Goal: Task Accomplishment & Management: Manage account settings

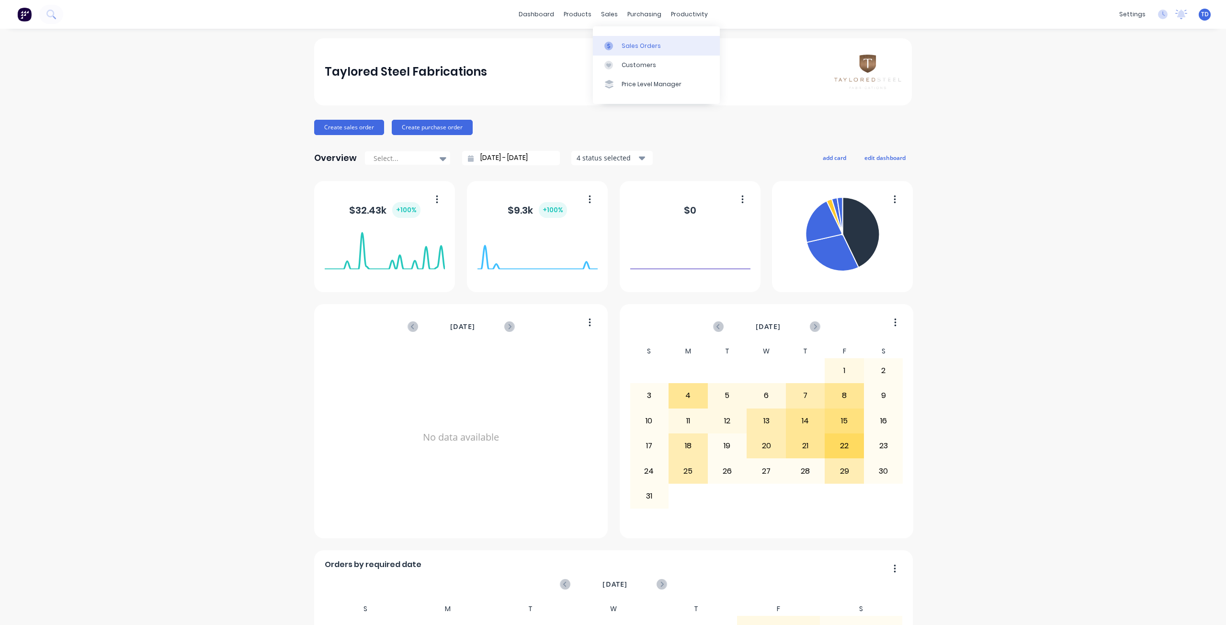
click at [616, 47] on div at bounding box center [611, 46] width 14 height 9
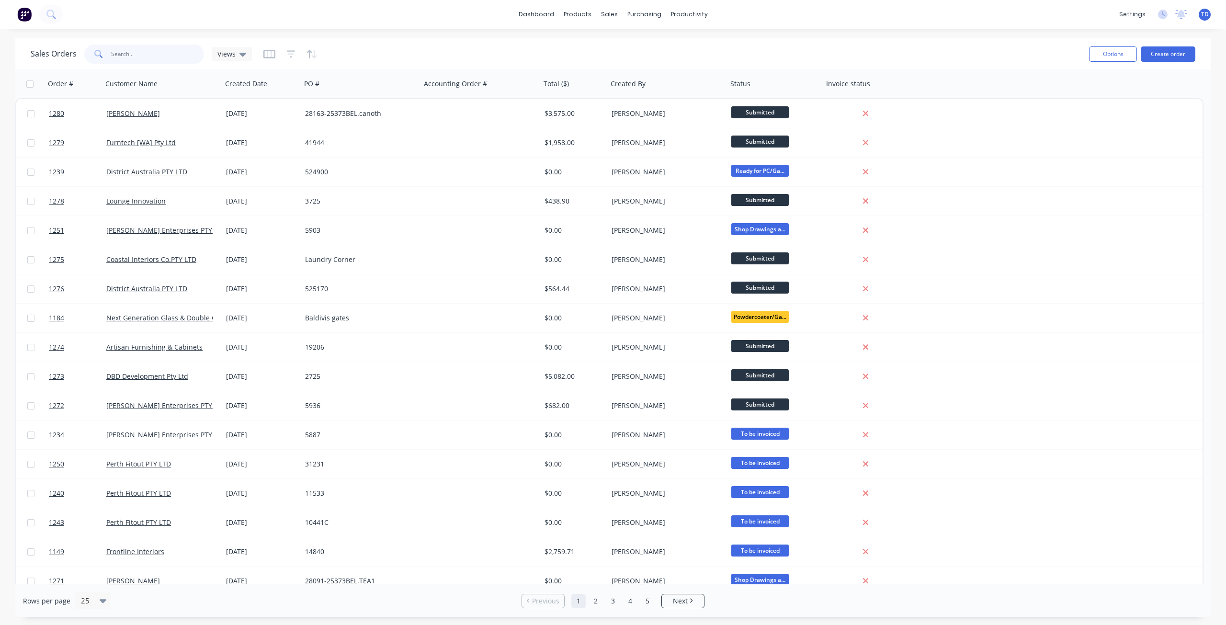
click at [150, 56] on input "text" at bounding box center [157, 54] width 93 height 19
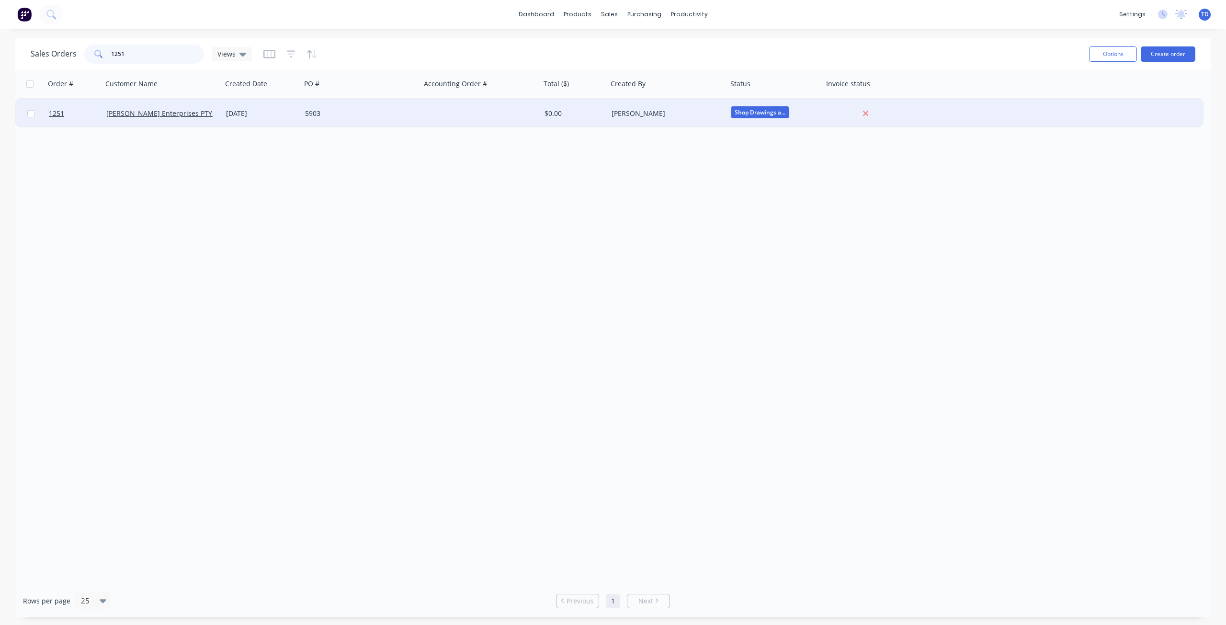
type input "1251"
click at [339, 113] on div "5903" at bounding box center [358, 114] width 106 height 10
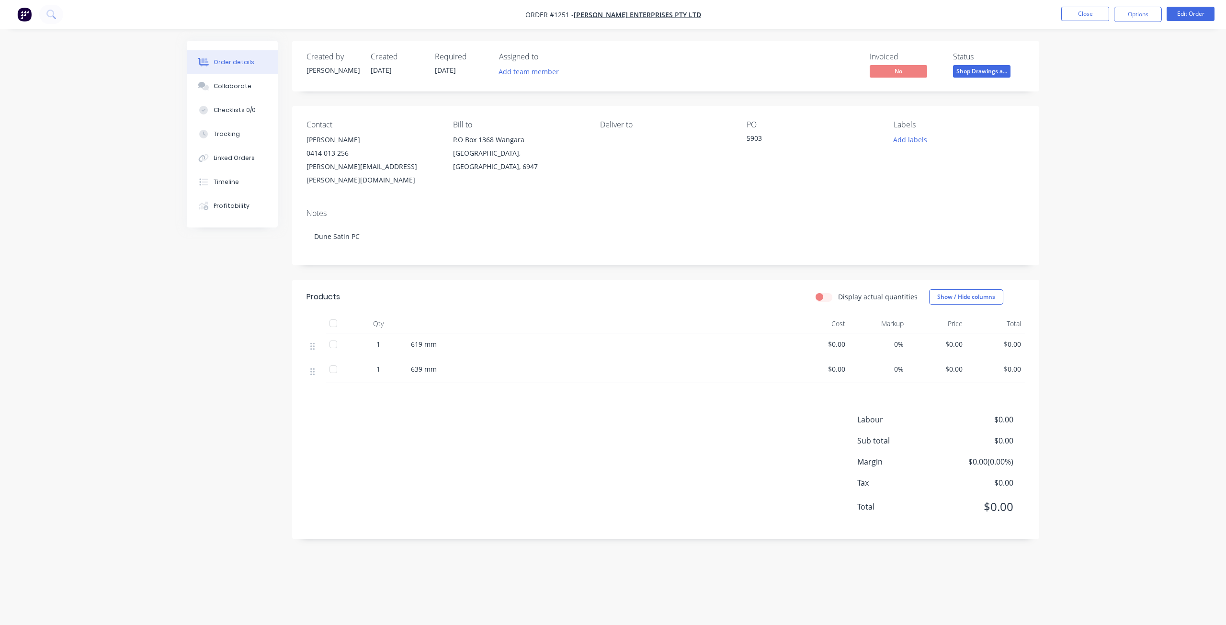
drag, startPoint x: 976, startPoint y: 71, endPoint x: 977, endPoint y: 77, distance: 5.4
click at [976, 71] on span "Shop Drawings a..." at bounding box center [981, 71] width 57 height 12
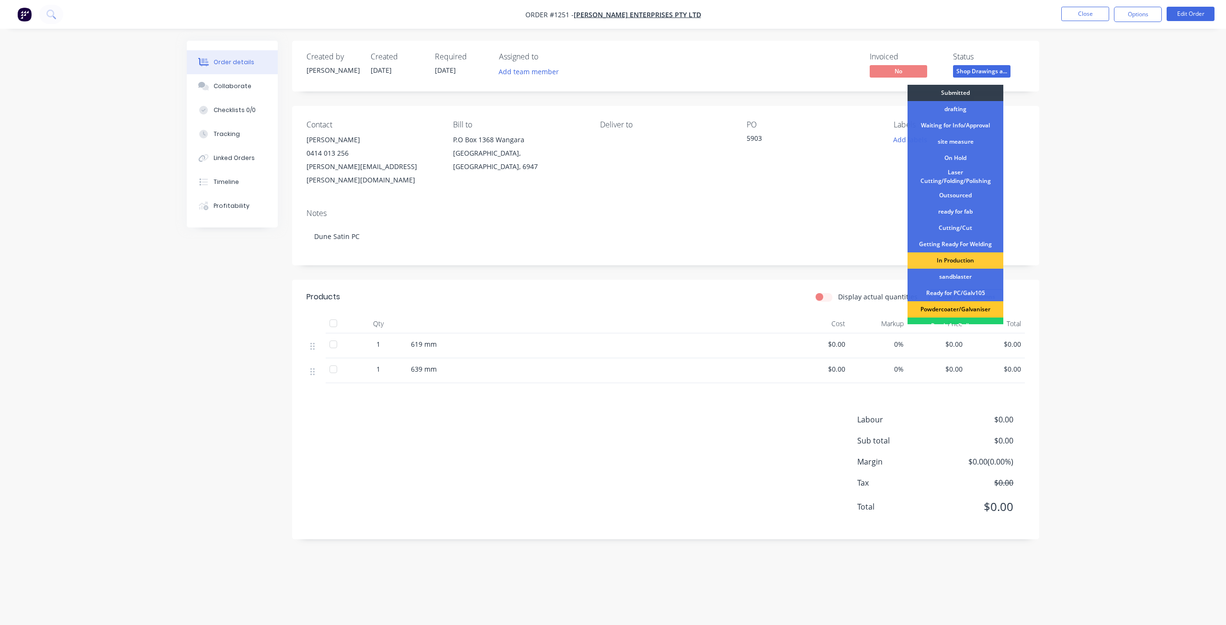
click at [961, 308] on div "Powdercoater/Galvaniser" at bounding box center [956, 309] width 96 height 16
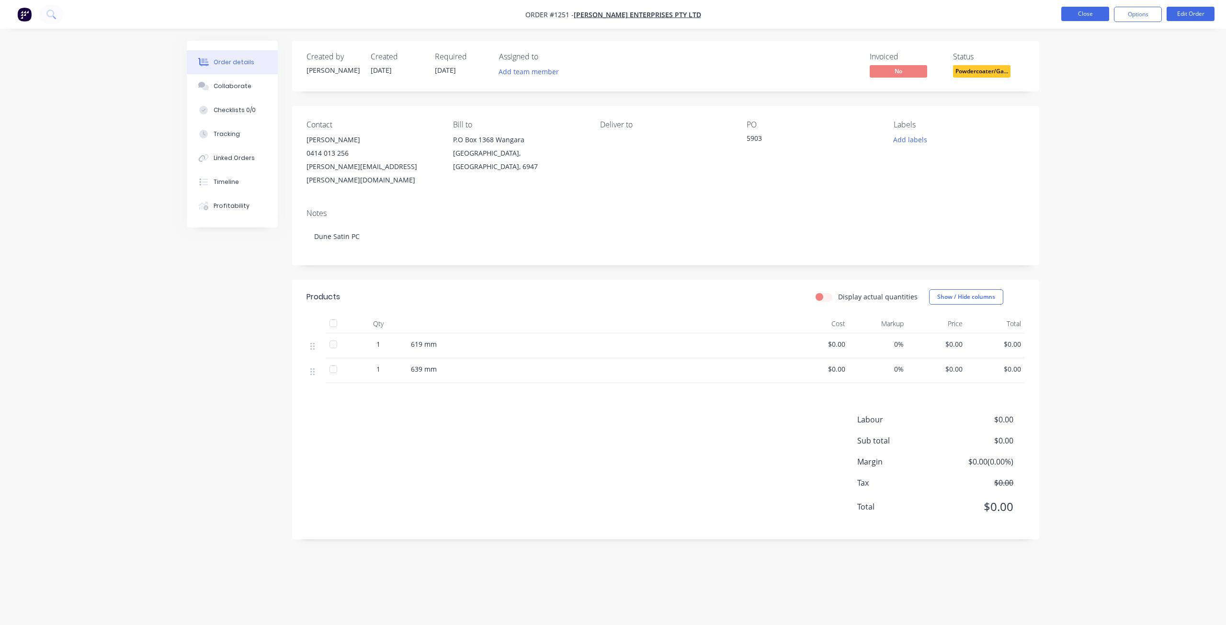
click at [1070, 18] on button "Close" at bounding box center [1085, 14] width 48 height 14
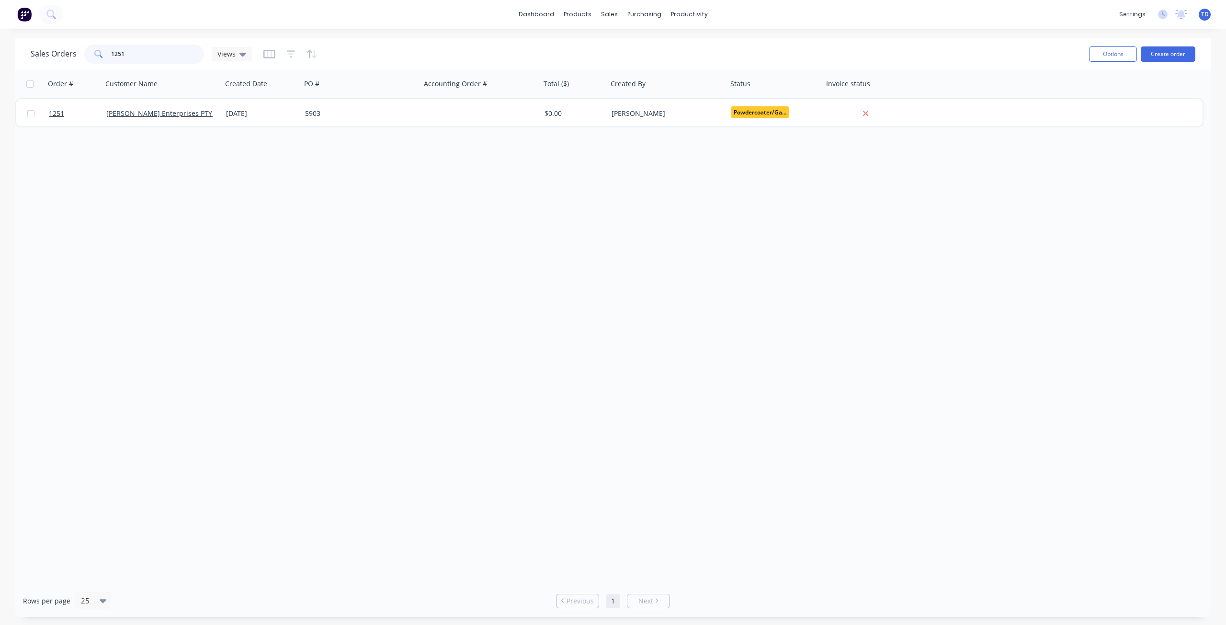
drag, startPoint x: 128, startPoint y: 52, endPoint x: 116, endPoint y: 48, distance: 12.3
click at [116, 48] on input "1251" at bounding box center [157, 54] width 93 height 19
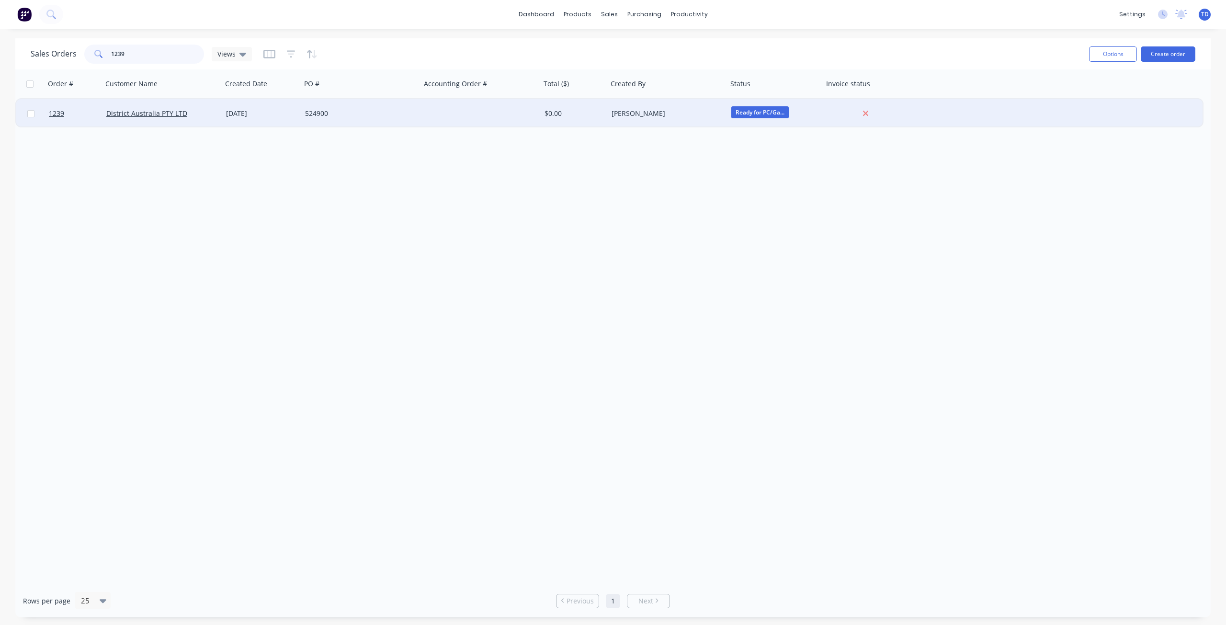
type input "1239"
click at [467, 106] on div at bounding box center [481, 113] width 120 height 29
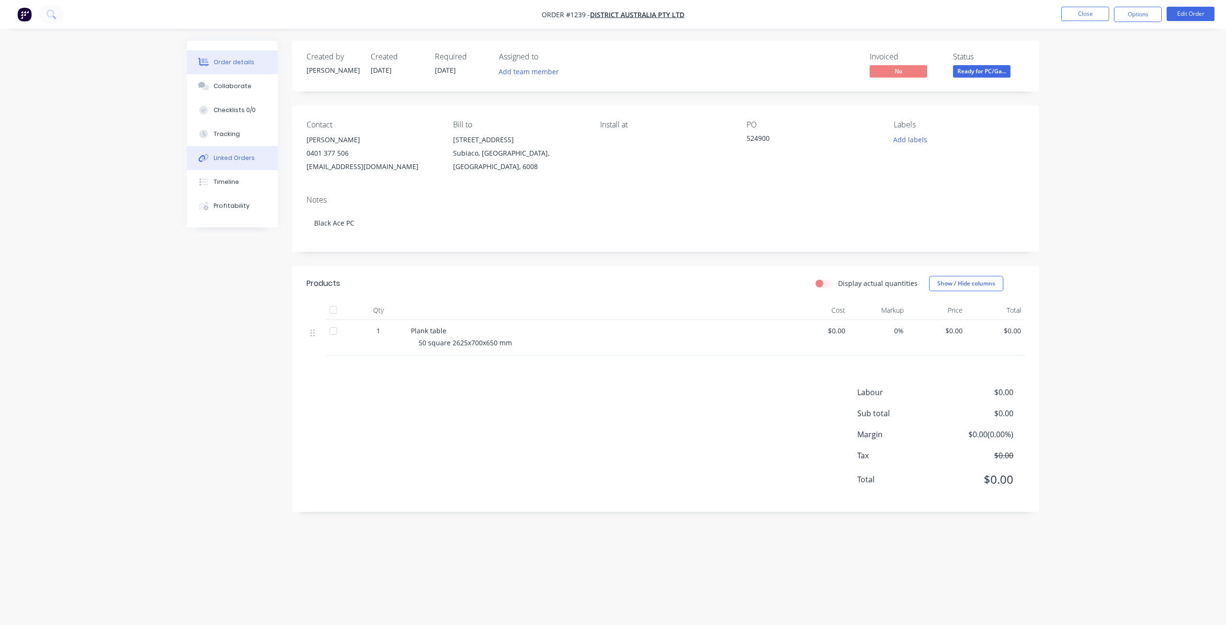
click at [237, 157] on div "Linked Orders" at bounding box center [234, 158] width 41 height 9
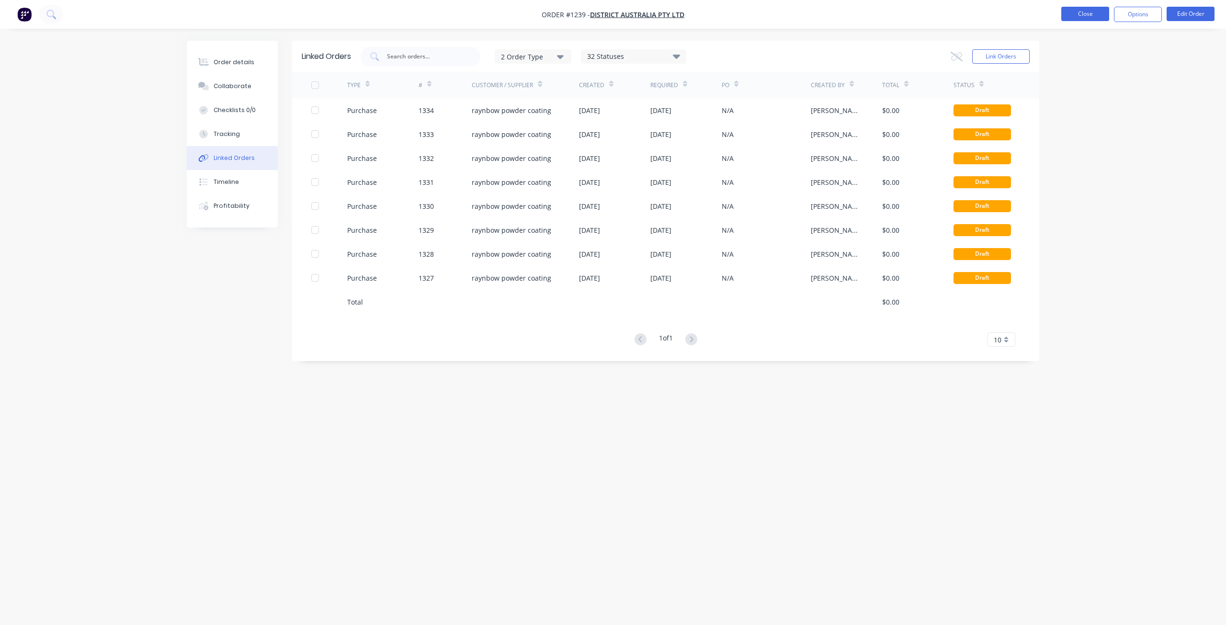
click at [1090, 16] on button "Close" at bounding box center [1085, 14] width 48 height 14
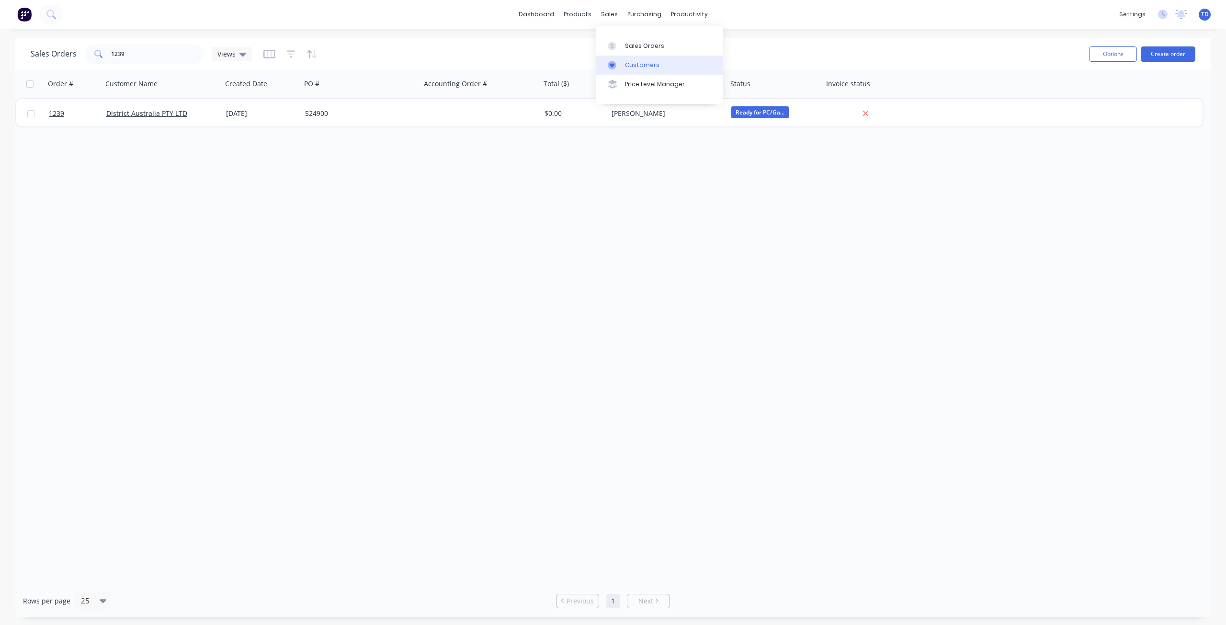
click at [617, 63] on div at bounding box center [615, 65] width 14 height 9
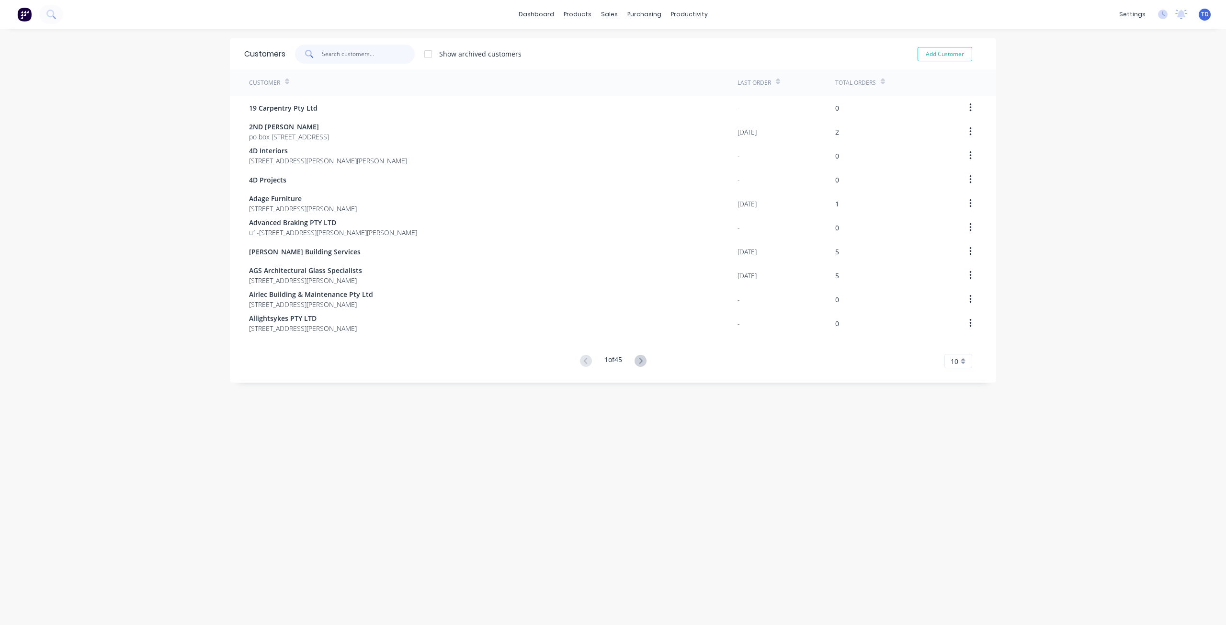
click at [392, 53] on input "text" at bounding box center [368, 54] width 93 height 19
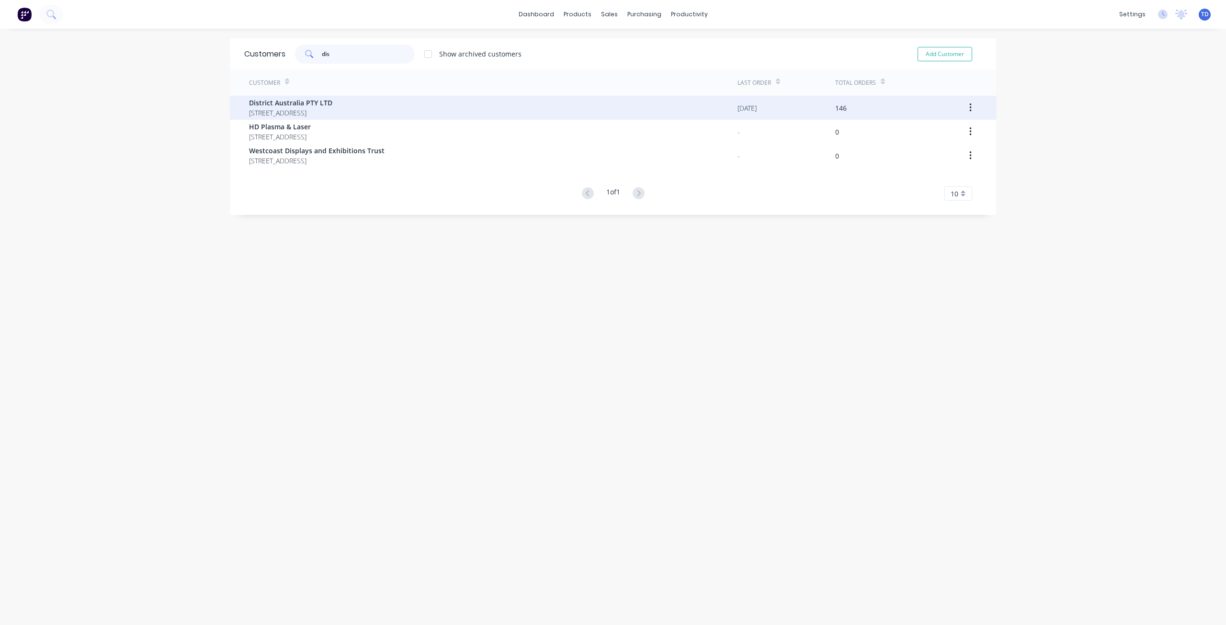
type input "dis"
click at [332, 106] on span "District Australia PTY LTD" at bounding box center [290, 103] width 83 height 10
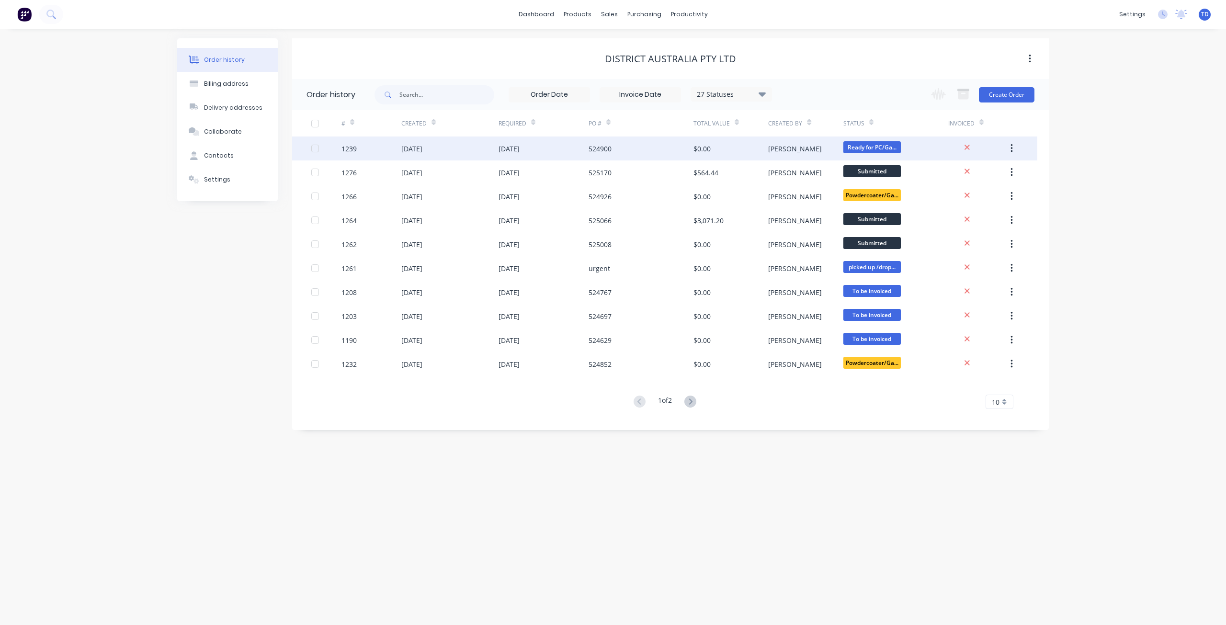
click at [409, 148] on div "[DATE]" at bounding box center [411, 149] width 21 height 10
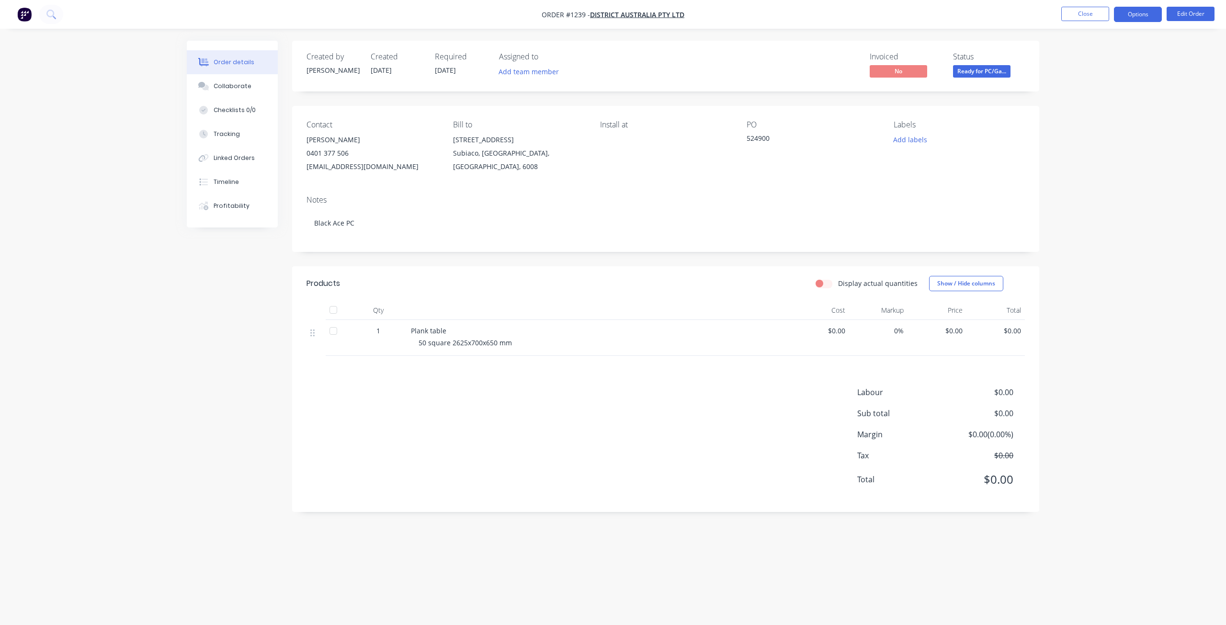
click at [1125, 16] on button "Options" at bounding box center [1138, 14] width 48 height 15
click at [1099, 179] on div "Purchase Products" at bounding box center [1109, 173] width 88 height 14
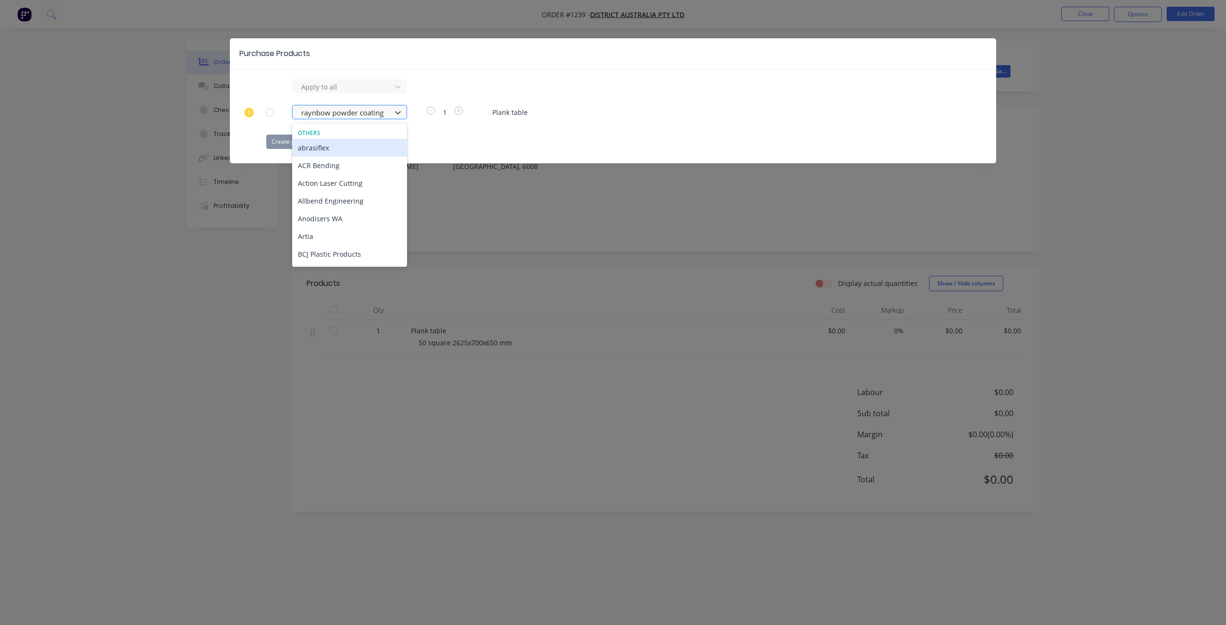
click at [346, 112] on div at bounding box center [343, 113] width 86 height 12
click at [339, 147] on div "raynbow powder coating" at bounding box center [349, 156] width 115 height 18
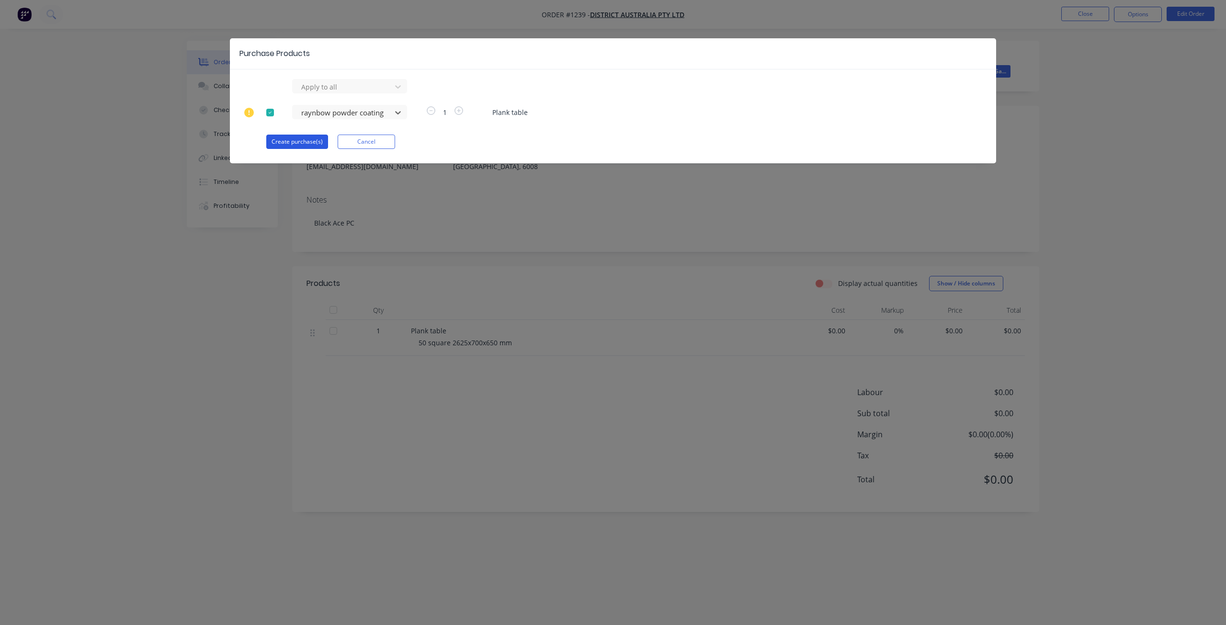
click at [302, 137] on button "Create purchase(s)" at bounding box center [297, 142] width 62 height 14
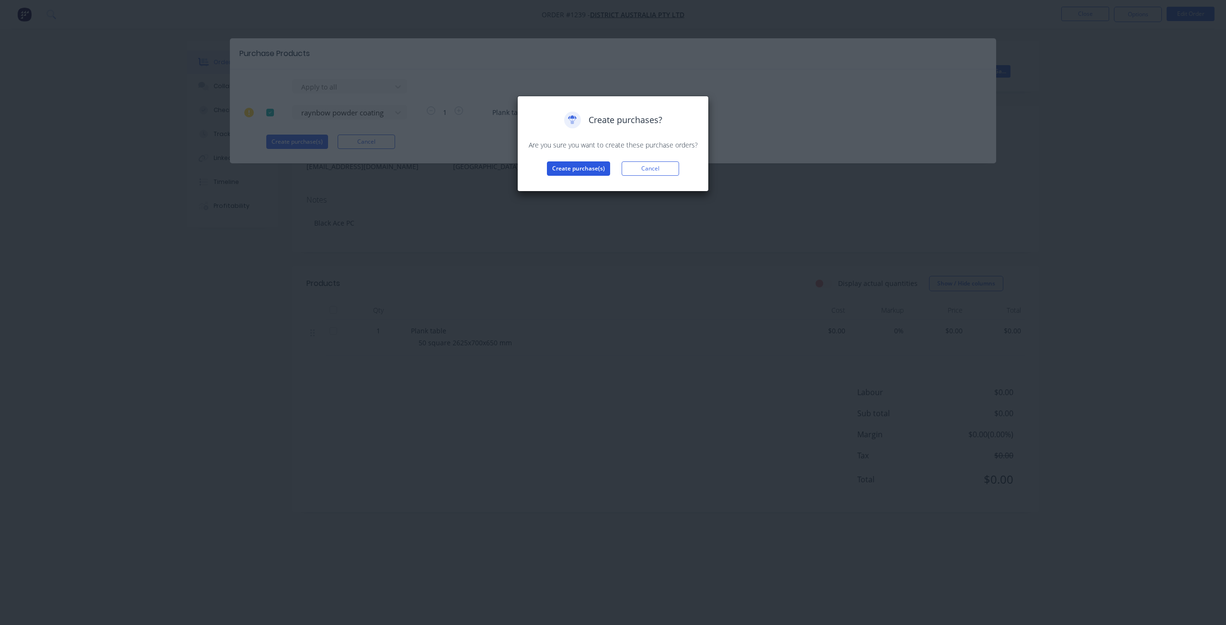
click at [557, 171] on button "Create purchase(s)" at bounding box center [578, 168] width 63 height 14
click at [579, 186] on button "View purchase(s)" at bounding box center [578, 184] width 57 height 14
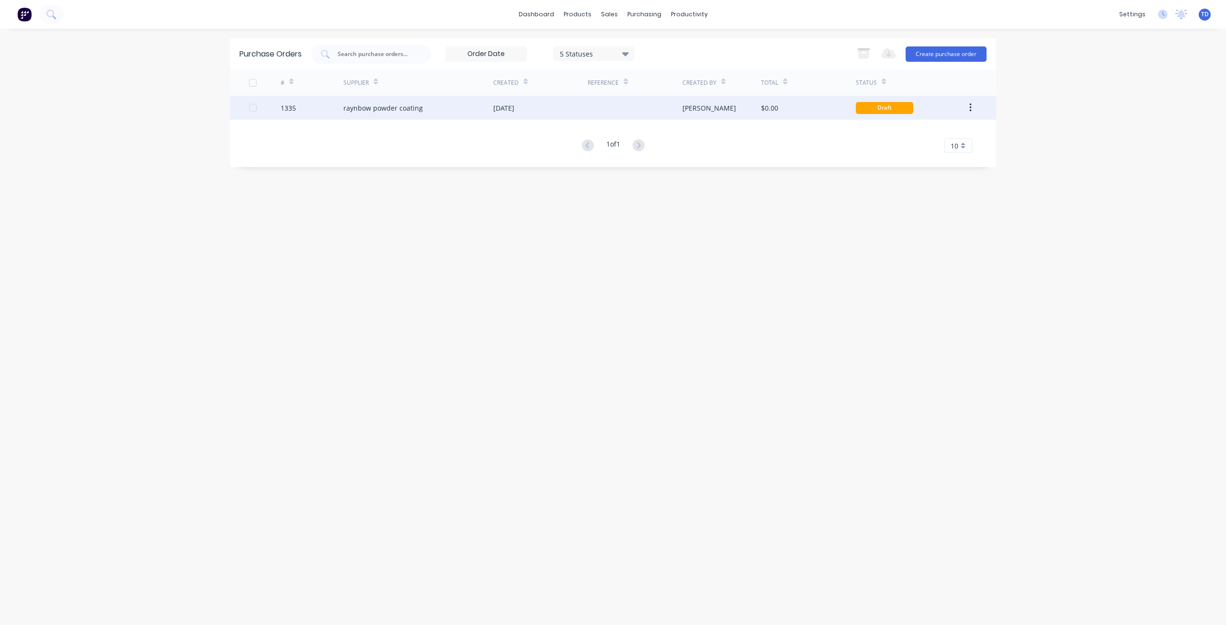
click at [585, 107] on div "[DATE]" at bounding box center [540, 108] width 94 height 24
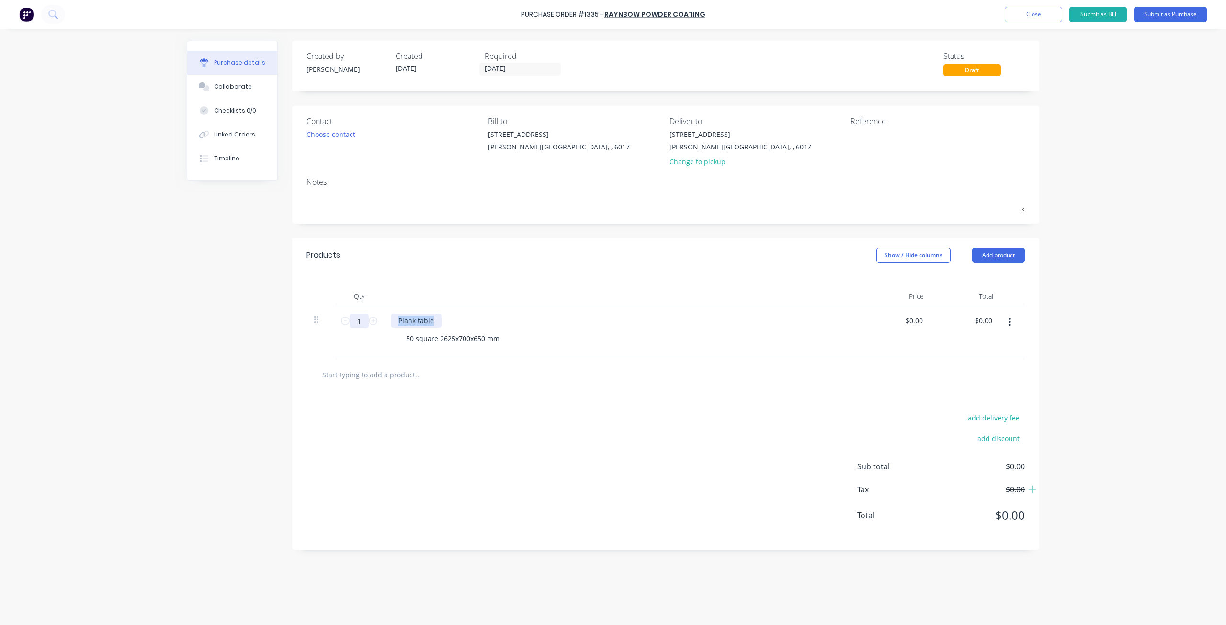
drag, startPoint x: 418, startPoint y: 320, endPoint x: 359, endPoint y: 320, distance: 59.4
click at [359, 320] on div "1 1 Plank table 50 square 2625x700x650 mm $0.00 $0.00 $0.00 $0.00" at bounding box center [666, 331] width 718 height 51
drag, startPoint x: 500, startPoint y: 340, endPoint x: 388, endPoint y: 339, distance: 111.6
click at [388, 339] on div "table frame 2170 x 700 x 650 50 square 2625x700x650 mm" at bounding box center [622, 331] width 479 height 51
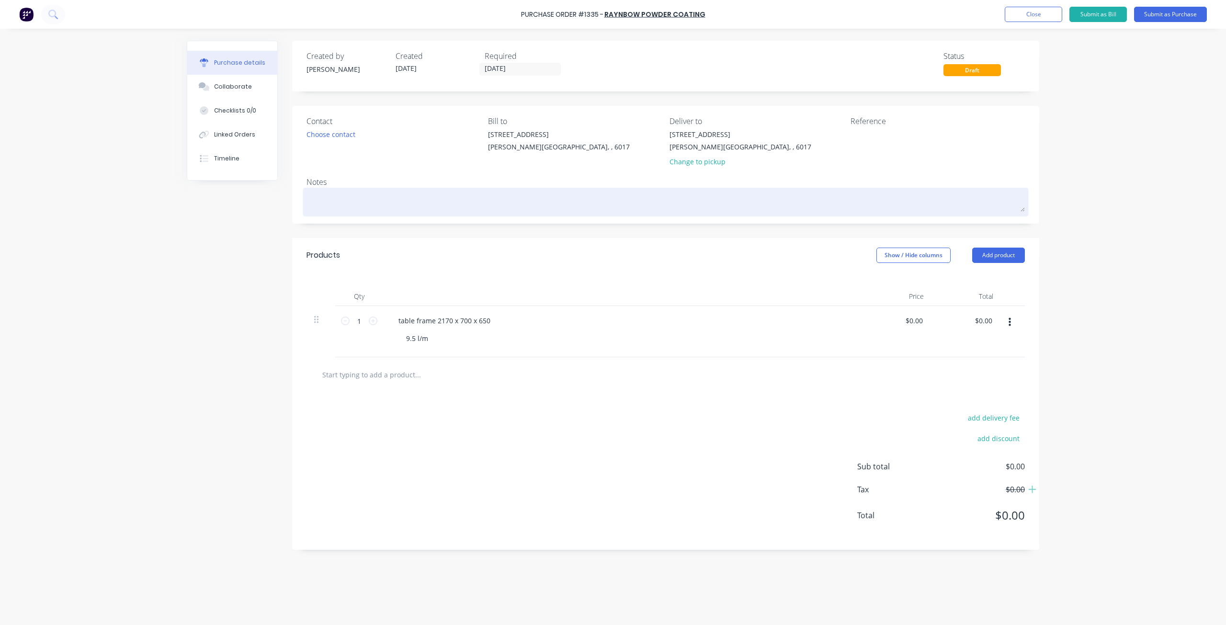
click at [341, 205] on textarea at bounding box center [666, 201] width 718 height 22
type textarea "x"
type textarea "b"
type textarea "x"
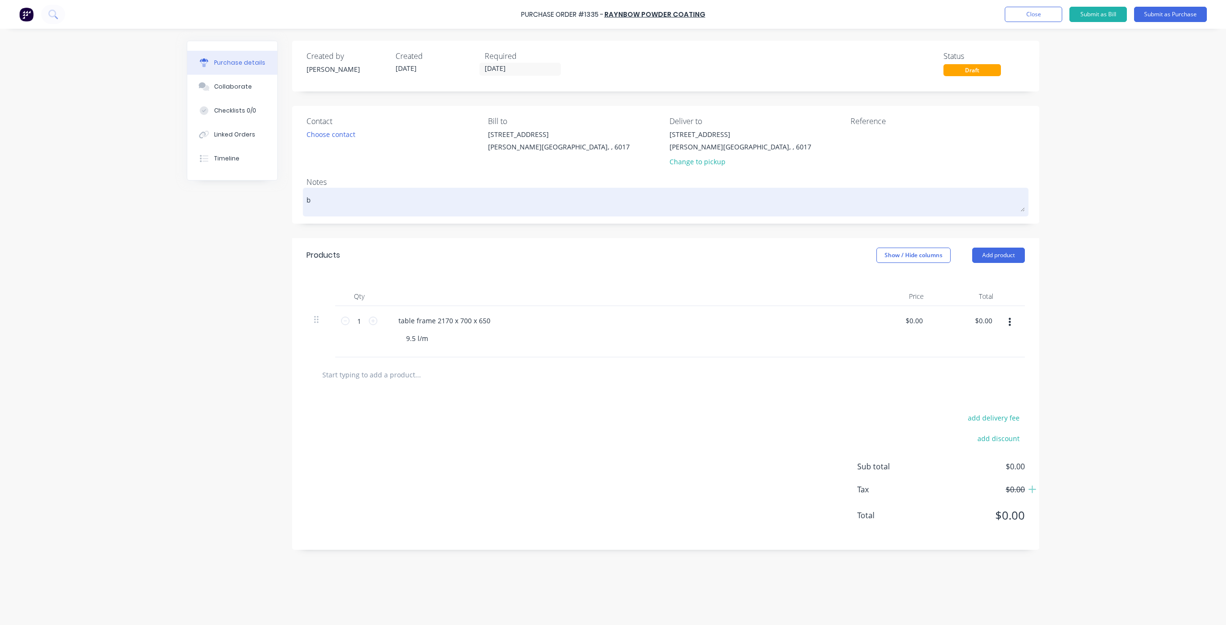
type textarea "bl"
type textarea "x"
type textarea "bla"
type textarea "x"
type textarea "bla"
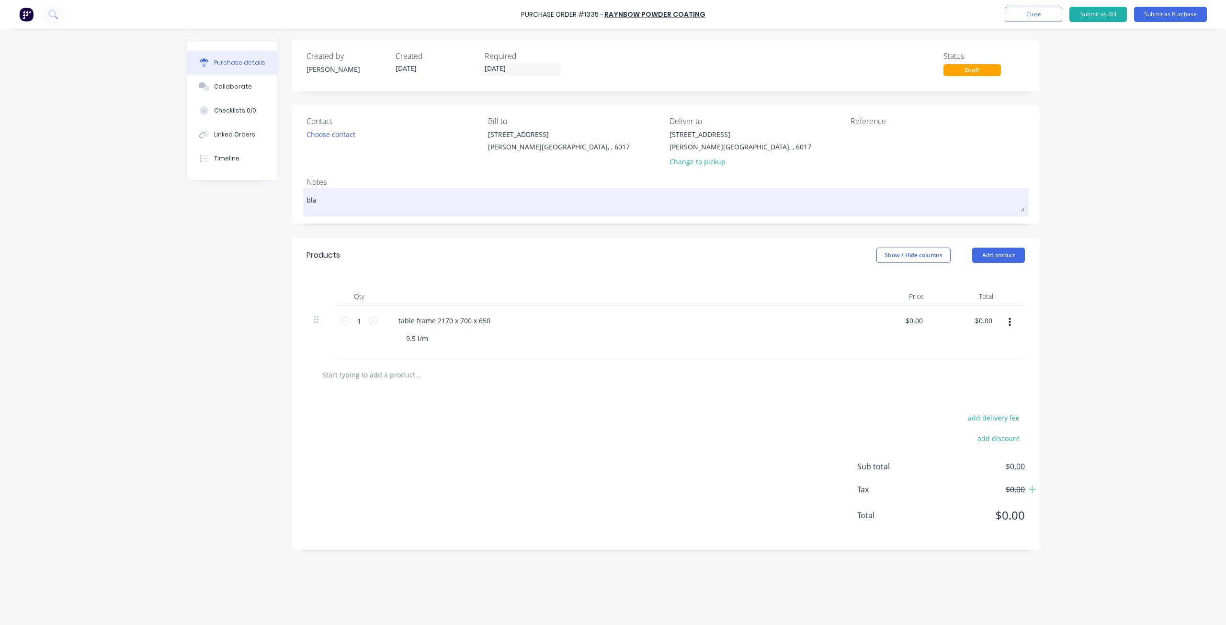
type textarea "x"
type textarea "bla a"
type textarea "x"
type textarea "bla ac"
type textarea "x"
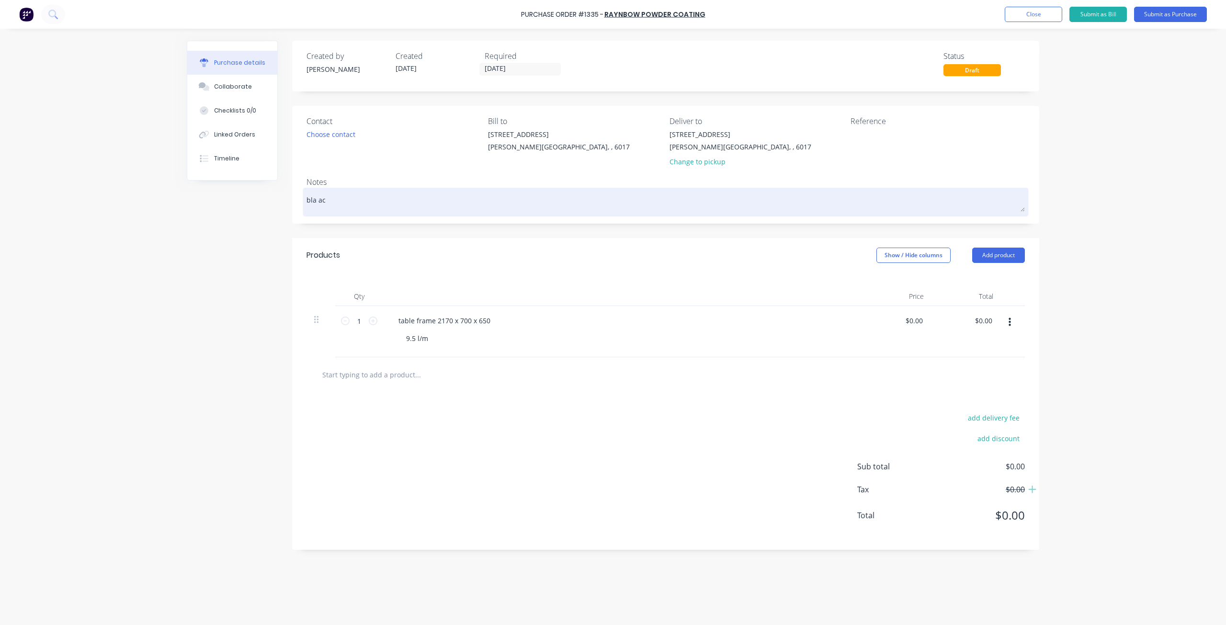
type textarea "bla ace"
type textarea "x"
type textarea "bla ace"
type textarea "x"
type textarea "bla ace p"
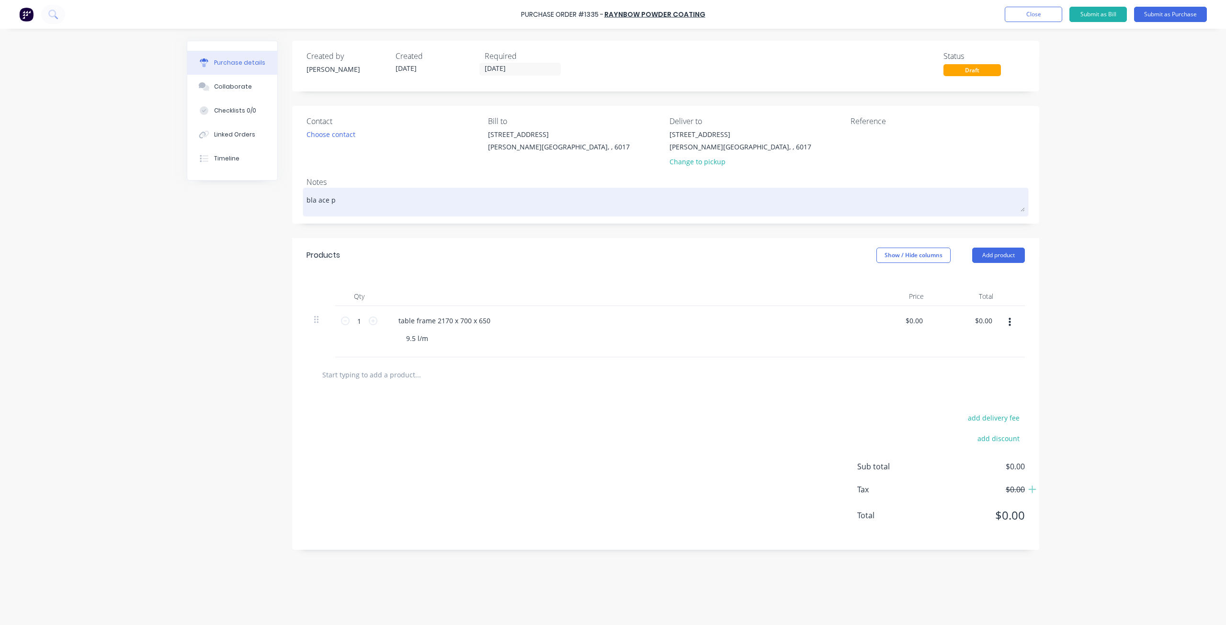
type textarea "x"
type textarea "bla ace po"
type textarea "x"
type textarea "bla ace pow"
type textarea "x"
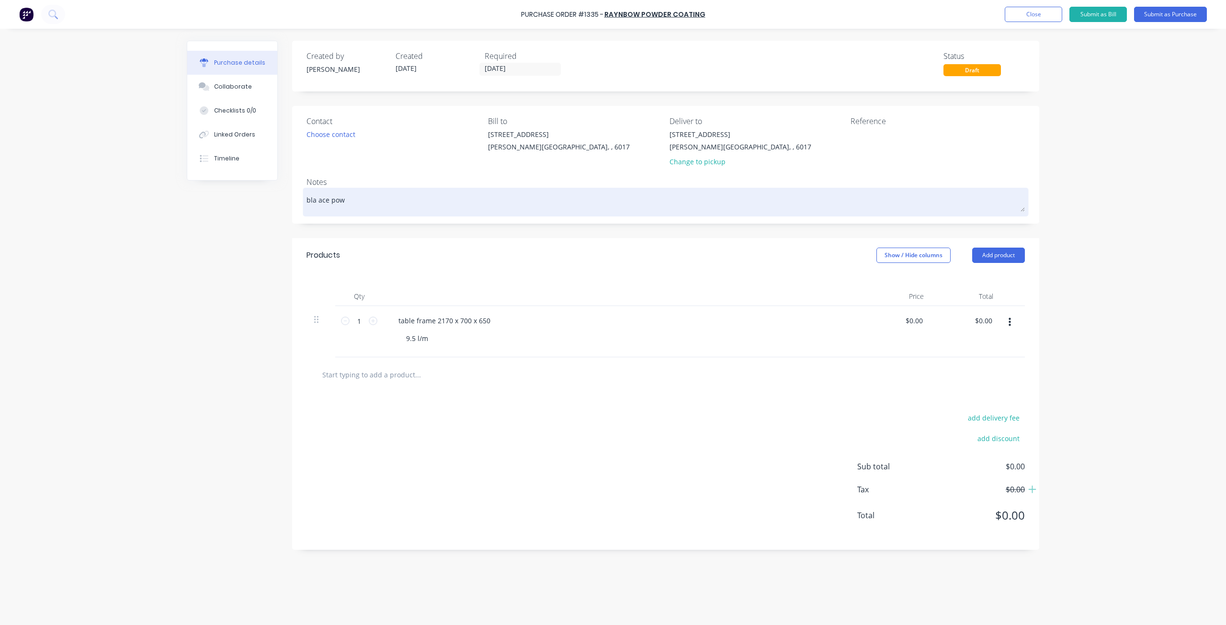
type textarea "bla ace powd"
type textarea "x"
type textarea "bla ace powde"
type textarea "x"
type textarea "bla ace powder"
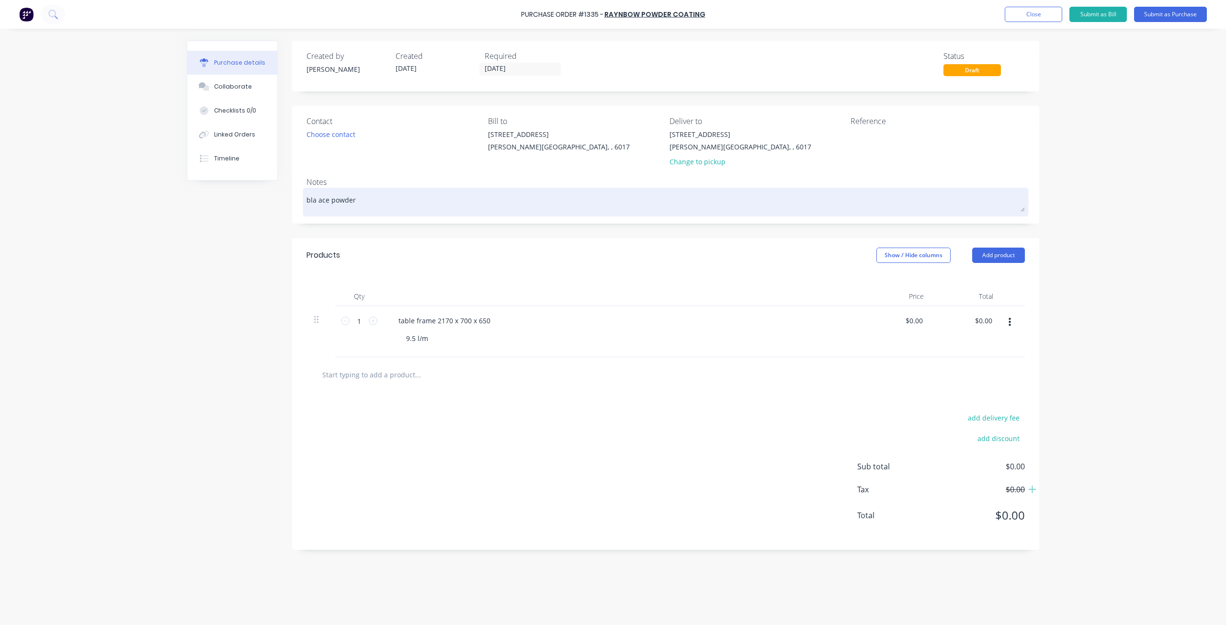
type textarea "x"
type textarea "bla ace powder"
type textarea "x"
type textarea "bla ace powder c"
type textarea "x"
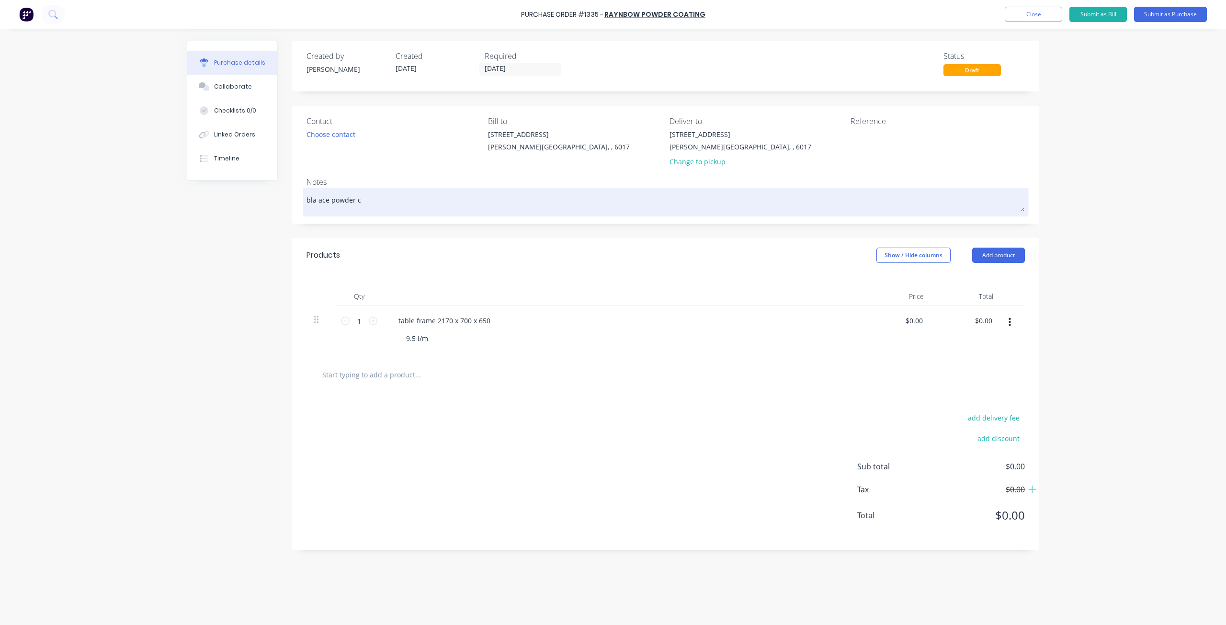
type textarea "bla ace powder co"
type textarea "x"
type textarea "bla ace powder coa"
type textarea "x"
type textarea "bla ace powder coat"
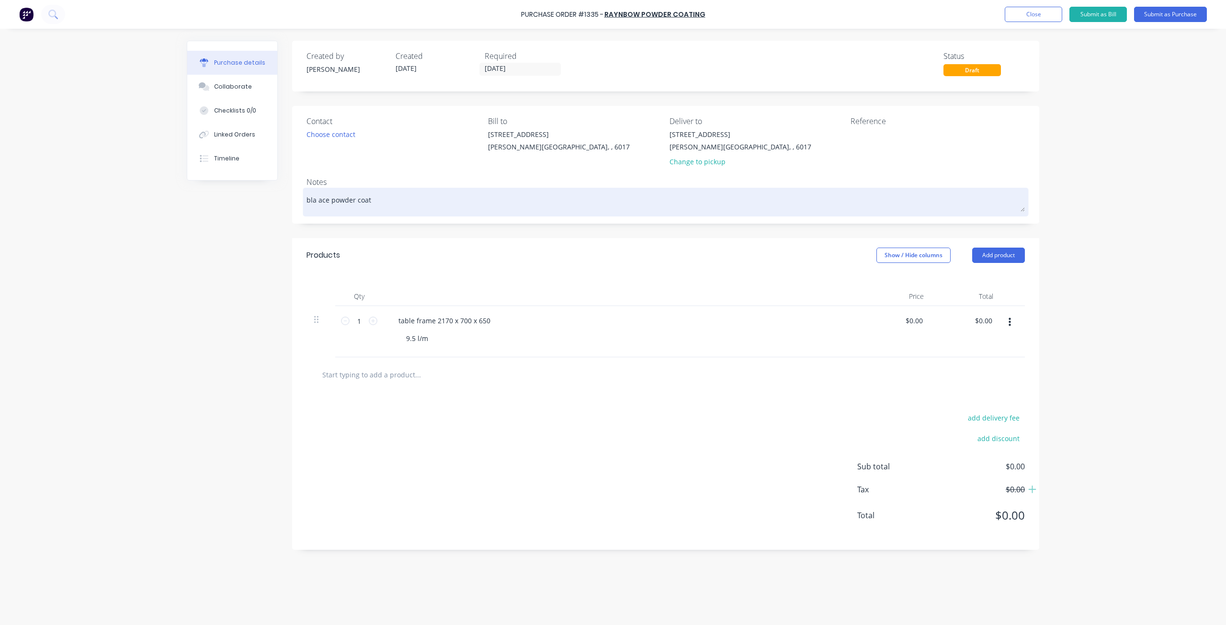
click at [318, 199] on textarea "bla ace powder coat" at bounding box center [666, 201] width 718 height 22
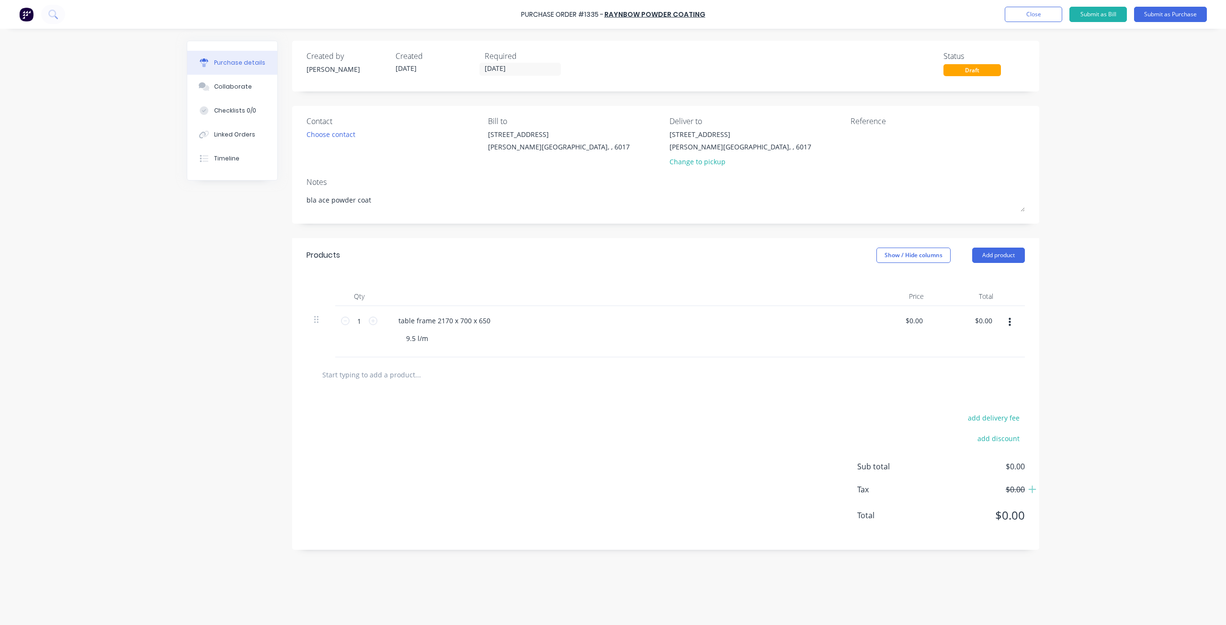
type textarea "x"
type textarea "blac ace powder coat"
type textarea "x"
type textarea "blac ace powder coat"
click at [863, 135] on textarea at bounding box center [911, 140] width 120 height 22
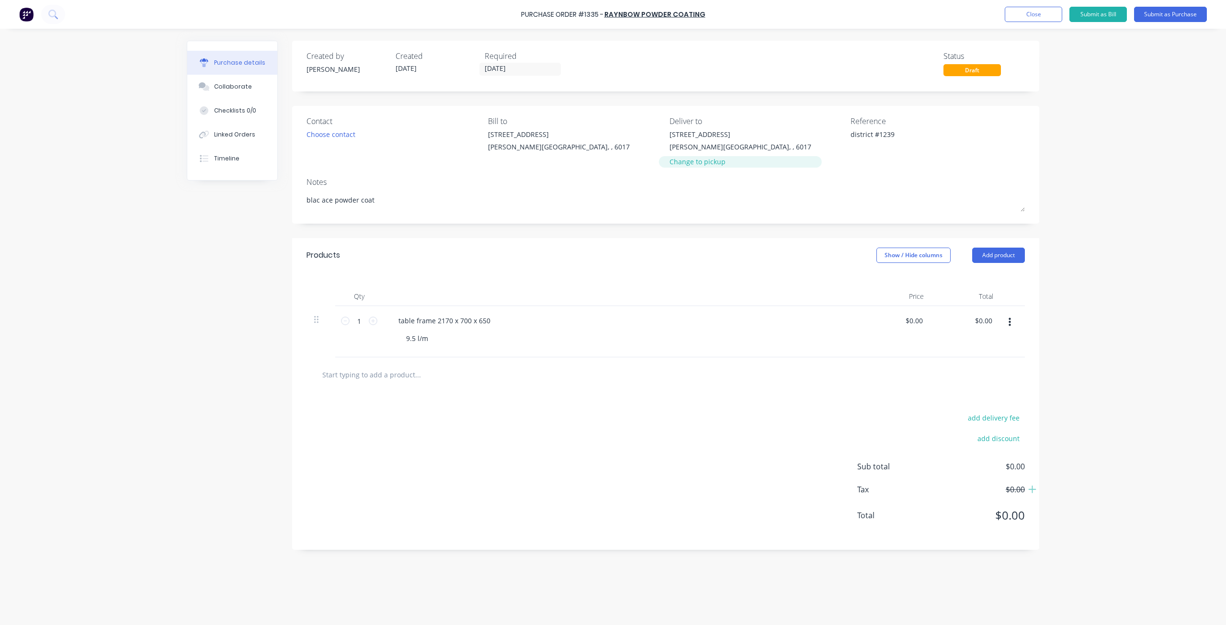
type textarea "district #1239"
type textarea "x"
type textarea "district #1239"
click at [700, 166] on div "Change to pickup" at bounding box center [741, 162] width 142 height 10
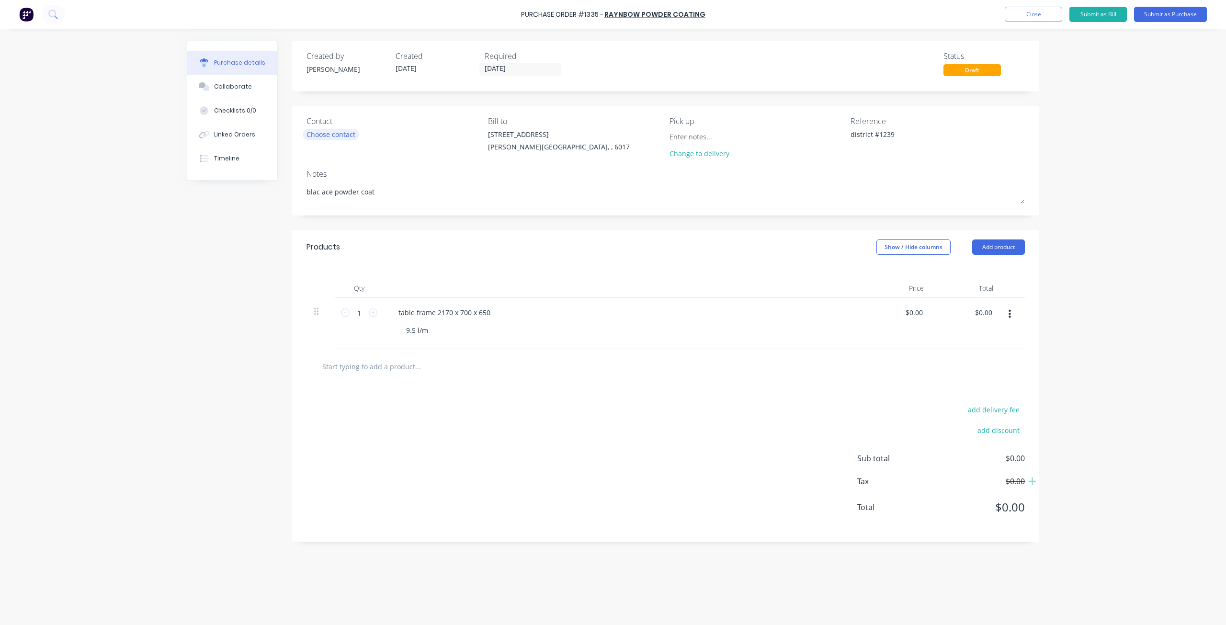
click at [330, 134] on div "Choose contact" at bounding box center [331, 134] width 49 height 10
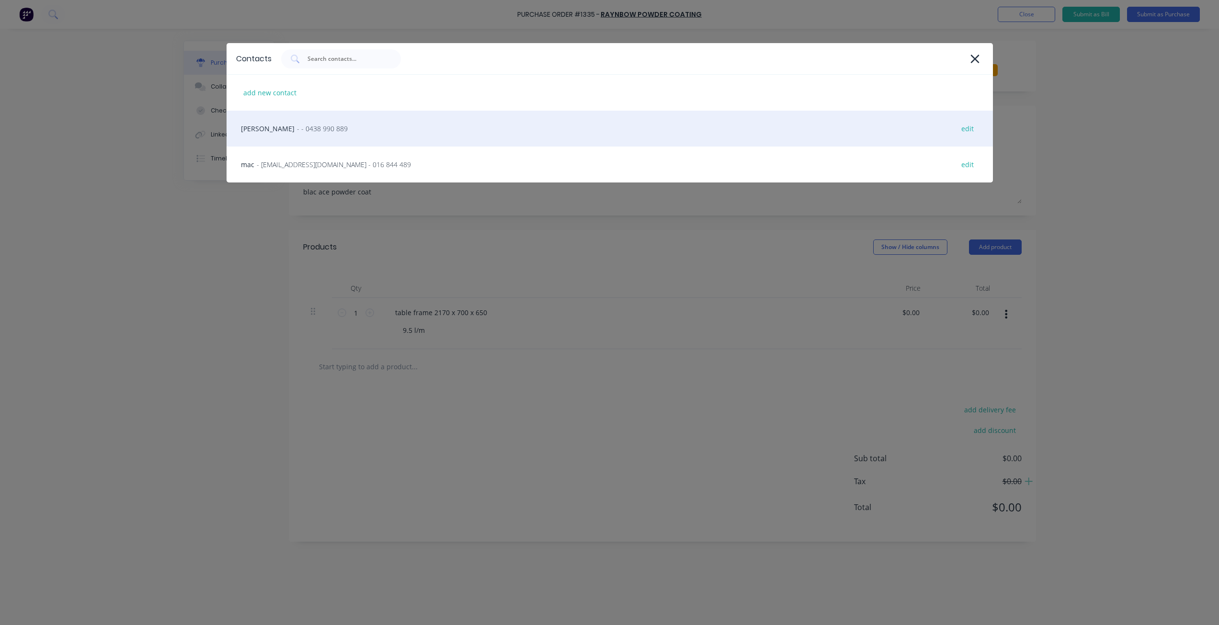
click at [385, 133] on div "andy - - 0438 990 889 edit" at bounding box center [610, 129] width 766 height 36
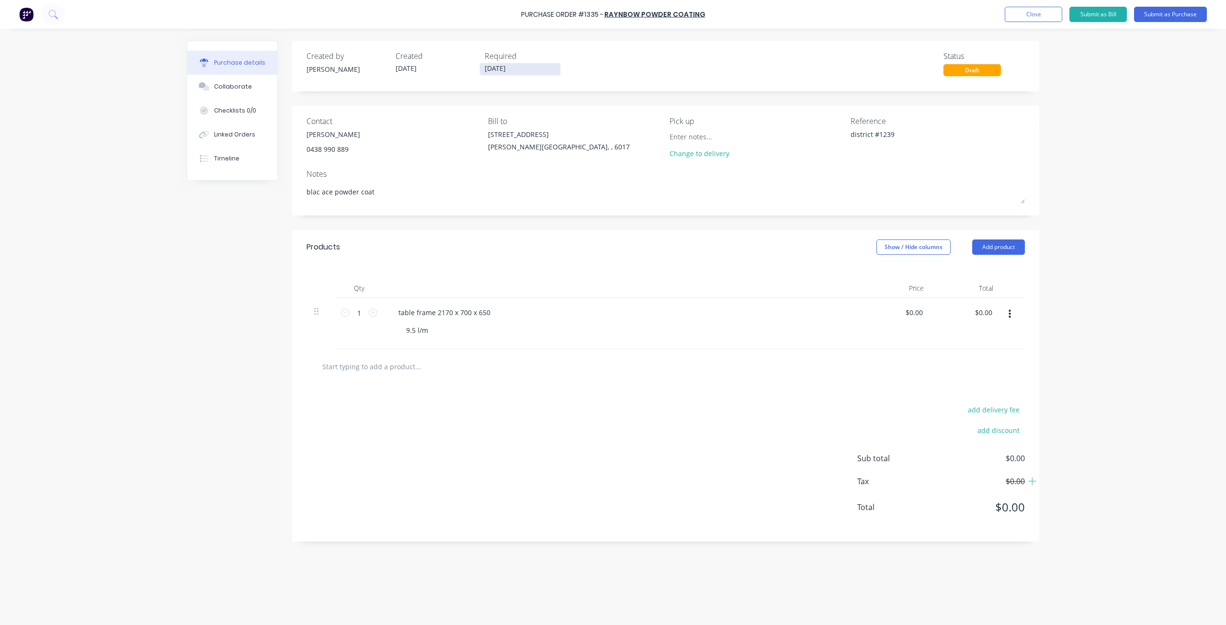
click at [532, 70] on input "27/08/25" at bounding box center [520, 69] width 80 height 12
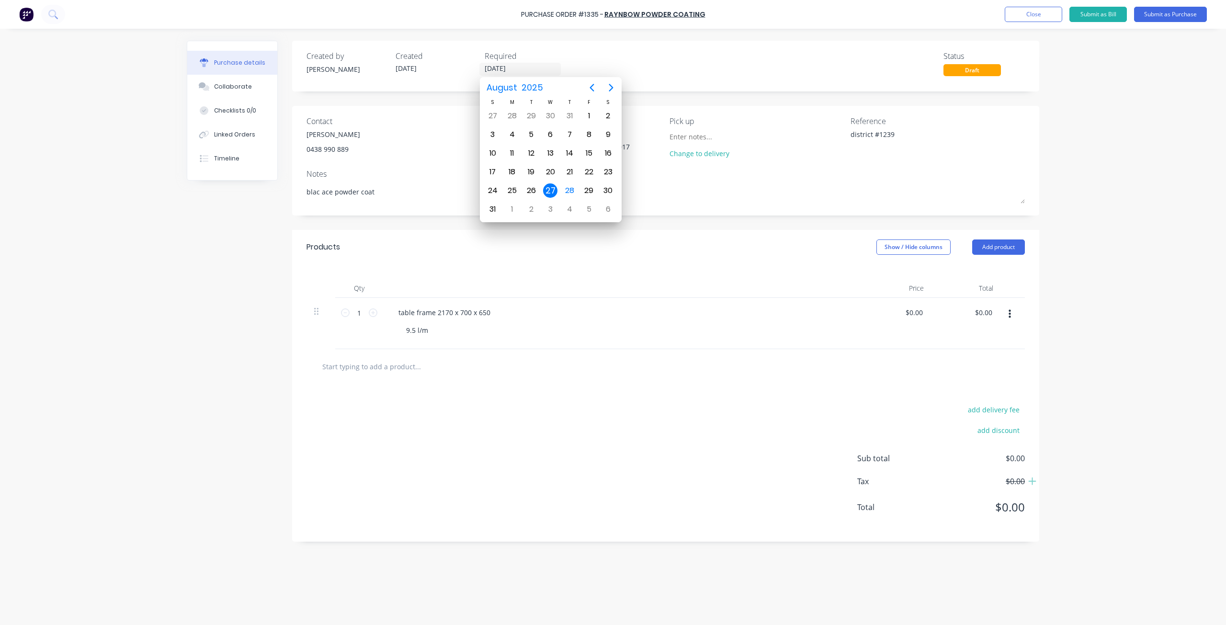
click at [740, 62] on div "Created by Thomas Created 28/08/25 Required 27/08/25 Status Draft" at bounding box center [666, 63] width 718 height 26
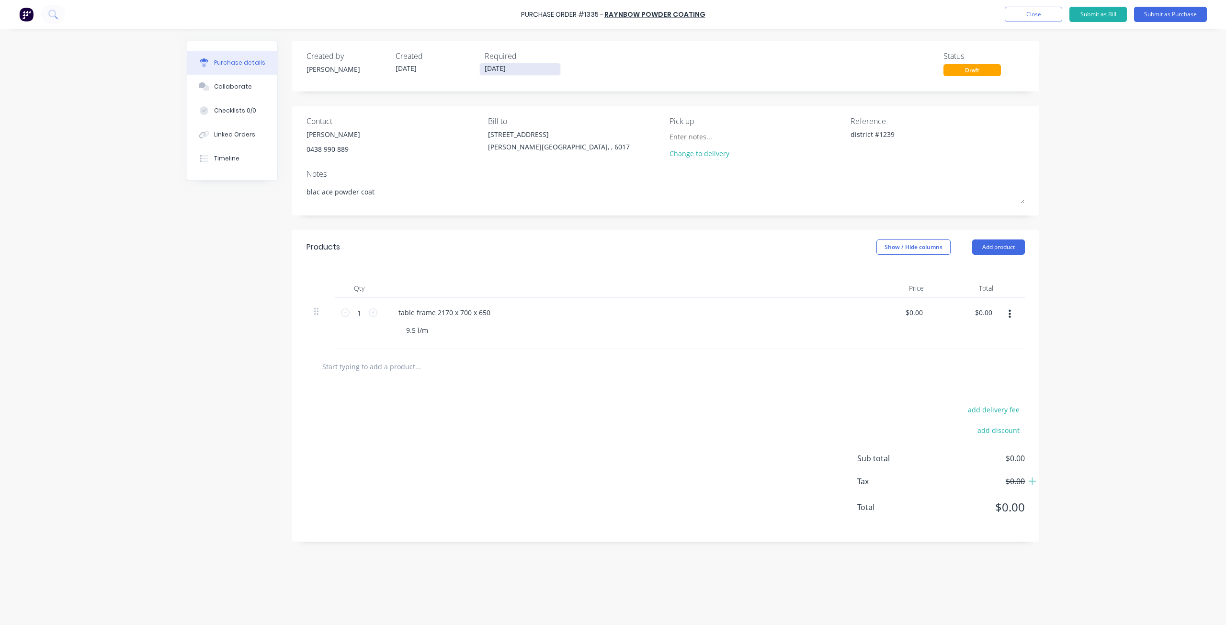
click at [549, 66] on input "27/08/25" at bounding box center [520, 69] width 80 height 12
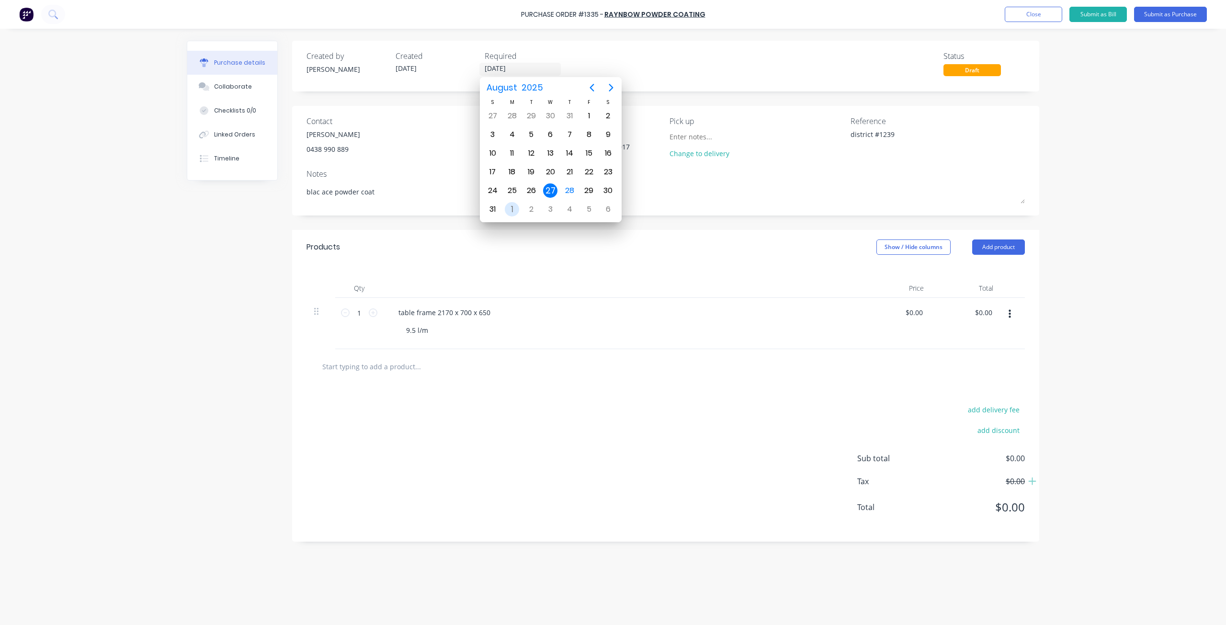
click at [511, 210] on div "1" at bounding box center [512, 209] width 14 height 14
type textarea "x"
type input "[DATE]"
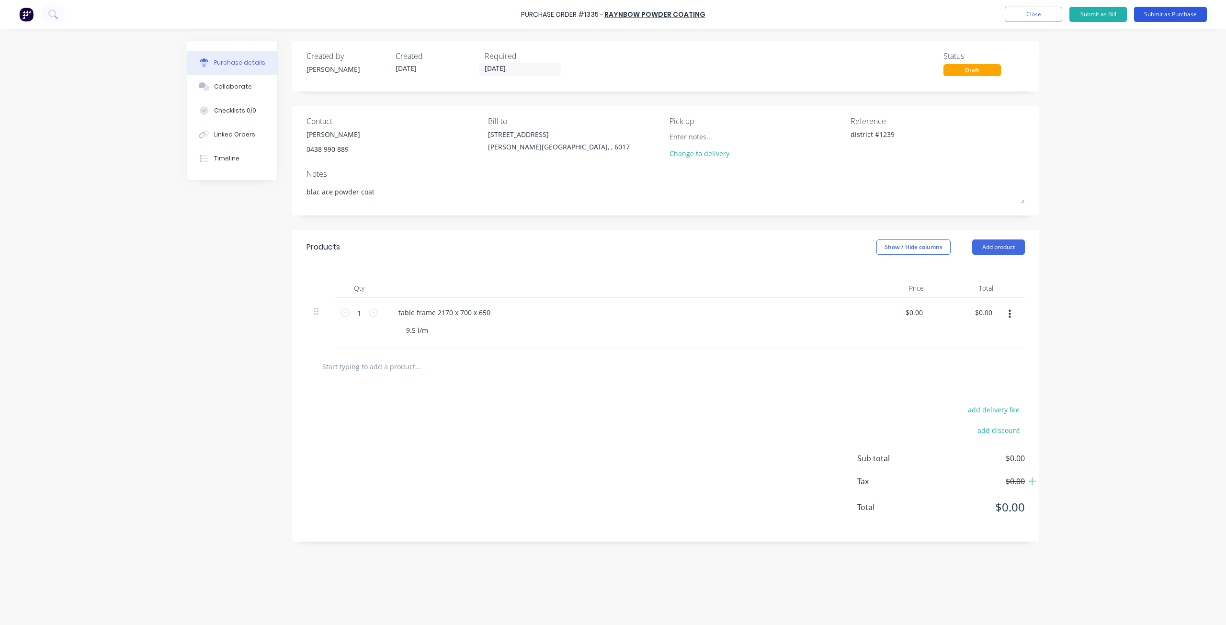
click at [1164, 13] on button "Submit as Purchase" at bounding box center [1170, 14] width 73 height 15
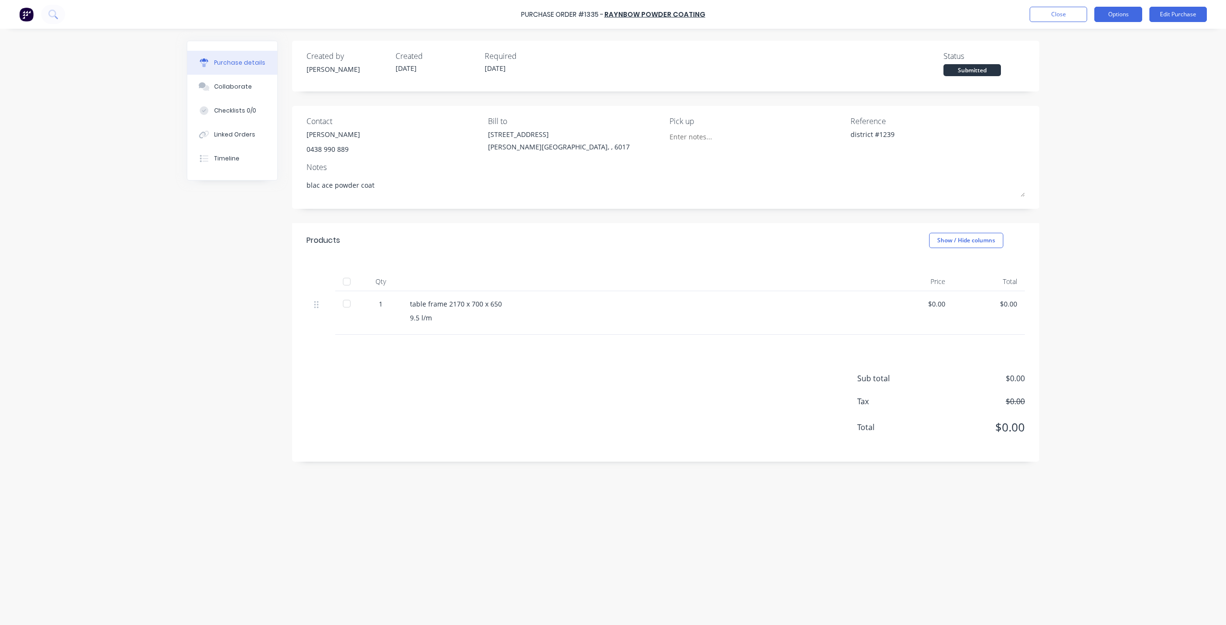
click at [1108, 12] on button "Options" at bounding box center [1118, 14] width 48 height 15
click at [1073, 39] on div "Print / Email" at bounding box center [1097, 39] width 74 height 14
click at [1075, 77] on div "Without pricing" at bounding box center [1097, 77] width 74 height 14
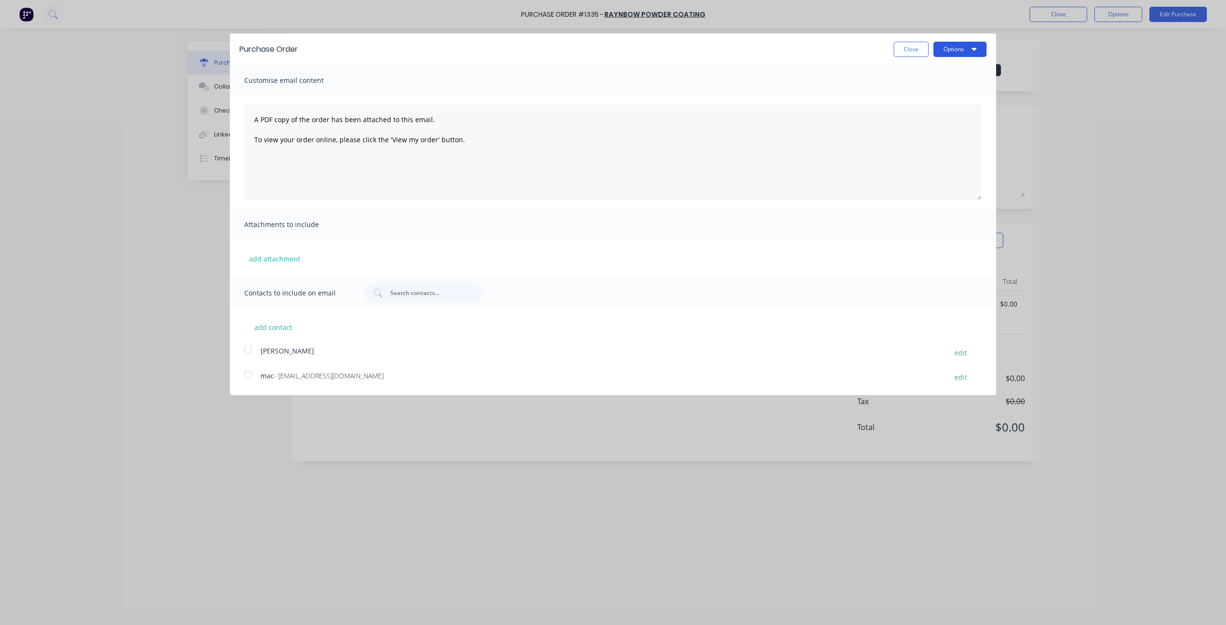
click at [966, 50] on button "Options" at bounding box center [959, 49] width 53 height 15
click at [918, 74] on div "Print" at bounding box center [941, 74] width 74 height 14
click at [914, 50] on button "Close" at bounding box center [911, 49] width 35 height 15
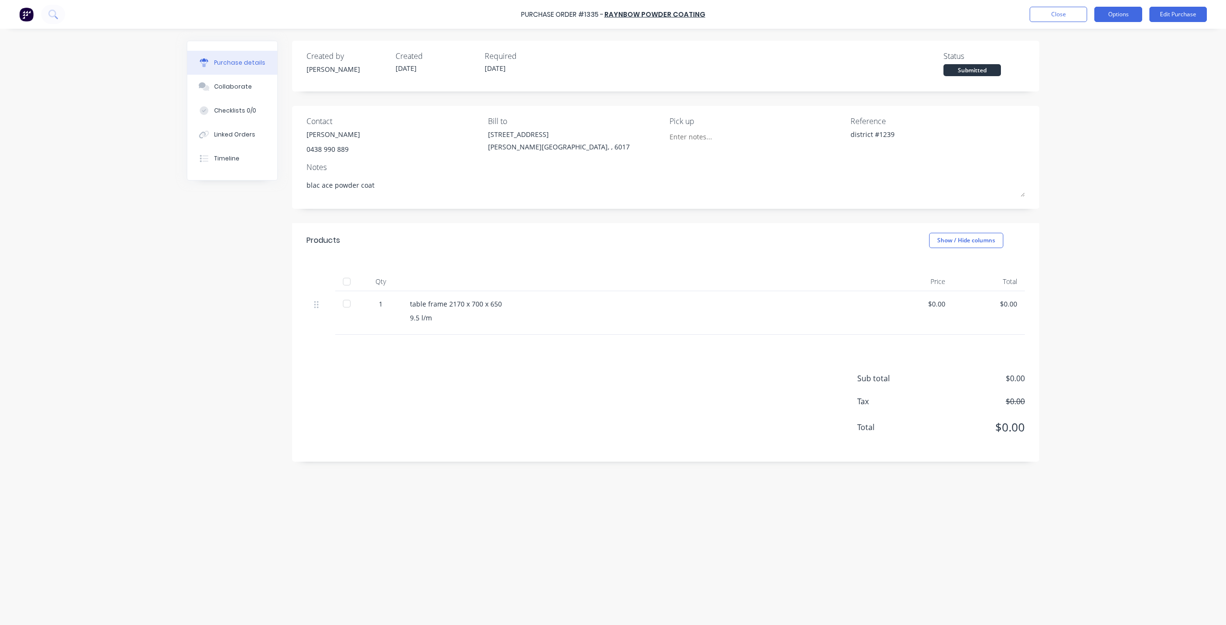
click at [1108, 13] on button "Options" at bounding box center [1118, 14] width 48 height 15
click at [1073, 99] on div "Duplicate" at bounding box center [1097, 97] width 74 height 14
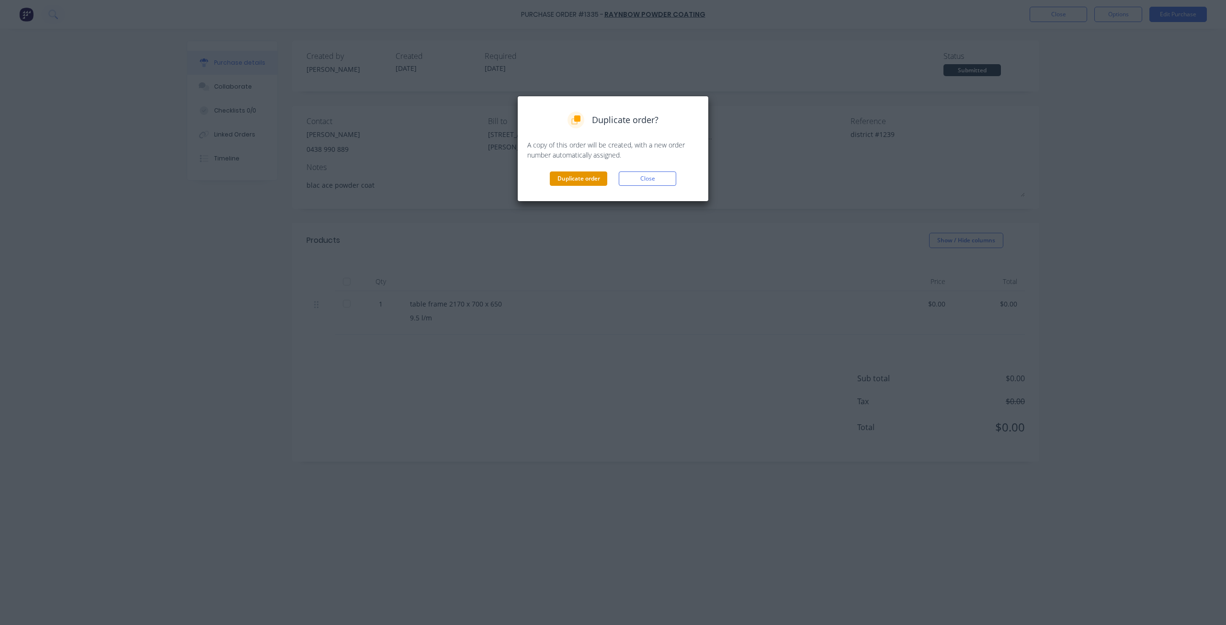
click at [586, 179] on button "Duplicate order" at bounding box center [578, 178] width 57 height 14
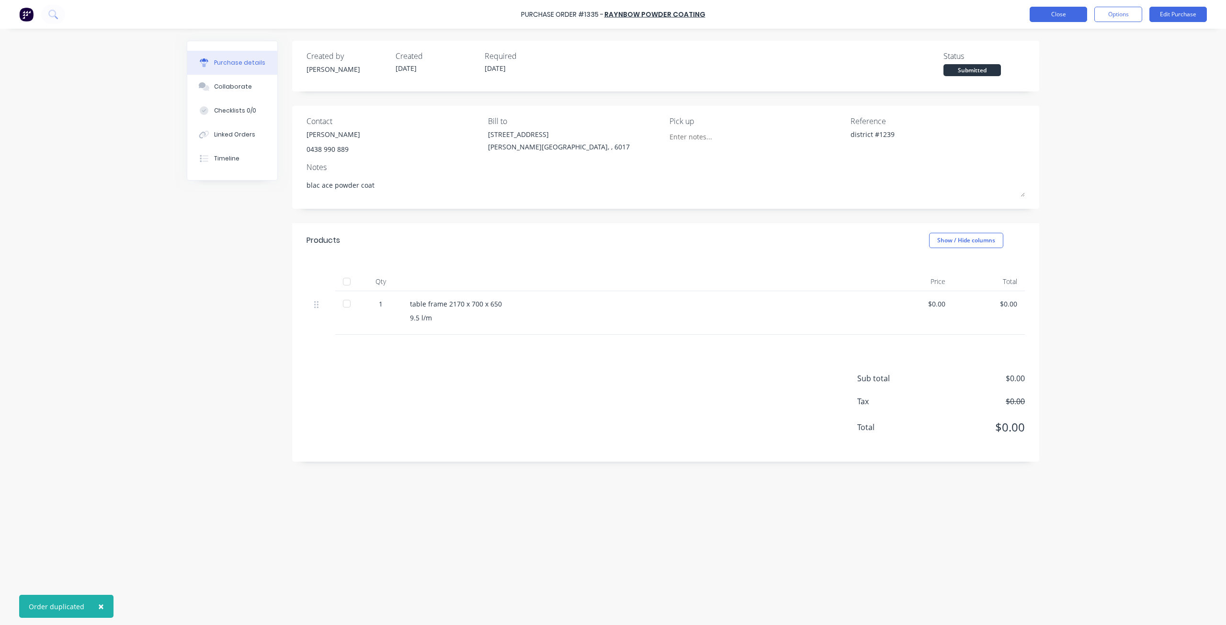
click at [1048, 17] on button "Close" at bounding box center [1058, 14] width 57 height 15
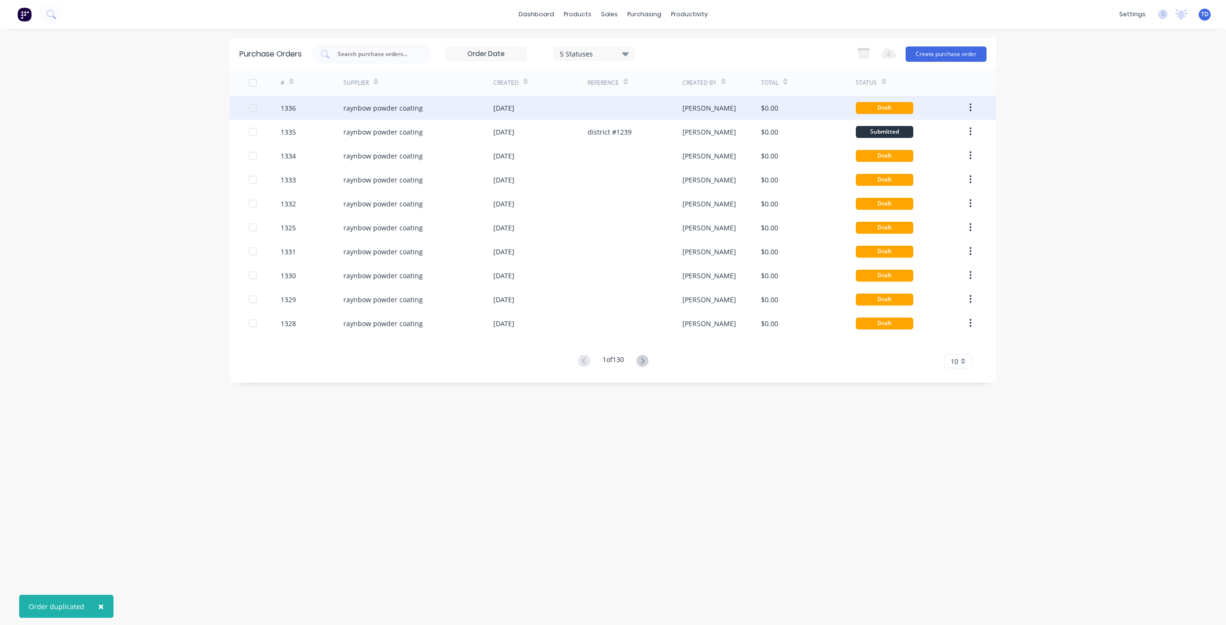
click at [402, 105] on div "raynbow powder coating" at bounding box center [383, 108] width 80 height 10
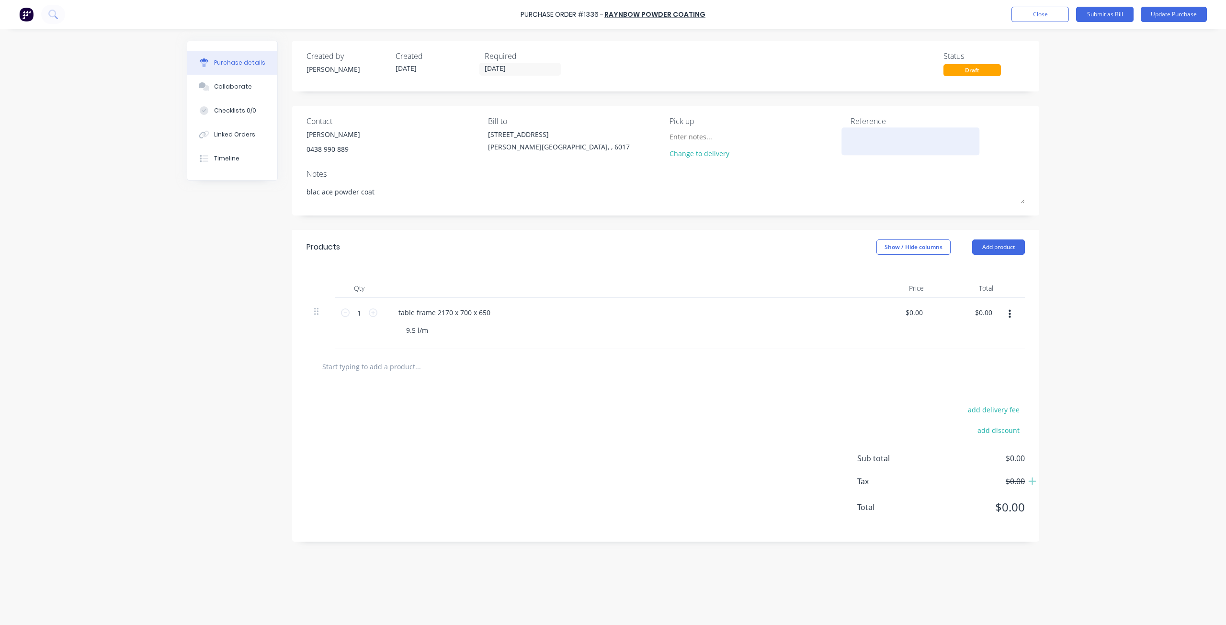
click at [880, 143] on textarea at bounding box center [911, 140] width 120 height 22
type textarea "x"
type textarea "d"
type textarea "x"
type textarea "di"
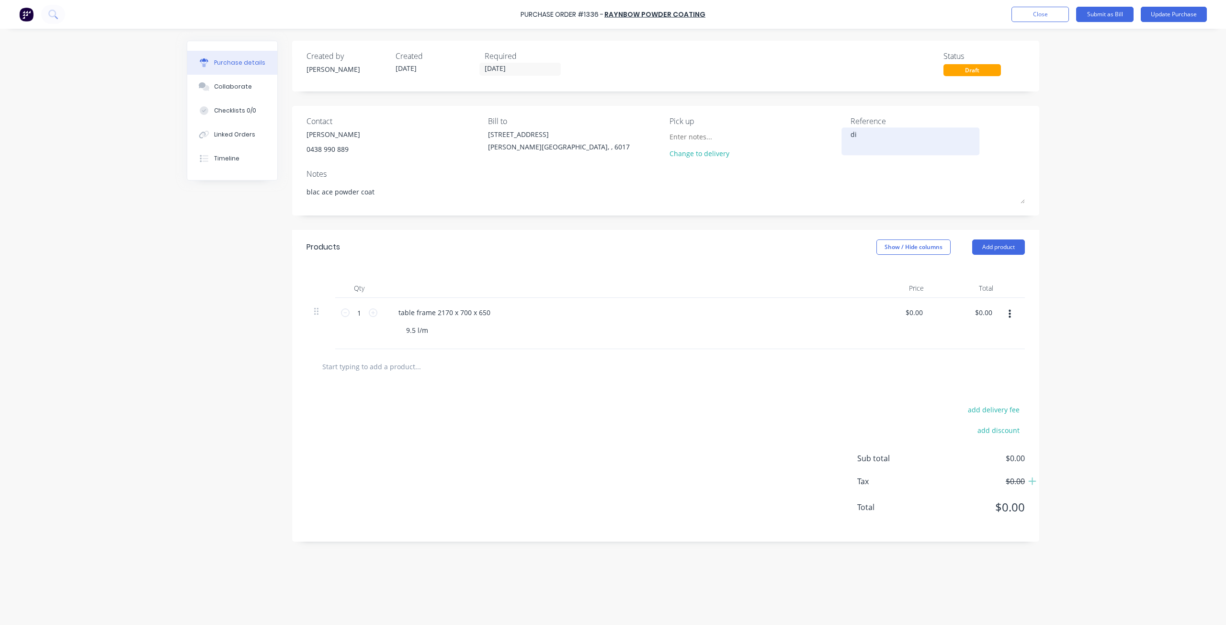
type textarea "x"
type textarea "distri yada yadas"
type textarea "x"
type textarea "distri yada yadas"
click at [1170, 17] on button "Update Purchase" at bounding box center [1174, 14] width 66 height 15
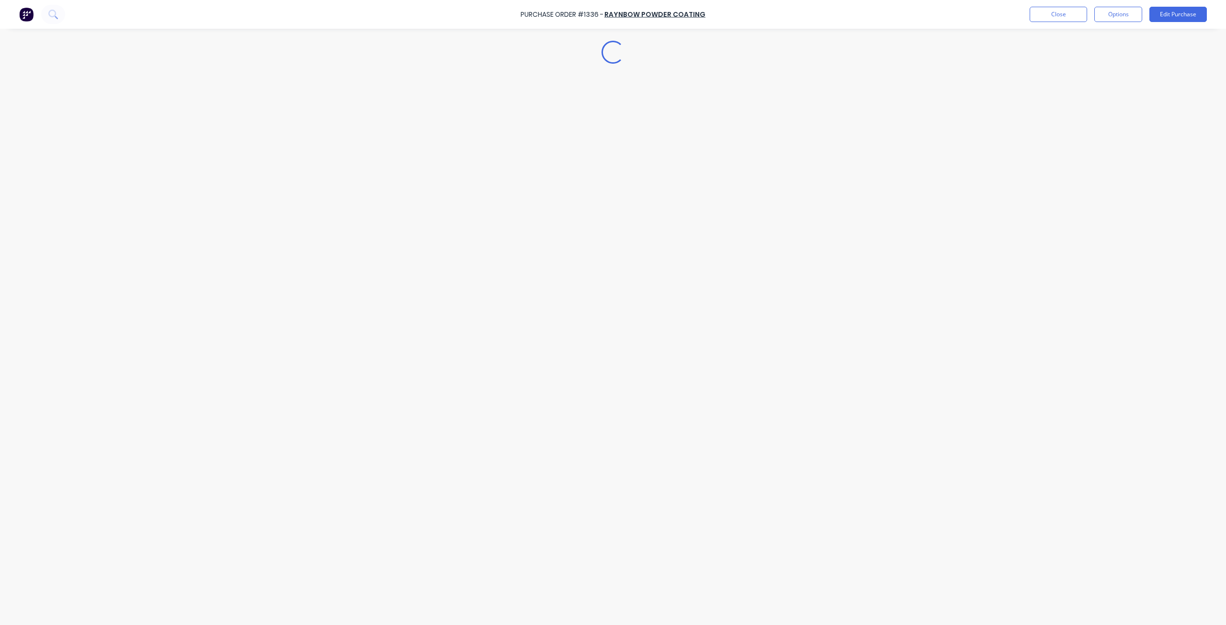
type textarea "x"
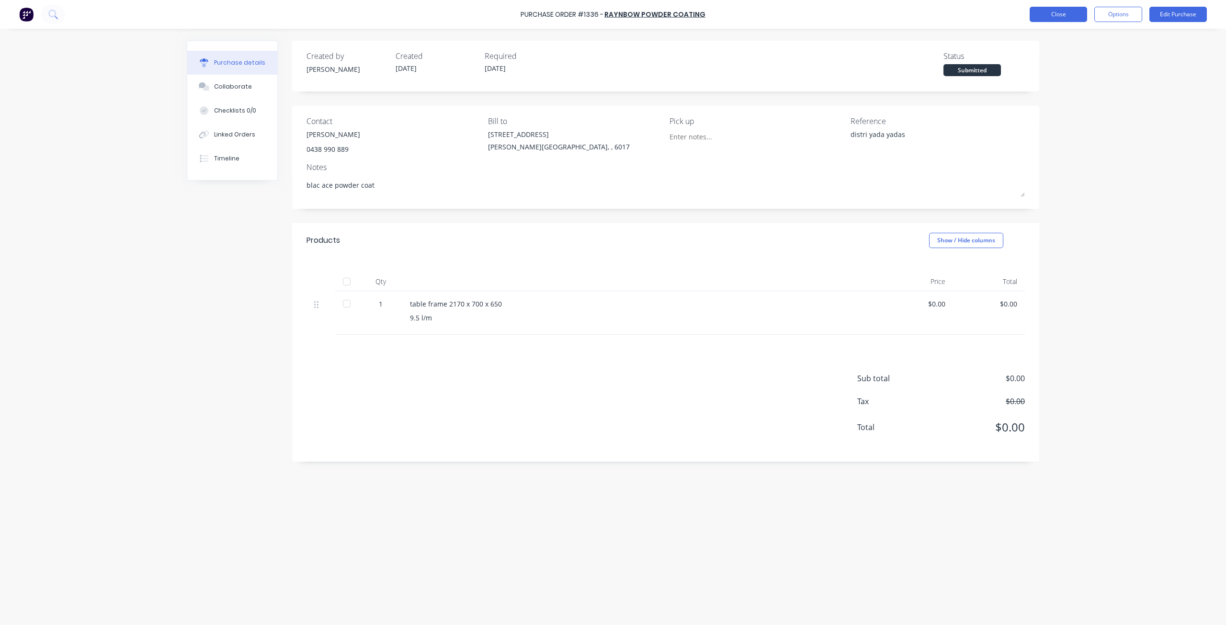
click at [1050, 22] on button "Close" at bounding box center [1058, 14] width 57 height 15
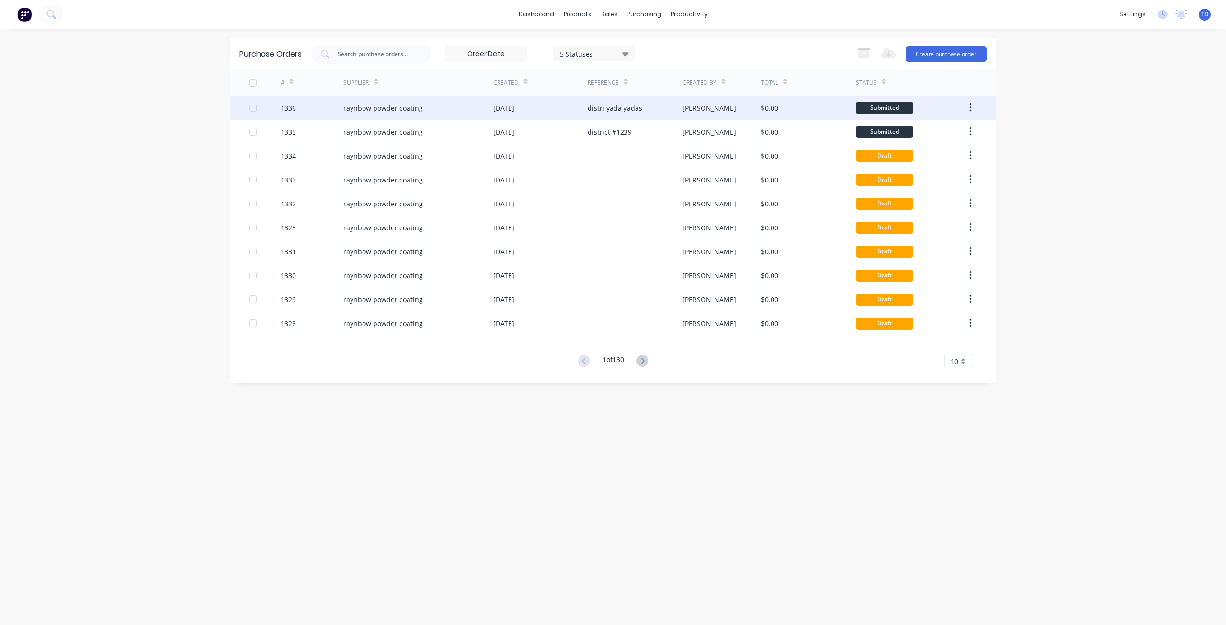
click at [971, 105] on icon "button" at bounding box center [970, 107] width 2 height 11
click at [929, 137] on div "Archive" at bounding box center [936, 133] width 74 height 14
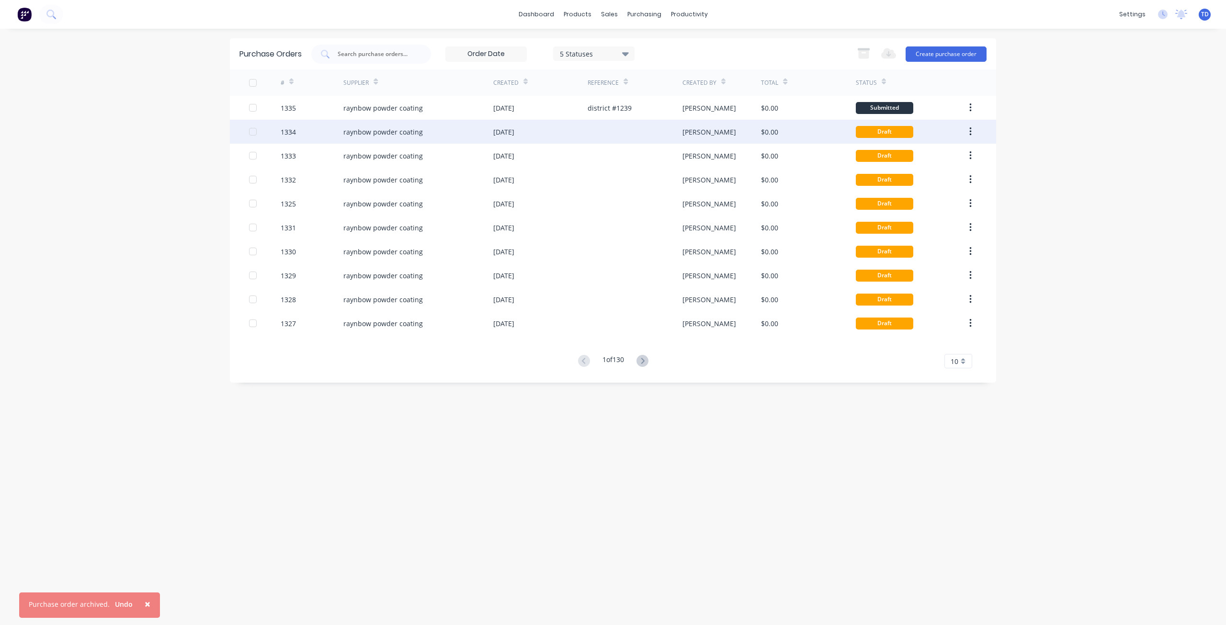
click at [972, 130] on icon "button" at bounding box center [970, 131] width 2 height 11
click at [942, 158] on div "Archive" at bounding box center [936, 157] width 74 height 14
click at [969, 129] on icon "button" at bounding box center [970, 131] width 2 height 11
click at [926, 158] on div "Archive" at bounding box center [936, 157] width 74 height 14
click at [972, 133] on icon "button" at bounding box center [970, 131] width 2 height 11
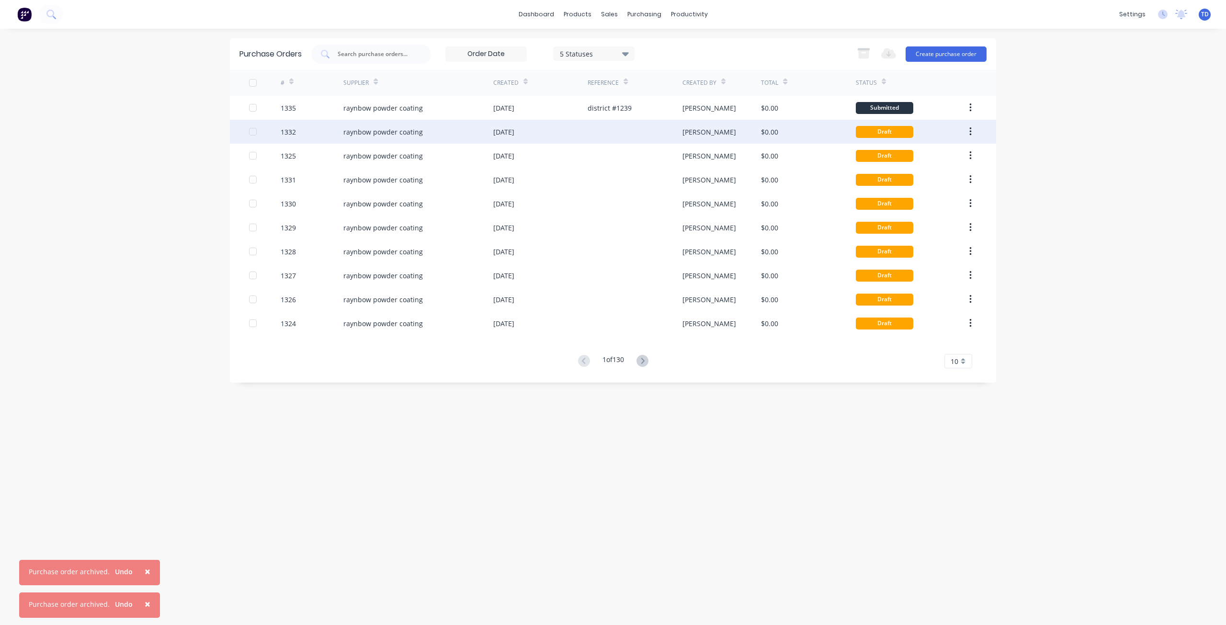
click at [970, 131] on icon "button" at bounding box center [970, 131] width 2 height 11
click at [934, 157] on div "Archive" at bounding box center [936, 157] width 74 height 14
click at [971, 132] on icon "button" at bounding box center [970, 131] width 2 height 9
click at [946, 158] on div "Draft" at bounding box center [911, 156] width 110 height 24
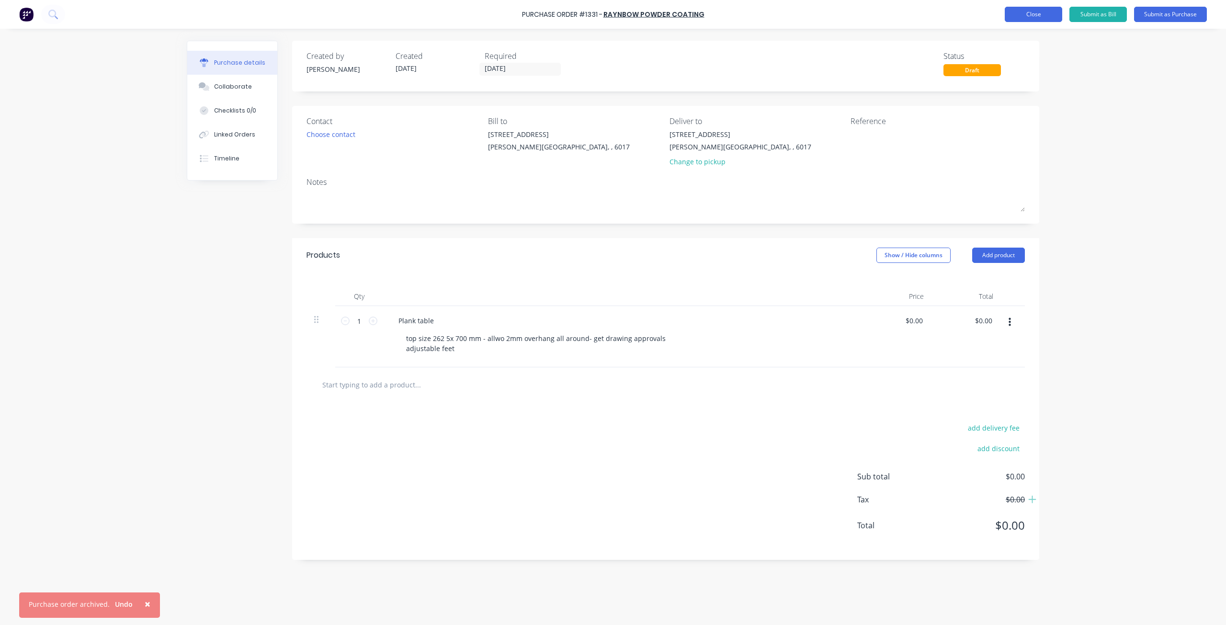
click at [1050, 9] on button "Close" at bounding box center [1033, 14] width 57 height 15
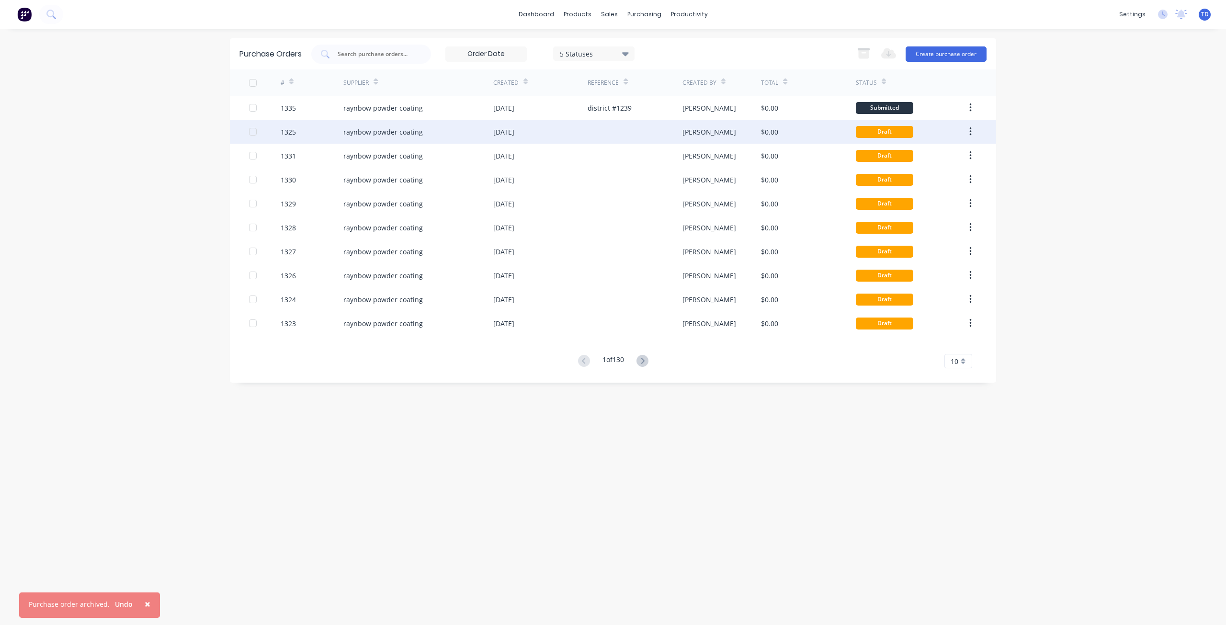
click at [970, 131] on icon "button" at bounding box center [970, 131] width 2 height 11
click at [971, 130] on icon "button" at bounding box center [970, 131] width 2 height 11
click at [970, 133] on icon "button" at bounding box center [970, 131] width 2 height 11
click at [940, 156] on div "Archive" at bounding box center [936, 157] width 74 height 14
click at [971, 132] on icon "button" at bounding box center [970, 131] width 2 height 9
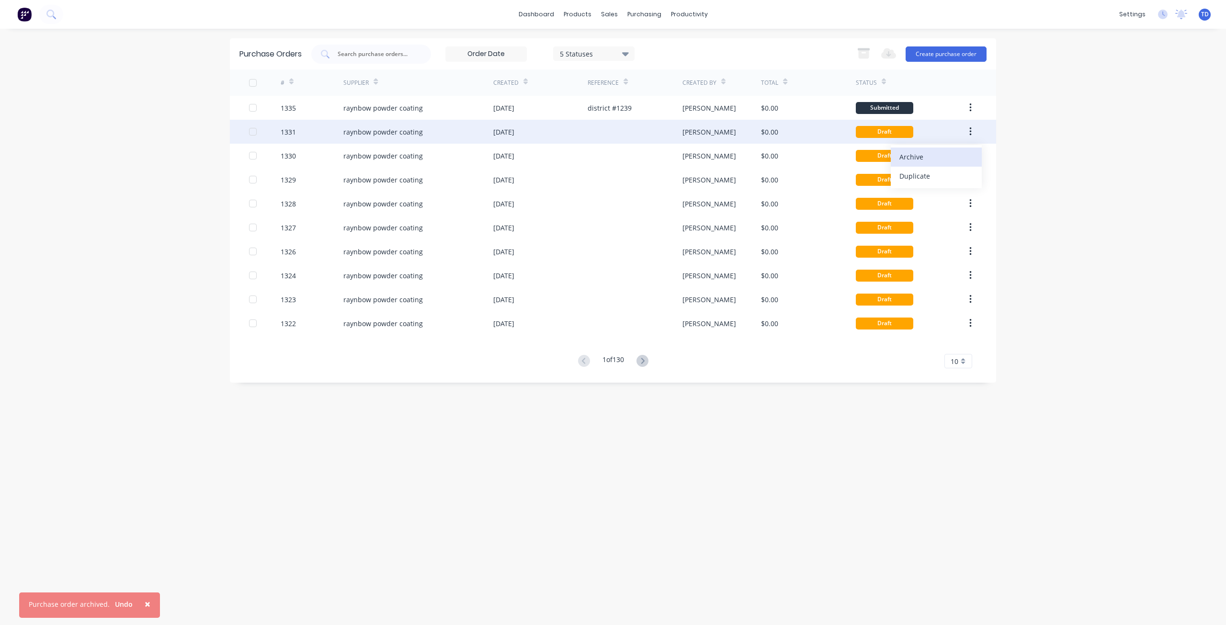
click at [924, 156] on div "Archive" at bounding box center [936, 157] width 74 height 14
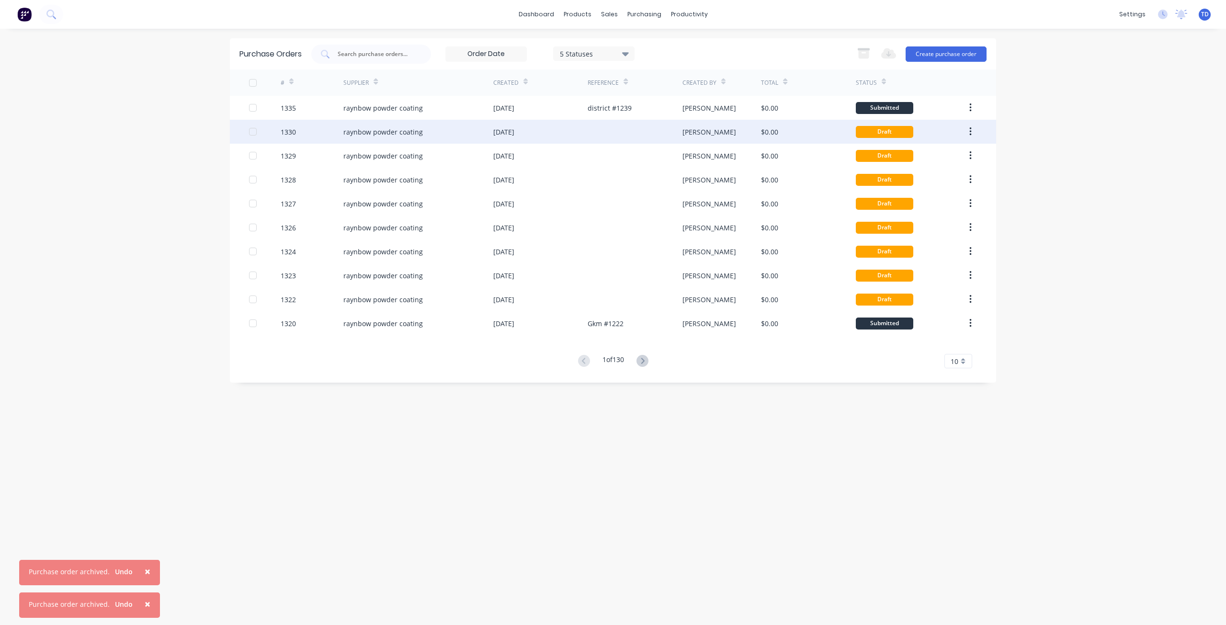
click at [972, 131] on button "button" at bounding box center [970, 131] width 23 height 17
click at [933, 158] on div "Archive" at bounding box center [936, 157] width 74 height 14
click at [967, 132] on button "button" at bounding box center [970, 131] width 23 height 17
click at [947, 157] on div "Draft" at bounding box center [911, 156] width 110 height 24
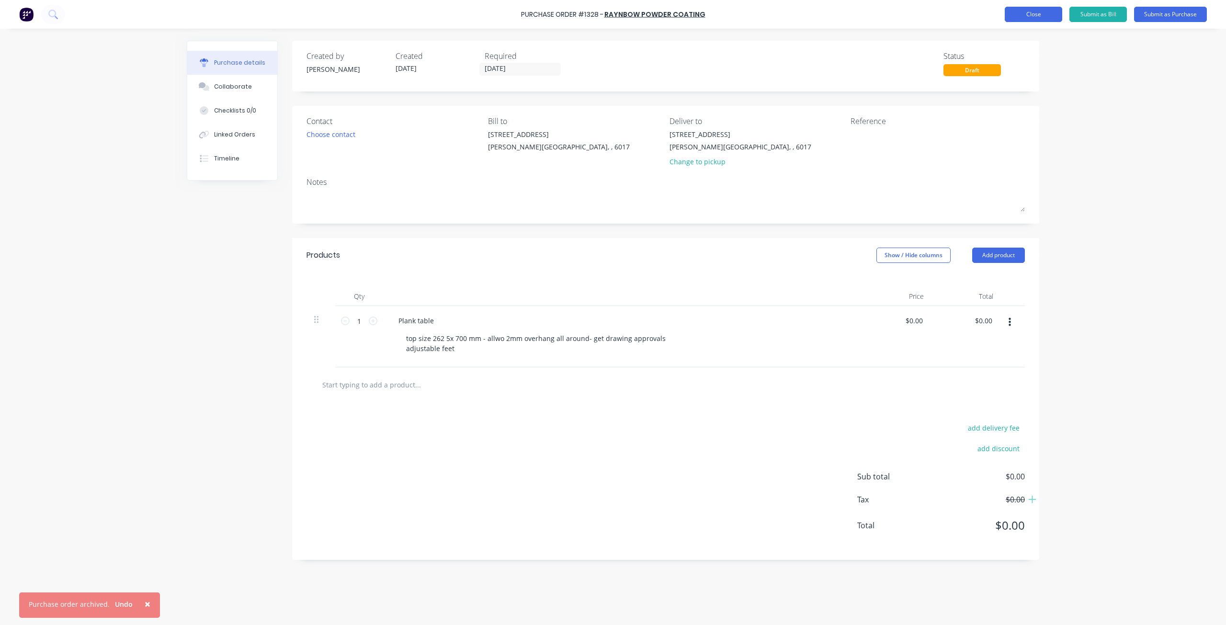
click at [1033, 15] on button "Close" at bounding box center [1033, 14] width 57 height 15
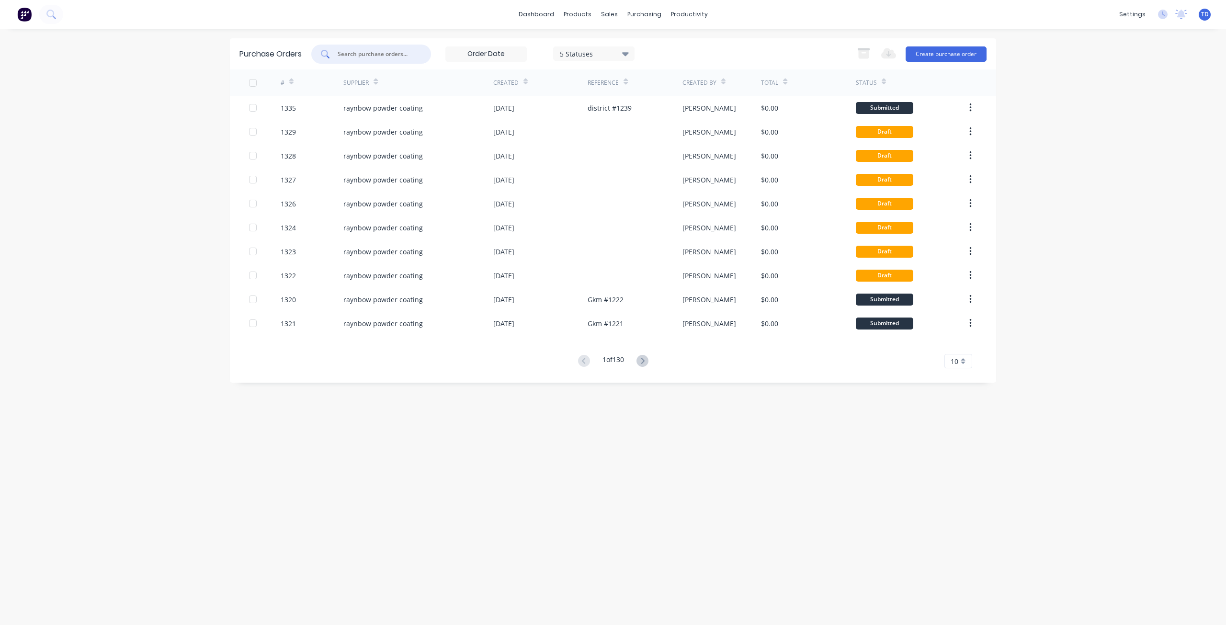
click at [383, 50] on input "text" at bounding box center [377, 54] width 80 height 10
click at [389, 57] on input "text" at bounding box center [377, 54] width 80 height 10
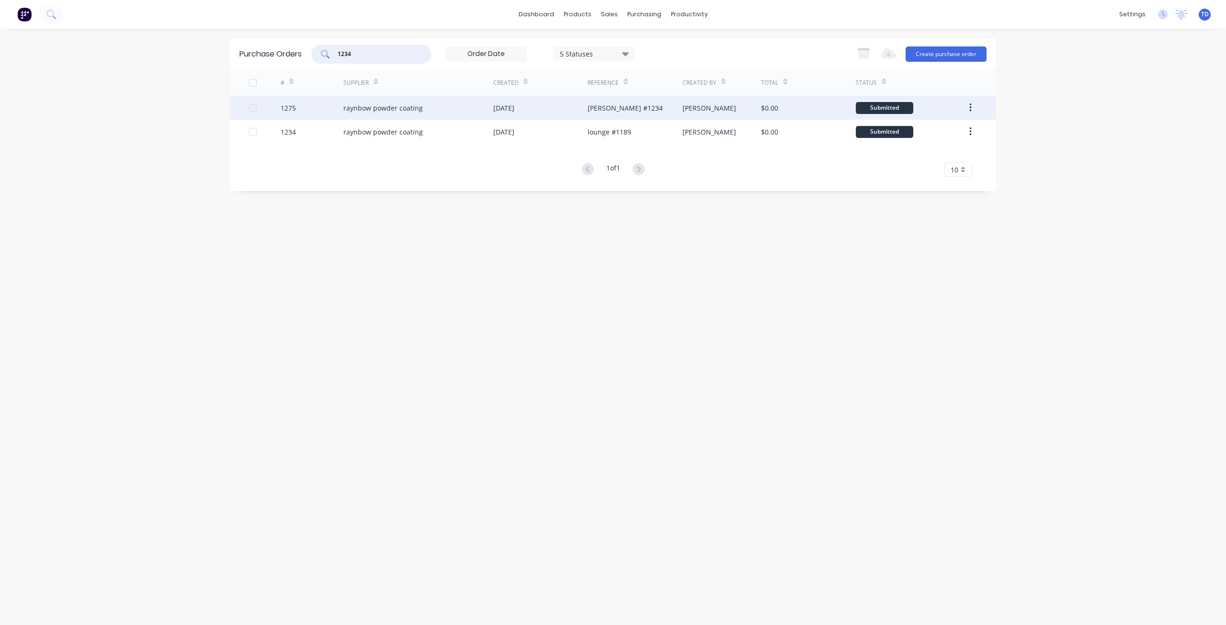
type input "1234"
click at [545, 106] on div "04 Aug 2025" at bounding box center [540, 108] width 94 height 24
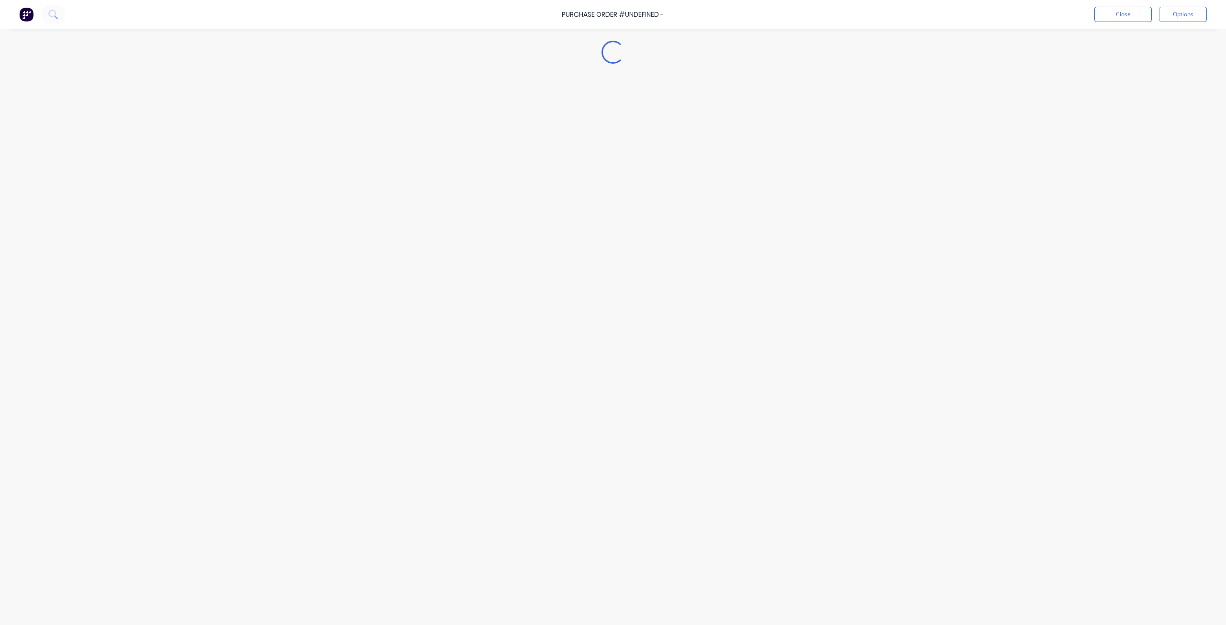
type textarea "x"
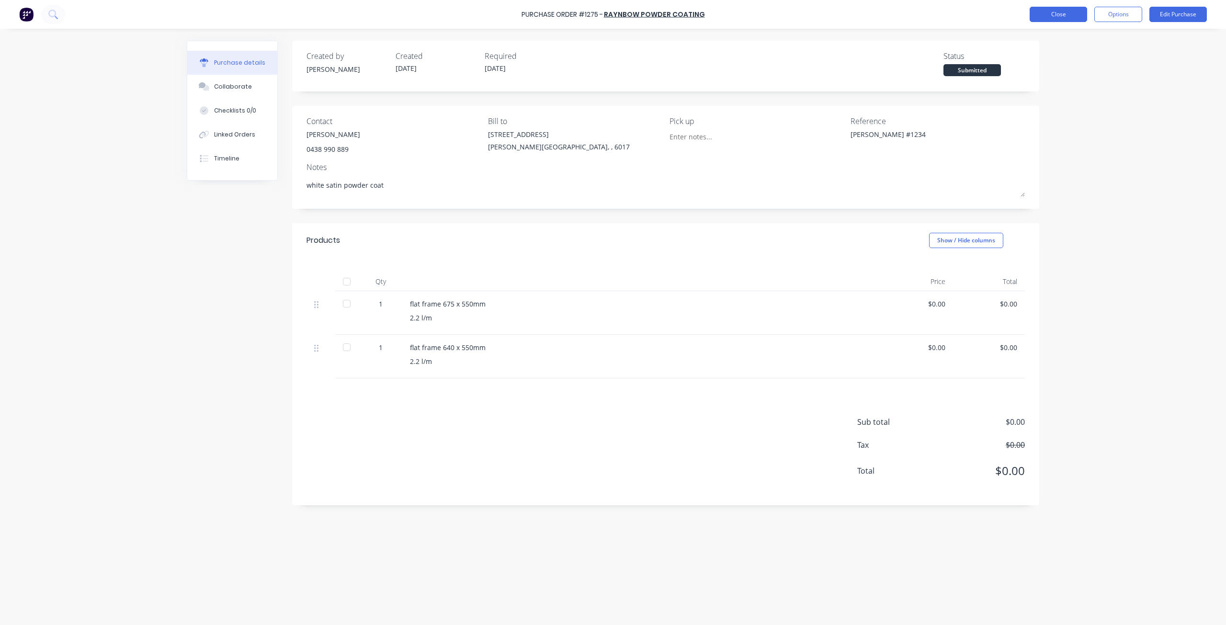
click at [1057, 14] on button "Close" at bounding box center [1058, 14] width 57 height 15
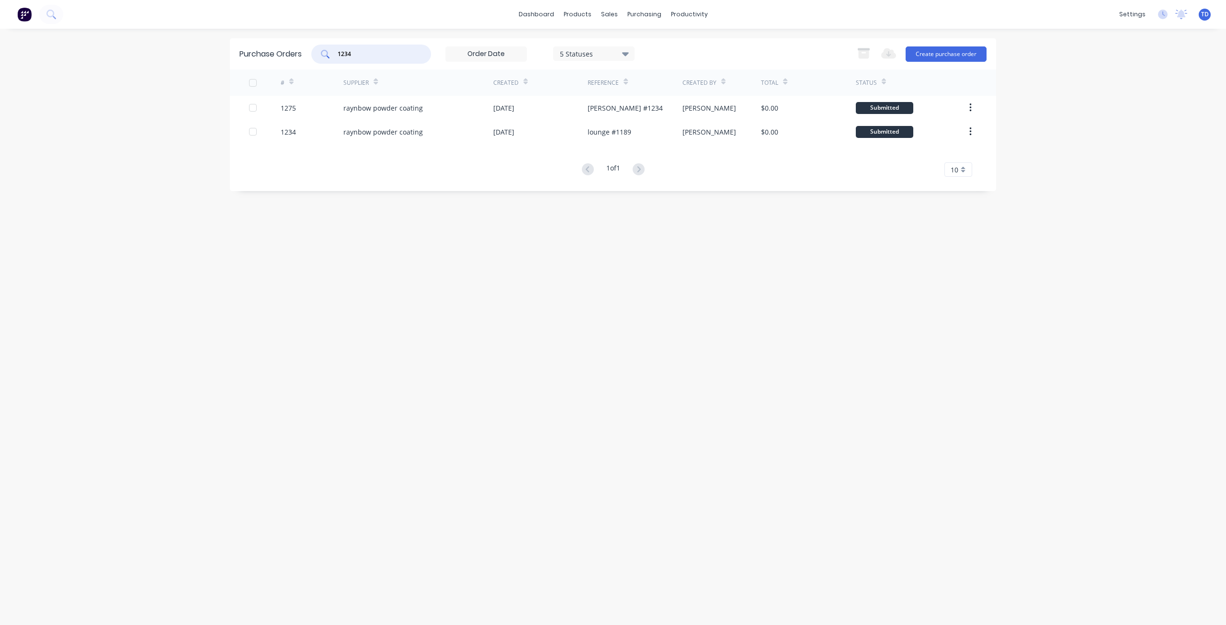
drag, startPoint x: 306, startPoint y: 52, endPoint x: 261, endPoint y: 50, distance: 44.6
click at [261, 50] on div "Purchase Orders 1234 5 Statuses 5 Statuses Export to Excel (XLSX) Create purcha…" at bounding box center [613, 53] width 766 height 31
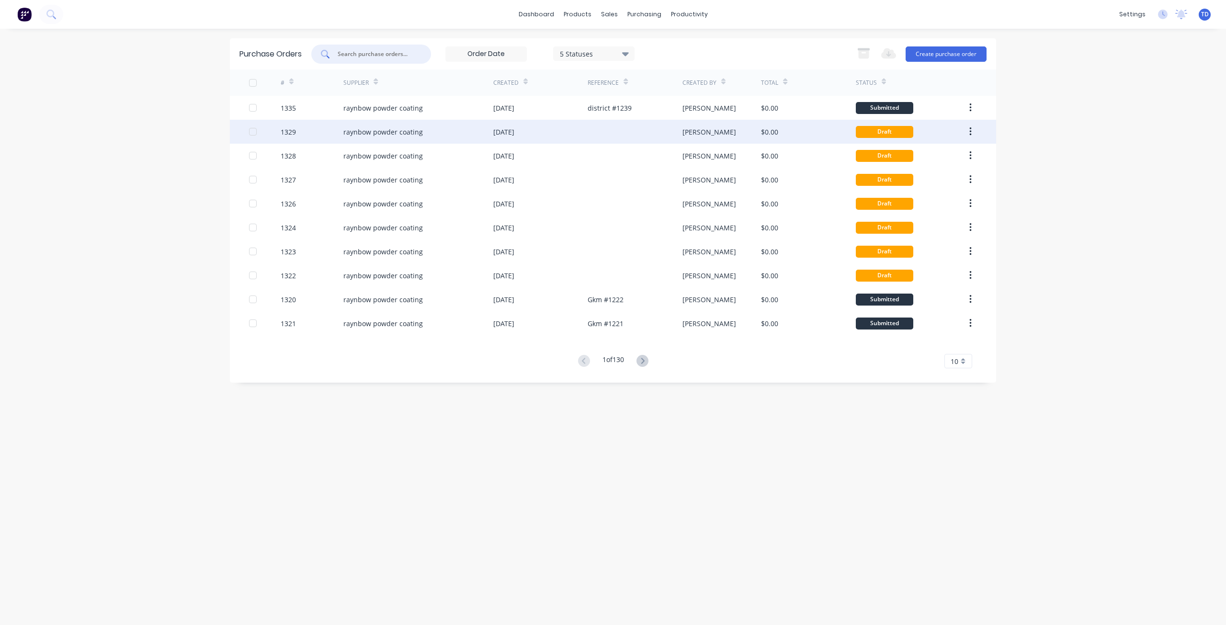
click at [972, 135] on button "button" at bounding box center [970, 131] width 23 height 17
click at [932, 160] on div "Archive" at bounding box center [936, 157] width 74 height 14
click at [971, 134] on icon "button" at bounding box center [970, 131] width 2 height 11
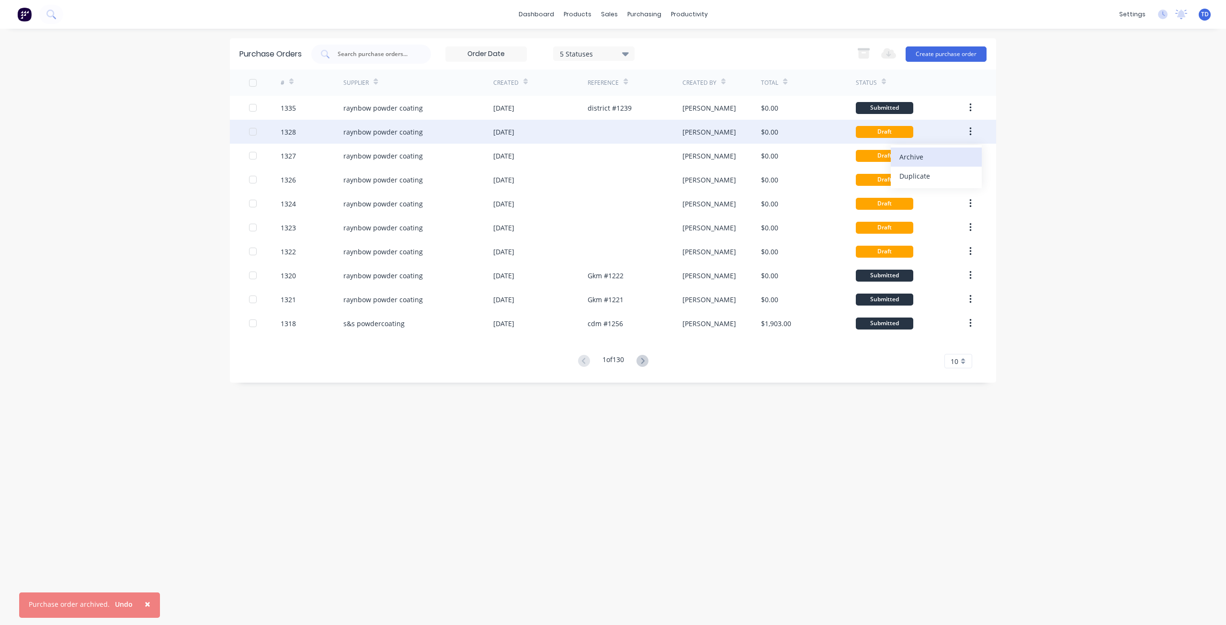
click at [960, 153] on div "Archive" at bounding box center [936, 157] width 74 height 14
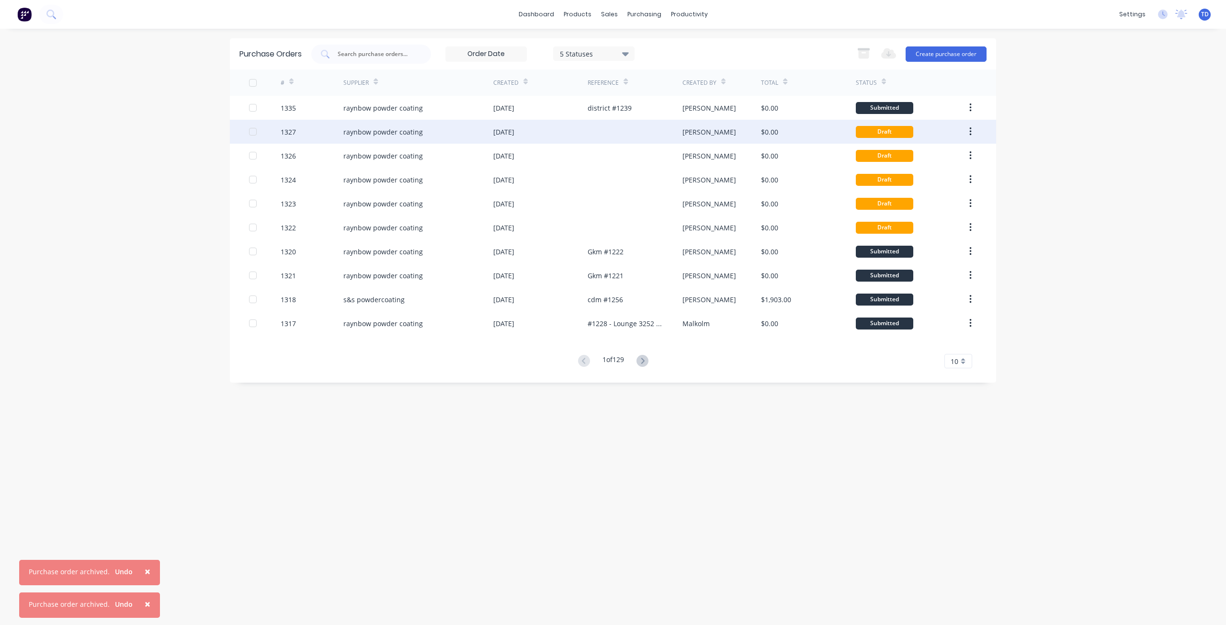
click at [973, 131] on button "button" at bounding box center [970, 131] width 23 height 17
click at [955, 157] on div "Archive" at bounding box center [936, 157] width 74 height 14
click at [969, 129] on icon "button" at bounding box center [970, 131] width 2 height 11
click at [969, 132] on icon "button" at bounding box center [970, 131] width 2 height 11
click at [972, 132] on button "button" at bounding box center [970, 131] width 23 height 17
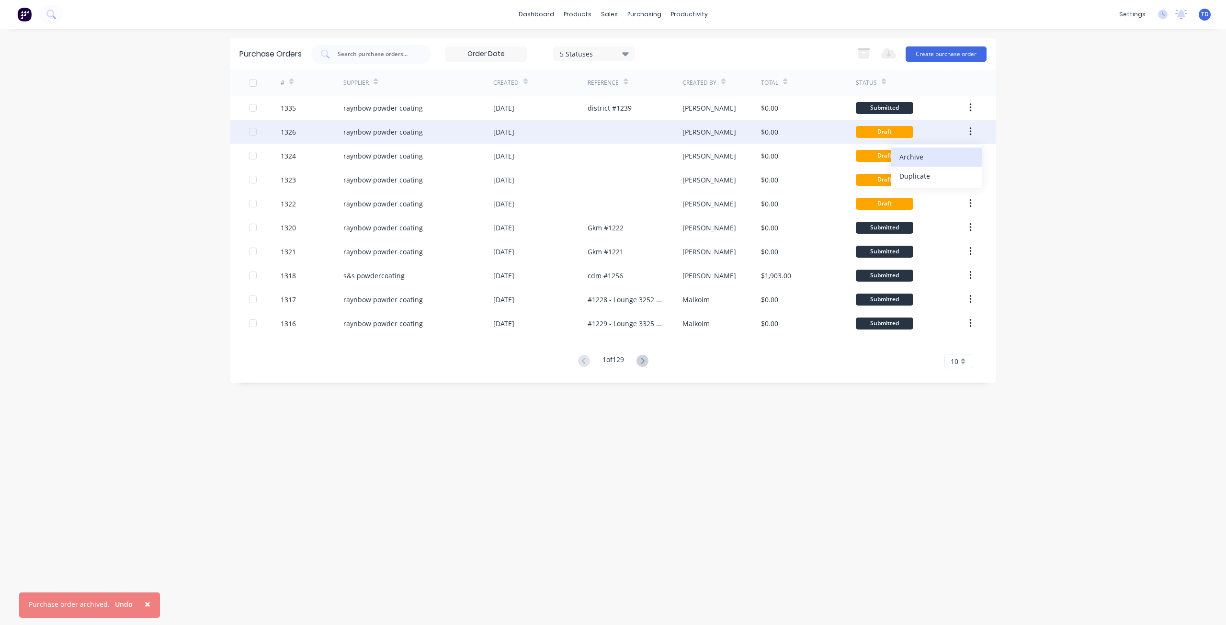
click at [960, 158] on div "Archive" at bounding box center [936, 157] width 74 height 14
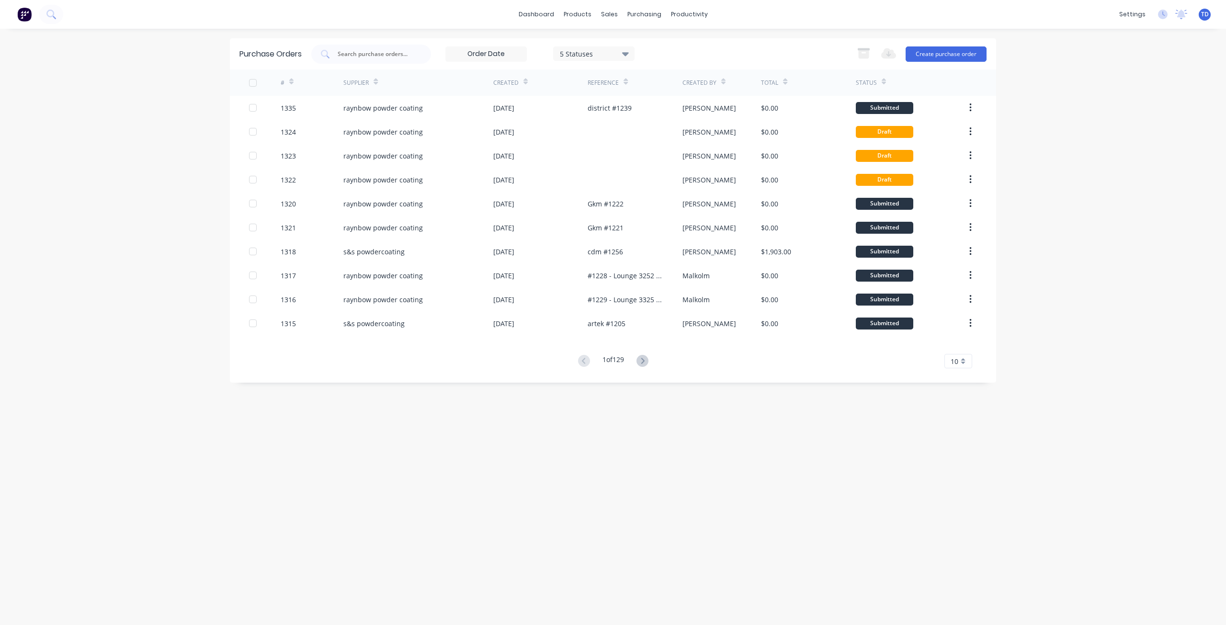
click at [973, 131] on button "button" at bounding box center [970, 131] width 23 height 17
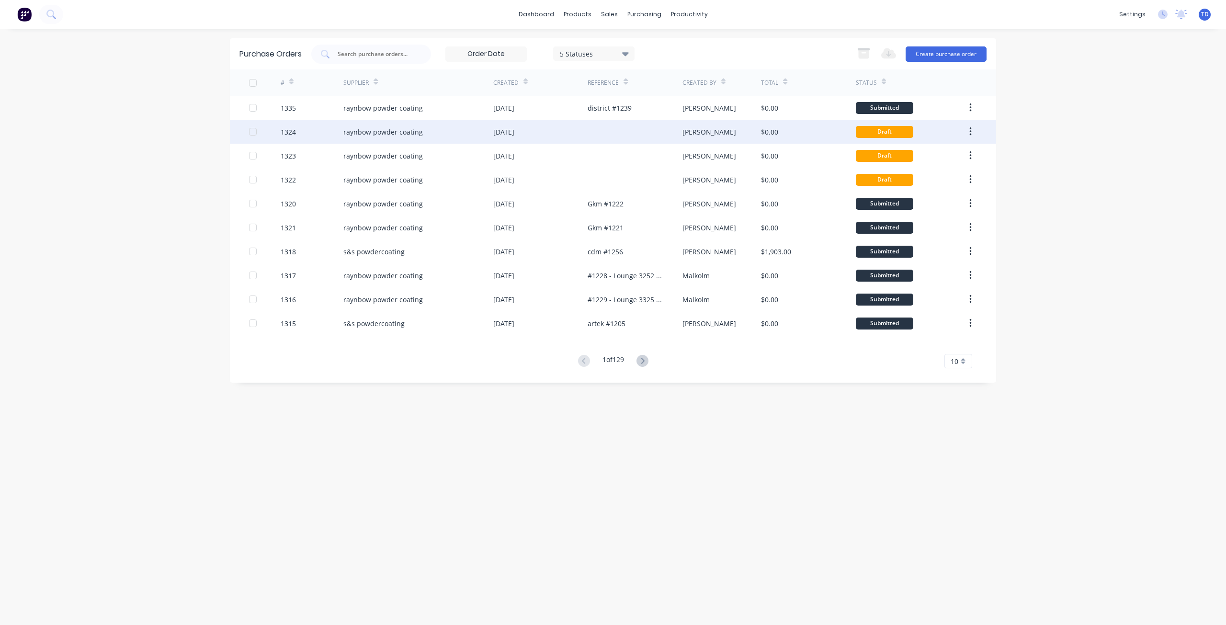
click at [968, 132] on button "button" at bounding box center [970, 131] width 23 height 17
click at [952, 153] on div "Draft" at bounding box center [911, 156] width 110 height 24
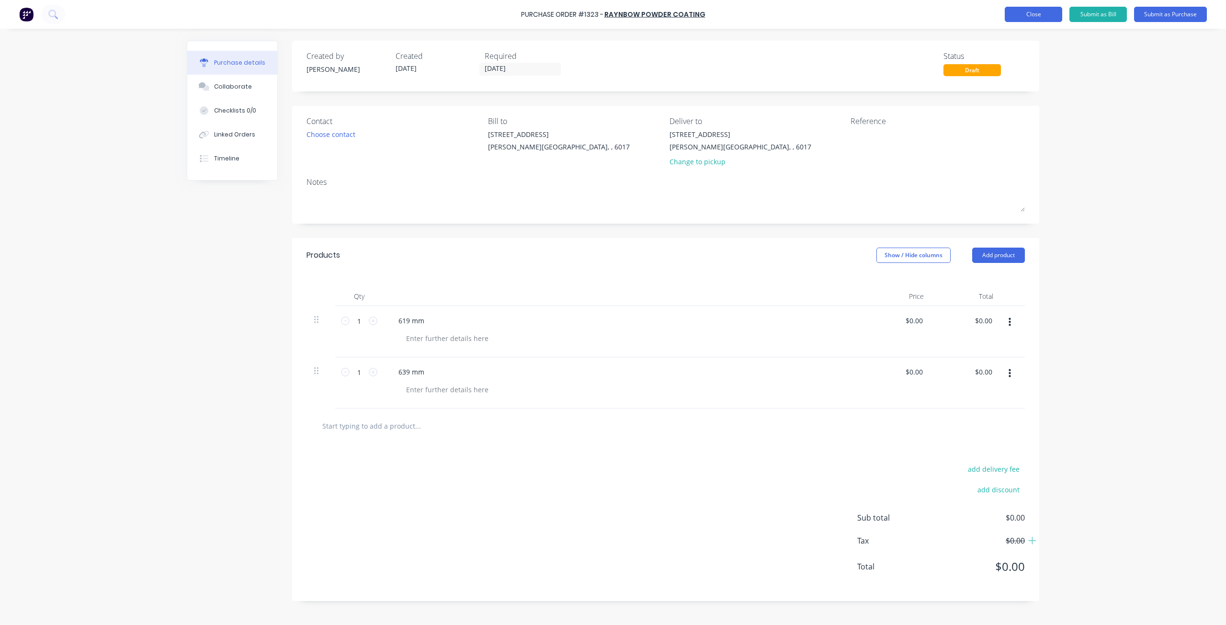
click at [1045, 14] on button "Close" at bounding box center [1033, 14] width 57 height 15
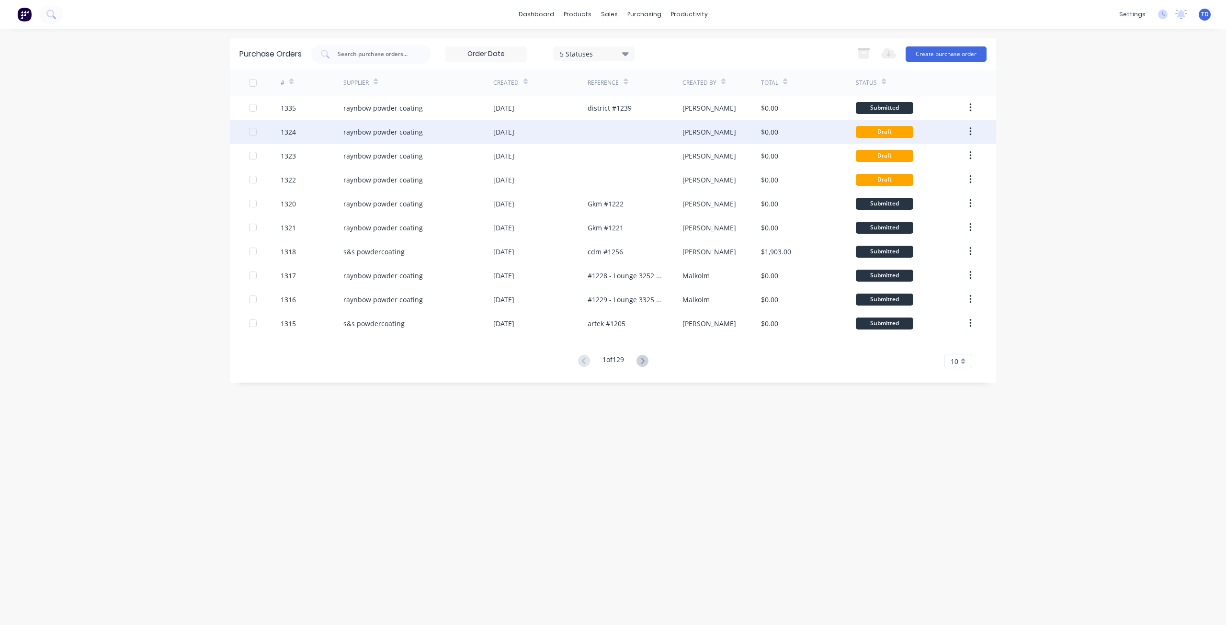
click at [971, 134] on icon "button" at bounding box center [970, 131] width 2 height 11
click at [958, 157] on div "Archive" at bounding box center [936, 157] width 74 height 14
click at [971, 135] on icon "button" at bounding box center [970, 131] width 2 height 9
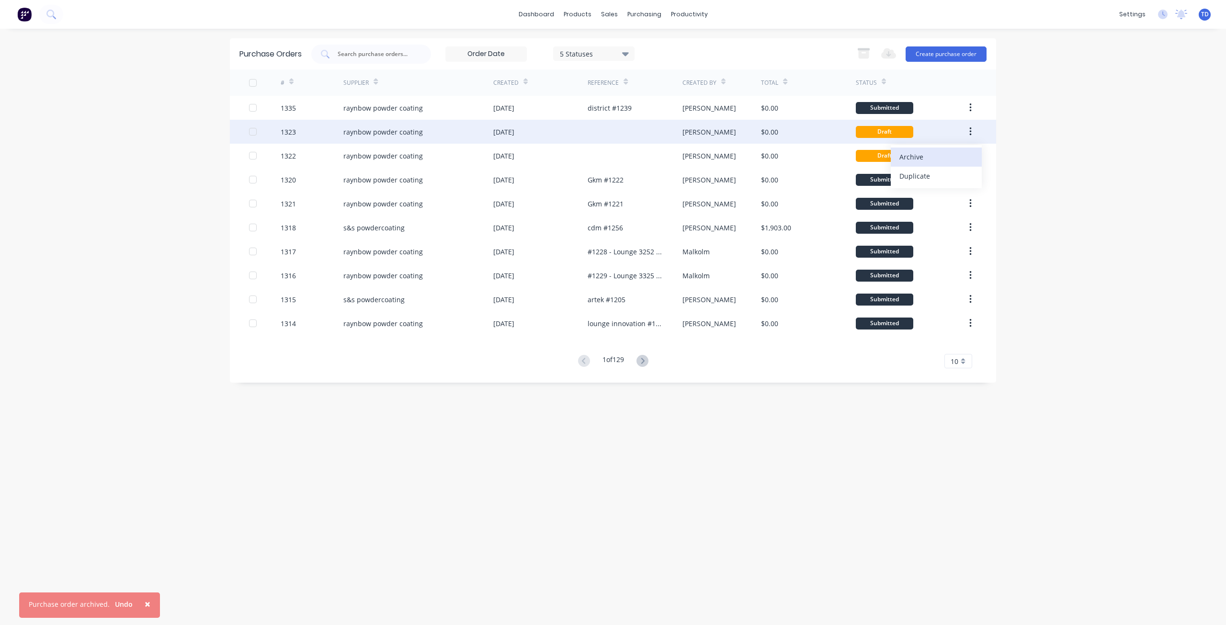
click at [946, 160] on div "Archive" at bounding box center [936, 157] width 74 height 14
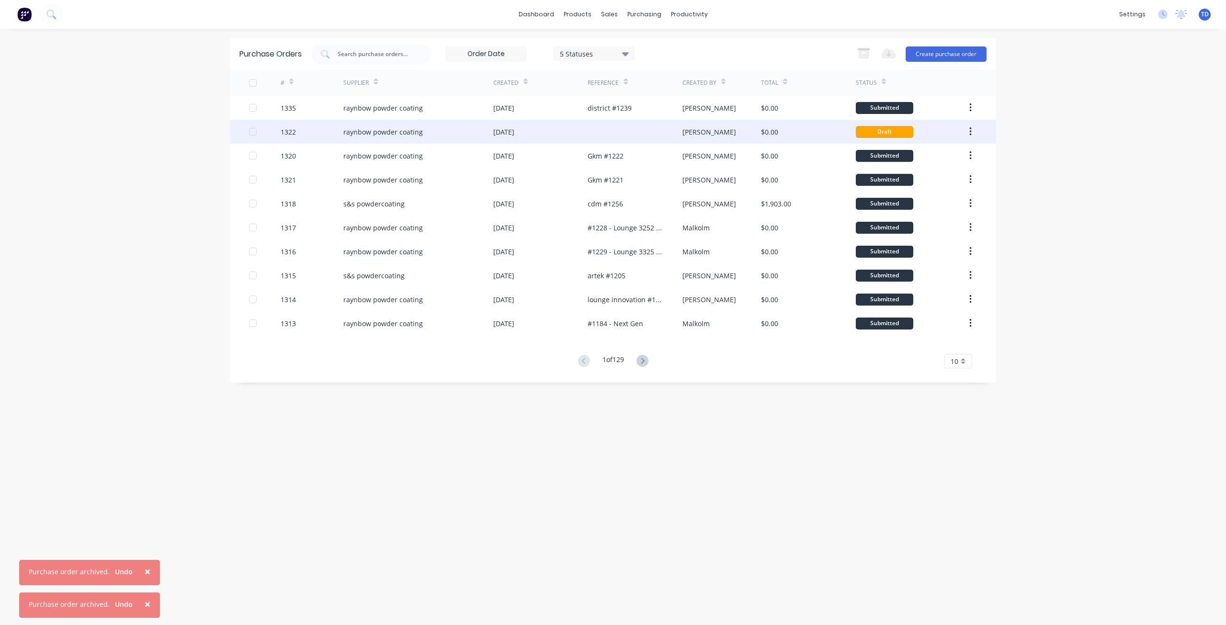
click at [972, 134] on icon "button" at bounding box center [970, 131] width 2 height 11
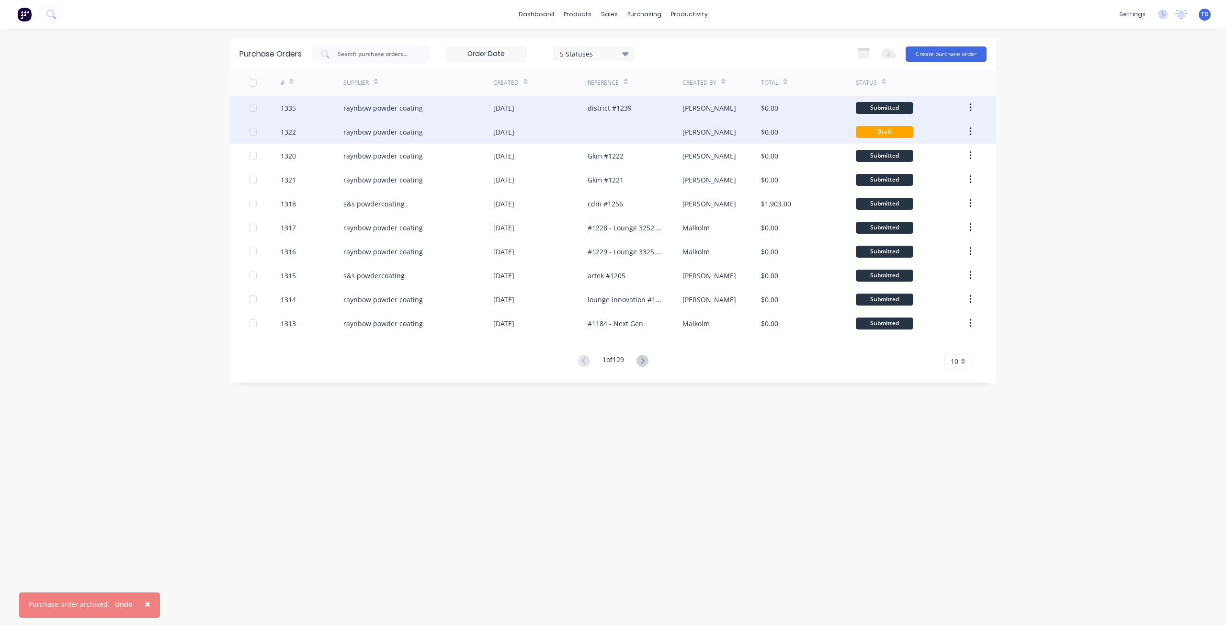
drag, startPoint x: 1033, startPoint y: 162, endPoint x: 888, endPoint y: 114, distance: 152.2
click at [1032, 162] on div "× Purchase order archived. Undo dashboard products sales purchasing productivit…" at bounding box center [613, 312] width 1226 height 625
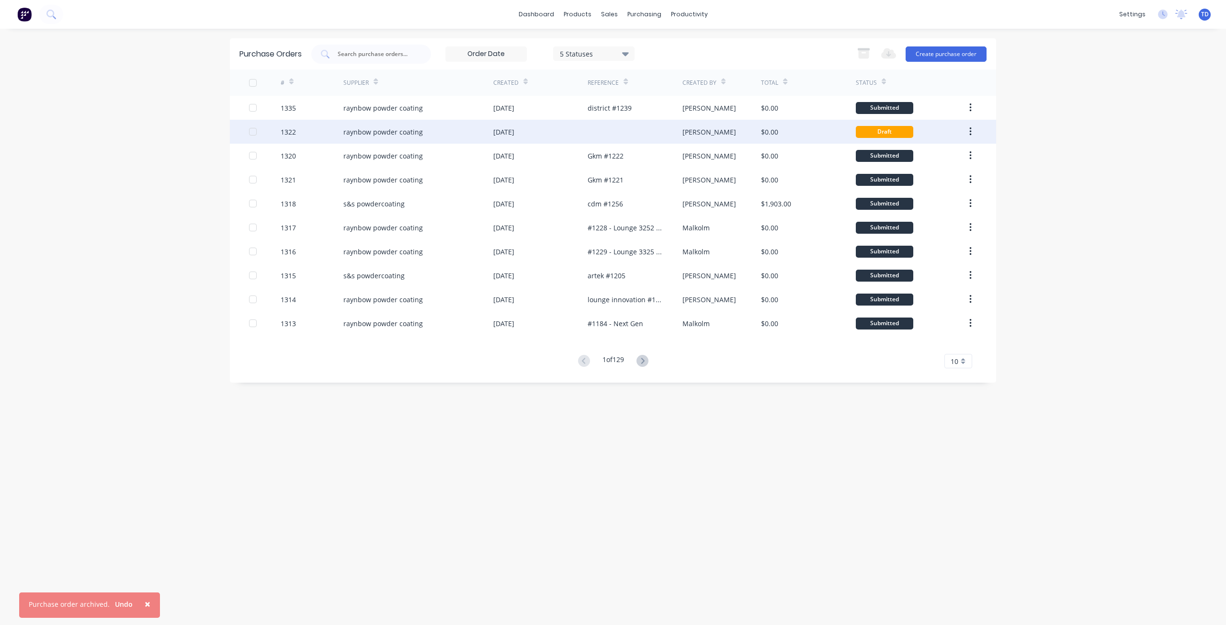
click at [503, 130] on div "[DATE]" at bounding box center [503, 132] width 21 height 10
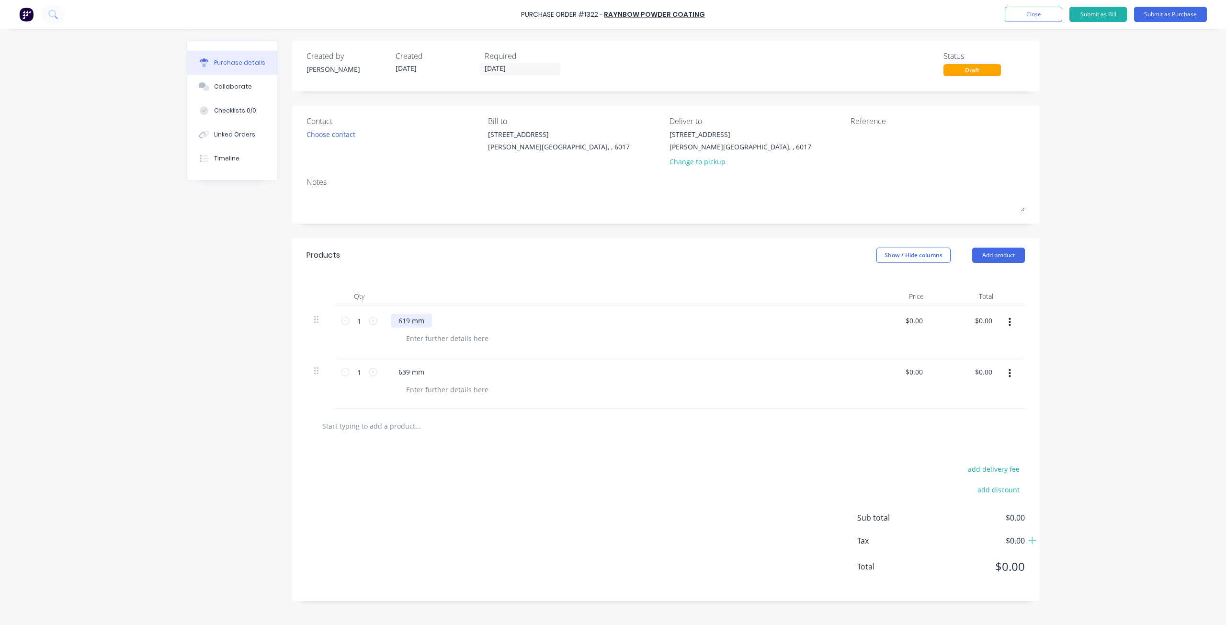
click at [397, 319] on div "619 mm" at bounding box center [411, 321] width 41 height 14
click at [458, 339] on div at bounding box center [447, 338] width 98 height 14
click at [394, 373] on div "639 mm" at bounding box center [411, 372] width 41 height 14
drag, startPoint x: 401, startPoint y: 372, endPoint x: 408, endPoint y: 375, distance: 7.9
click at [401, 372] on div "a639 mm" at bounding box center [413, 372] width 45 height 14
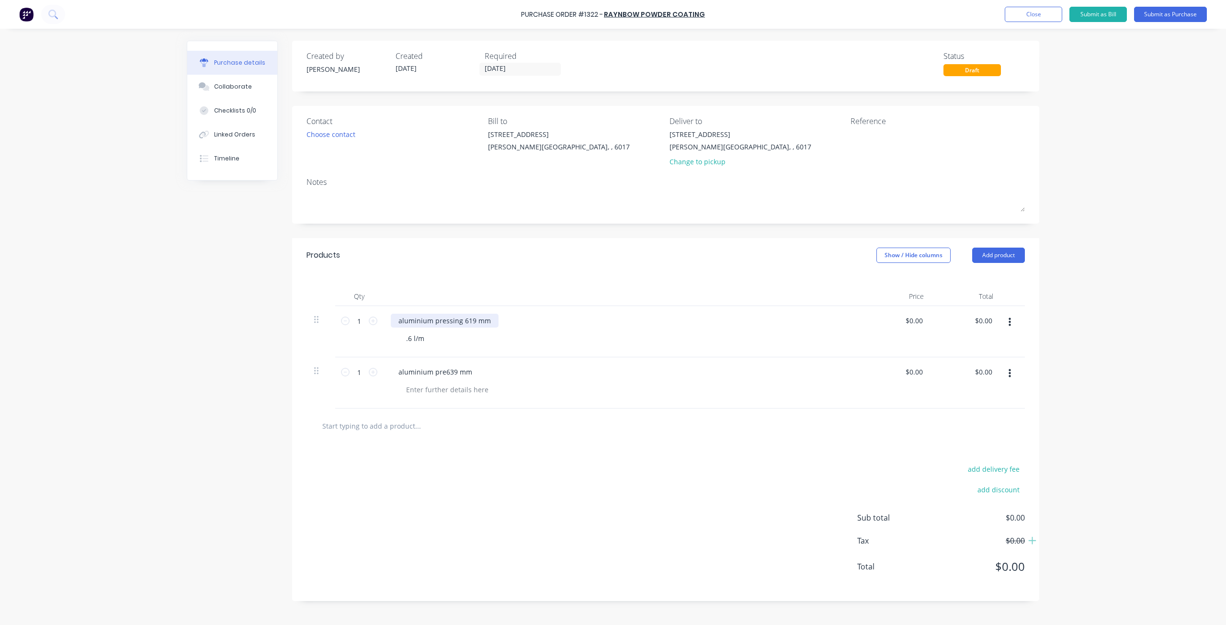
click at [474, 320] on div "aluminium pressing 619 mm" at bounding box center [445, 321] width 108 height 14
click at [443, 370] on div "aluminium pre639 mm" at bounding box center [435, 372] width 89 height 14
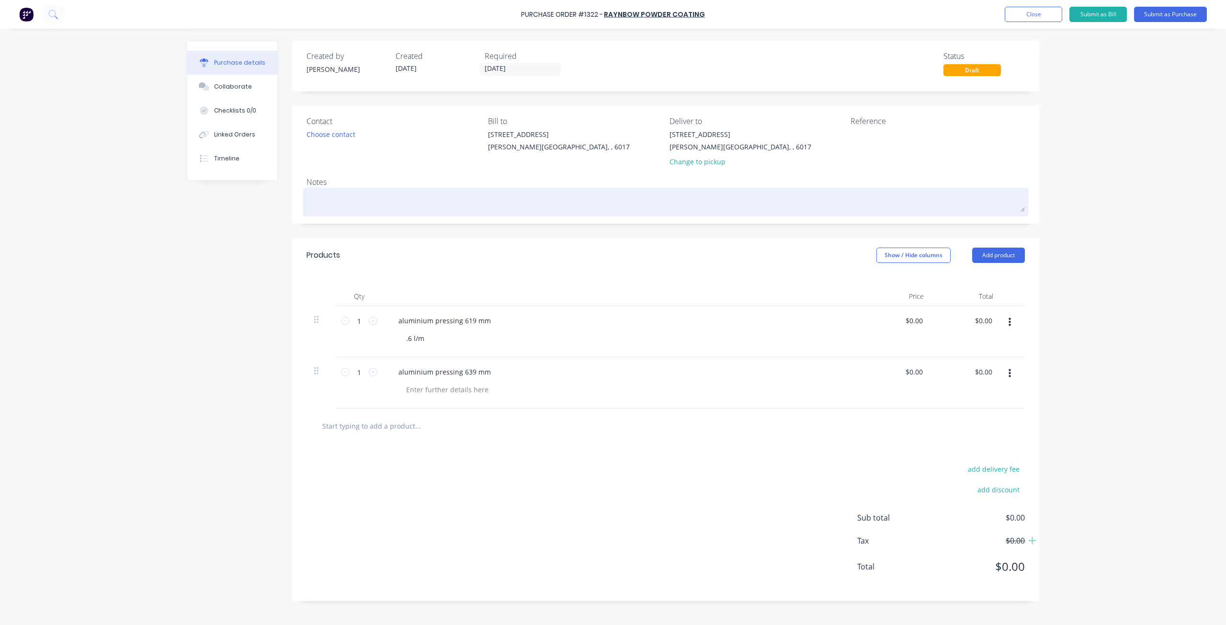
click at [335, 205] on textarea at bounding box center [666, 201] width 718 height 22
type textarea "x"
type textarea "d"
type textarea "x"
type textarea "du"
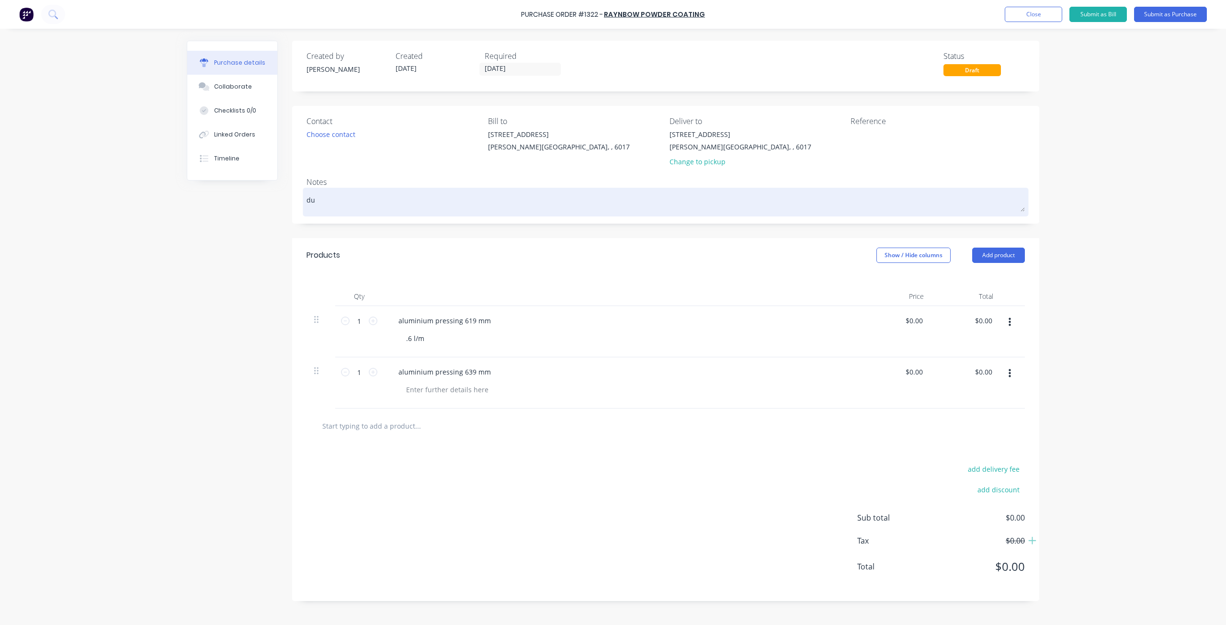
type textarea "x"
type textarea "dun"
type textarea "x"
type textarea "dune"
type textarea "x"
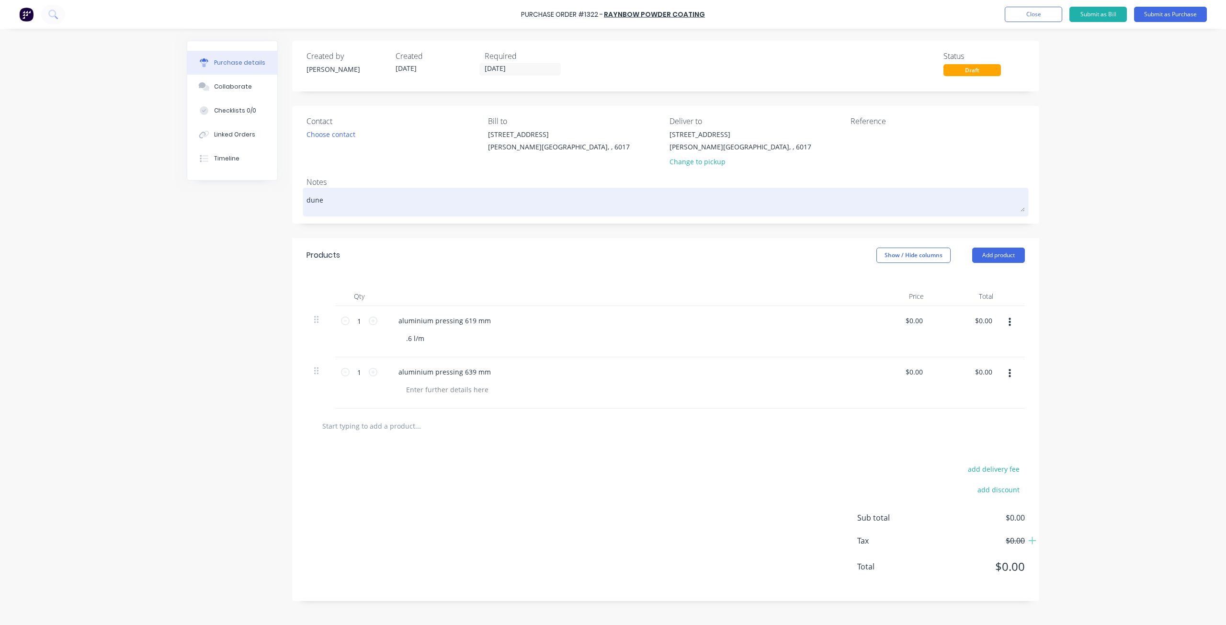
type textarea "dune"
type textarea "x"
type textarea "dune s"
type textarea "x"
type textarea "dune sa"
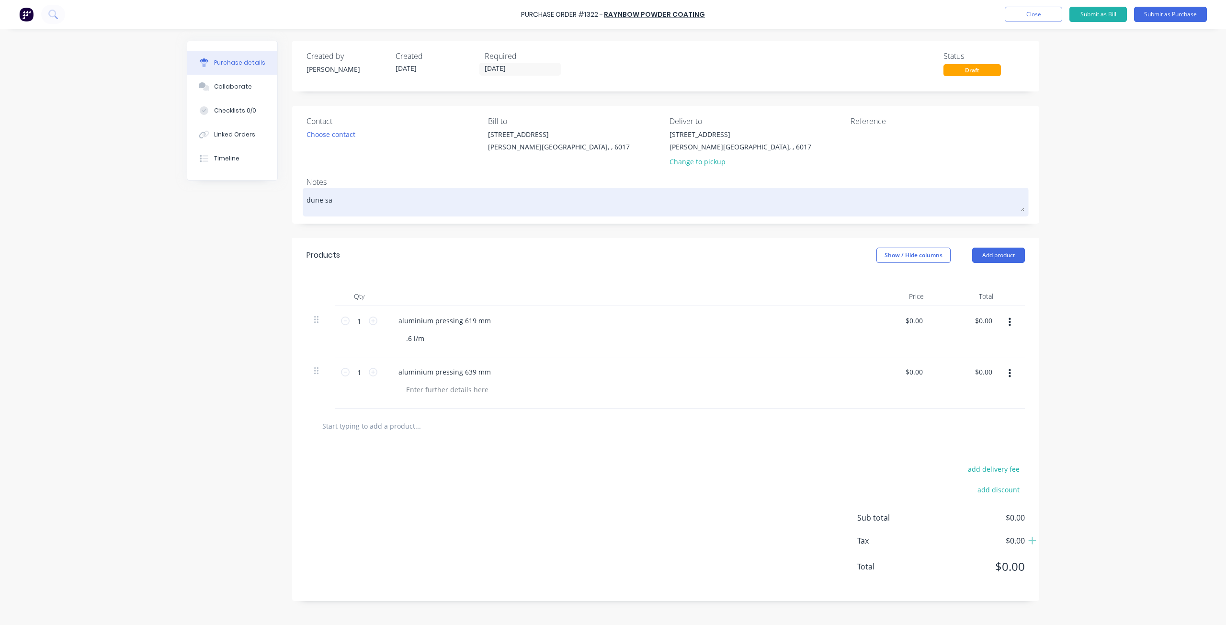
type textarea "x"
type textarea "dune sat"
type textarea "x"
type textarea "dune sati"
type textarea "x"
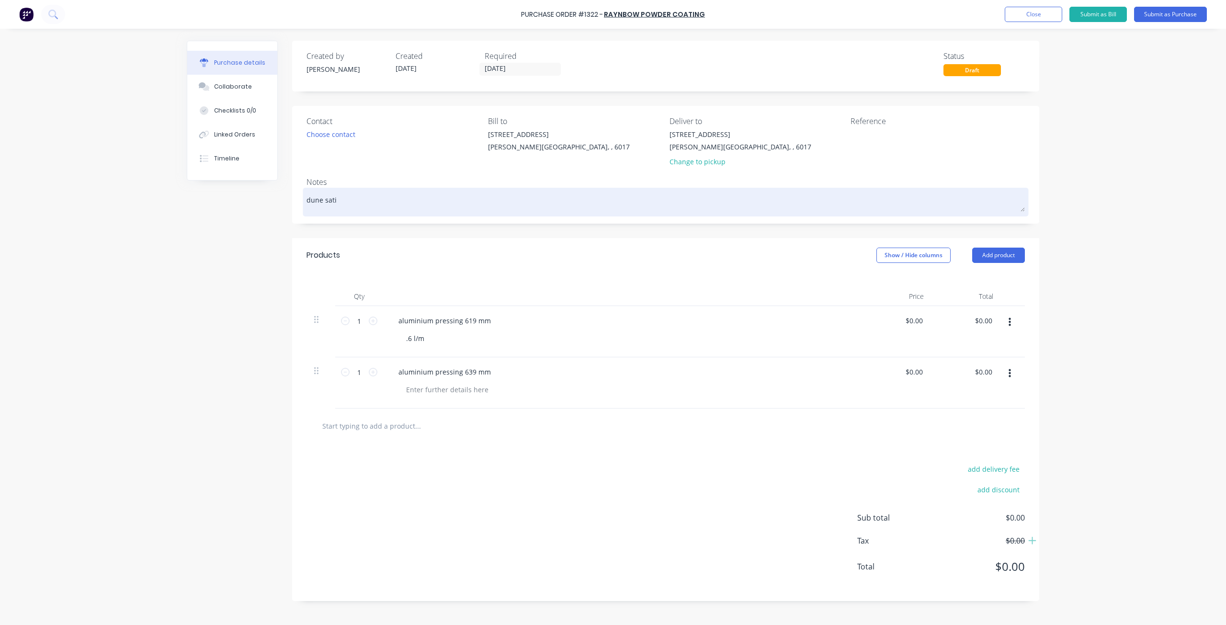
type textarea "dune sati"
type textarea "x"
type textarea "dune sati"
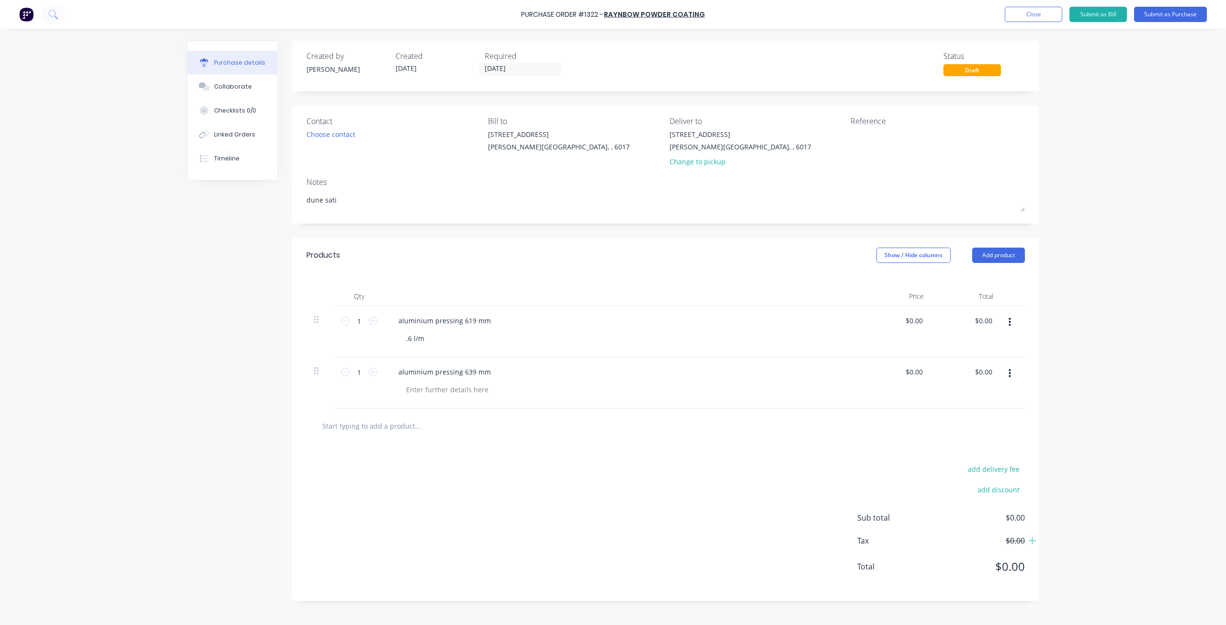
type textarea "x"
type textarea "dune satin"
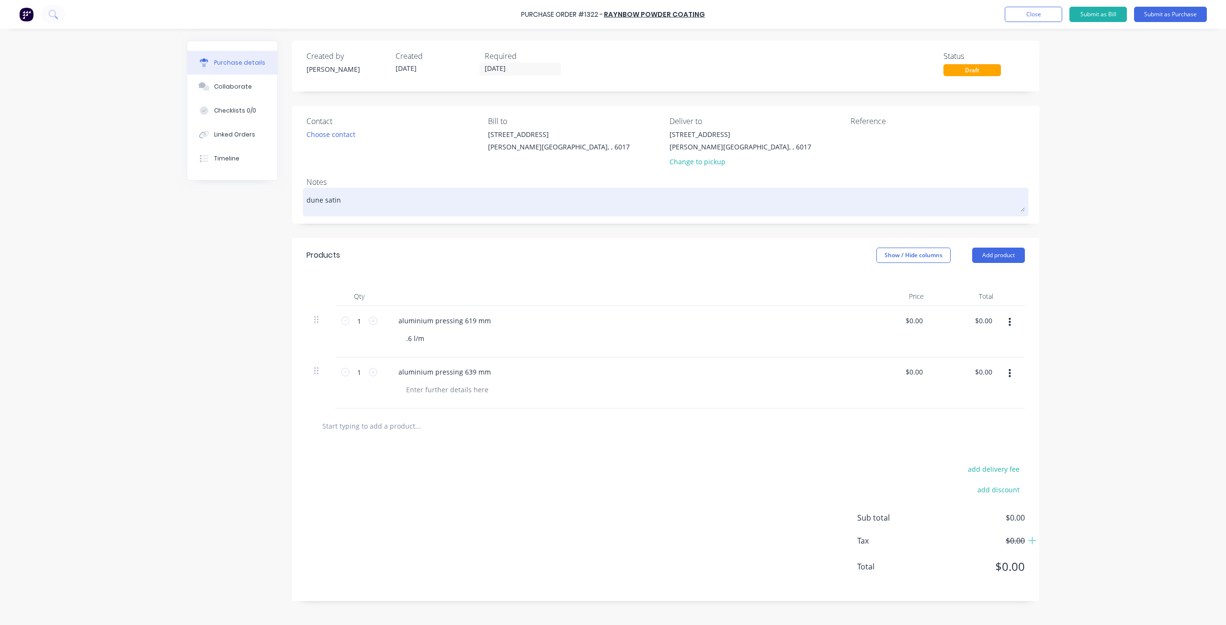
type textarea "x"
type textarea "dune satin"
type textarea "x"
type textarea "dune satin p"
type textarea "x"
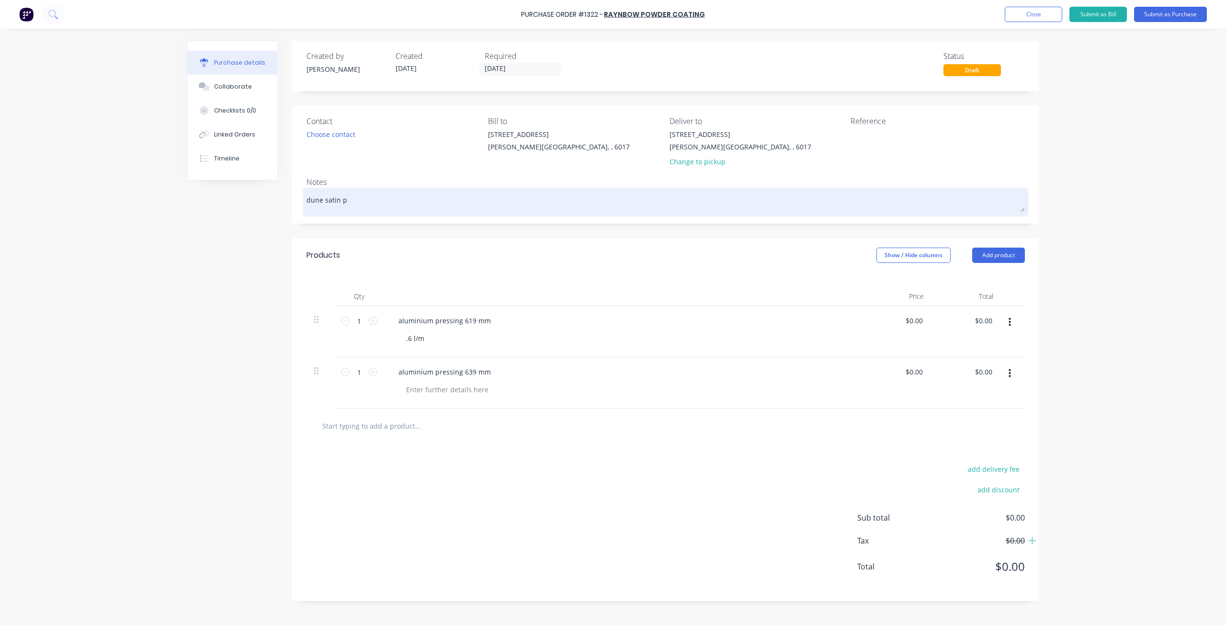
type textarea "dune satin po"
type textarea "x"
type textarea "dune satin pow"
type textarea "x"
type textarea "dune satin powd"
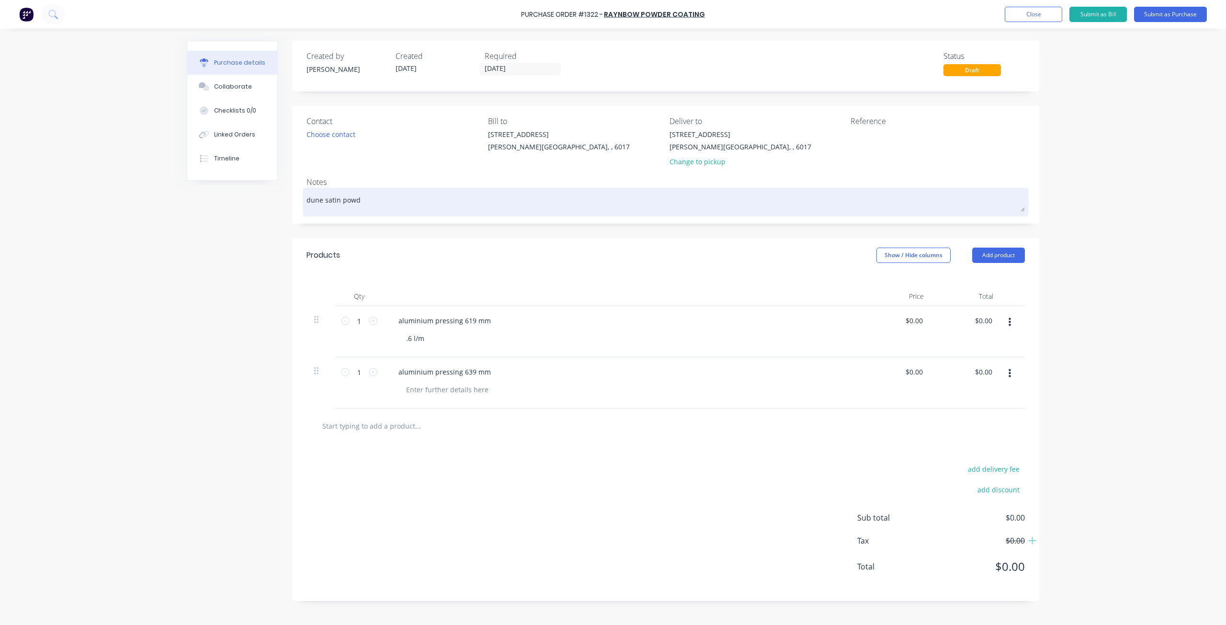
type textarea "x"
type textarea "dune satin powde"
type textarea "x"
type textarea "dune satin powder"
type textarea "x"
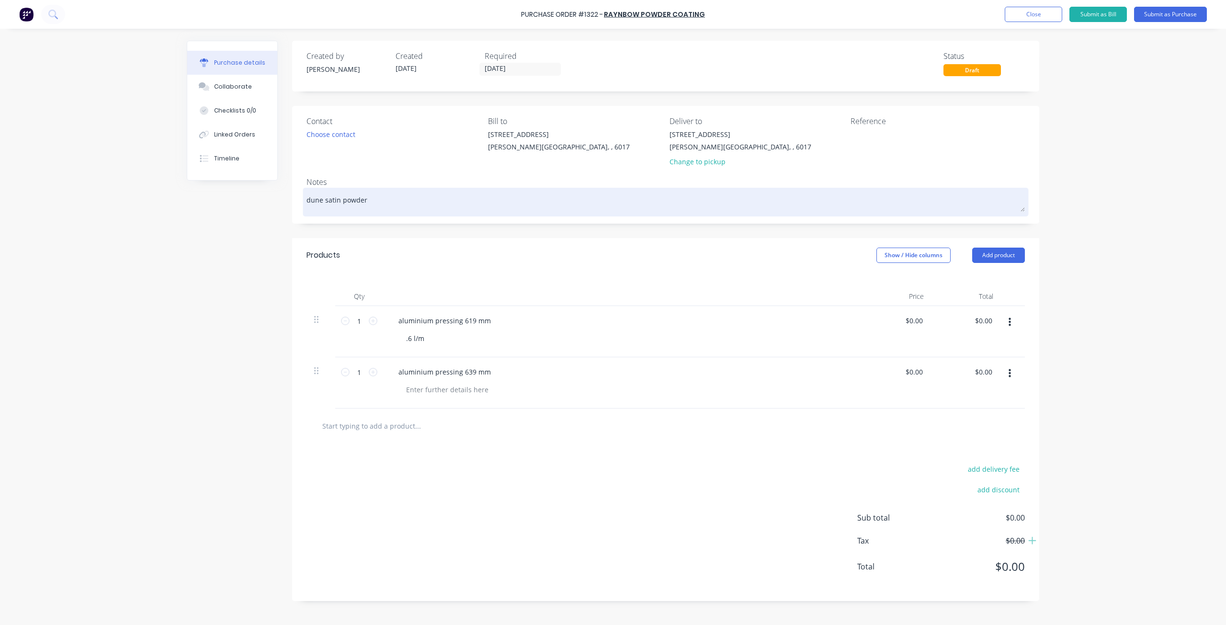
type textarea "dune satin powder"
type textarea "x"
type textarea "dune satin powder c"
type textarea "x"
type textarea "dune satin powder co"
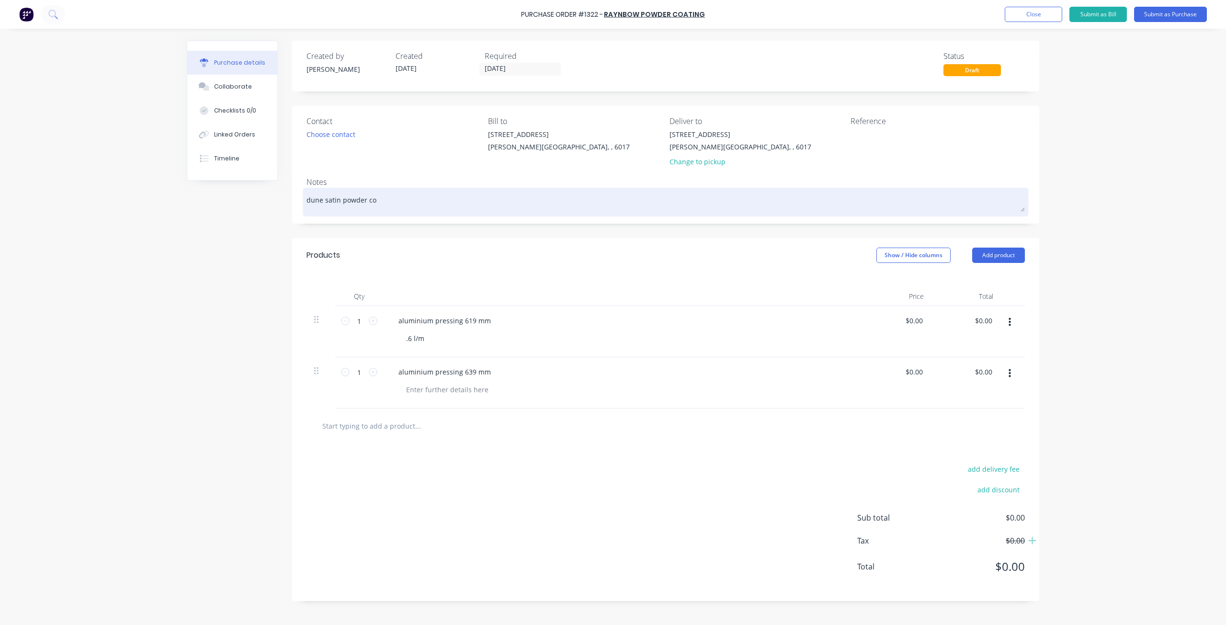
type textarea "x"
type textarea "dune satin powder coa"
type textarea "x"
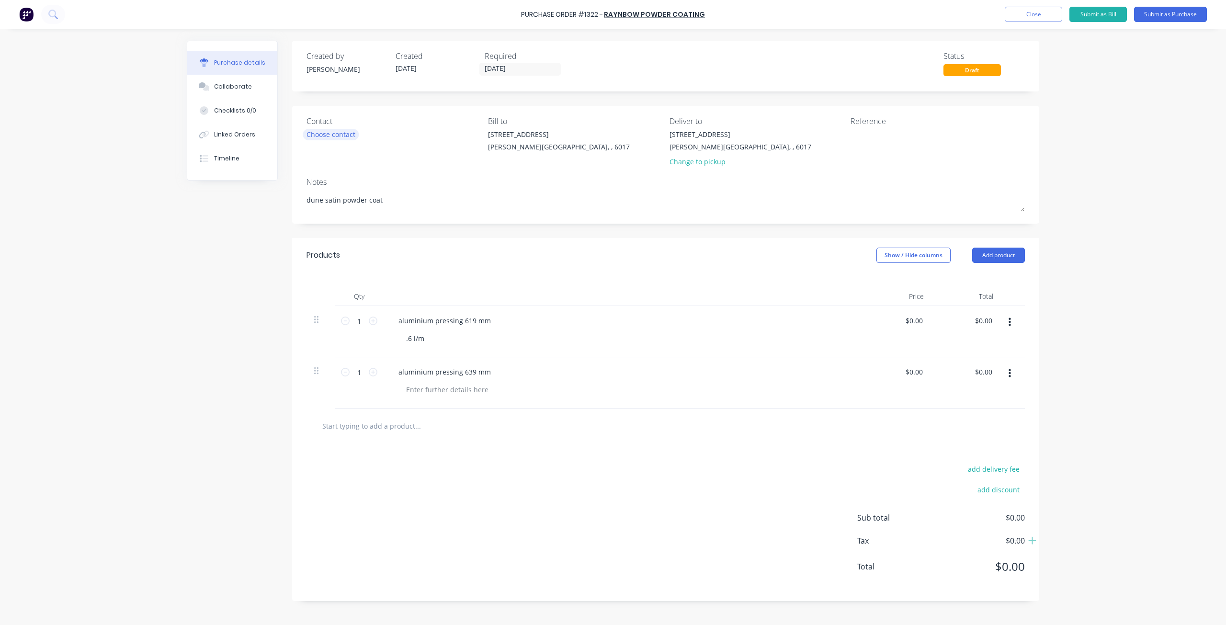
type textarea "dune satin powder coat"
type textarea "x"
type textarea "dune satin powder coat"
click at [318, 135] on div "Choose contact" at bounding box center [331, 134] width 49 height 10
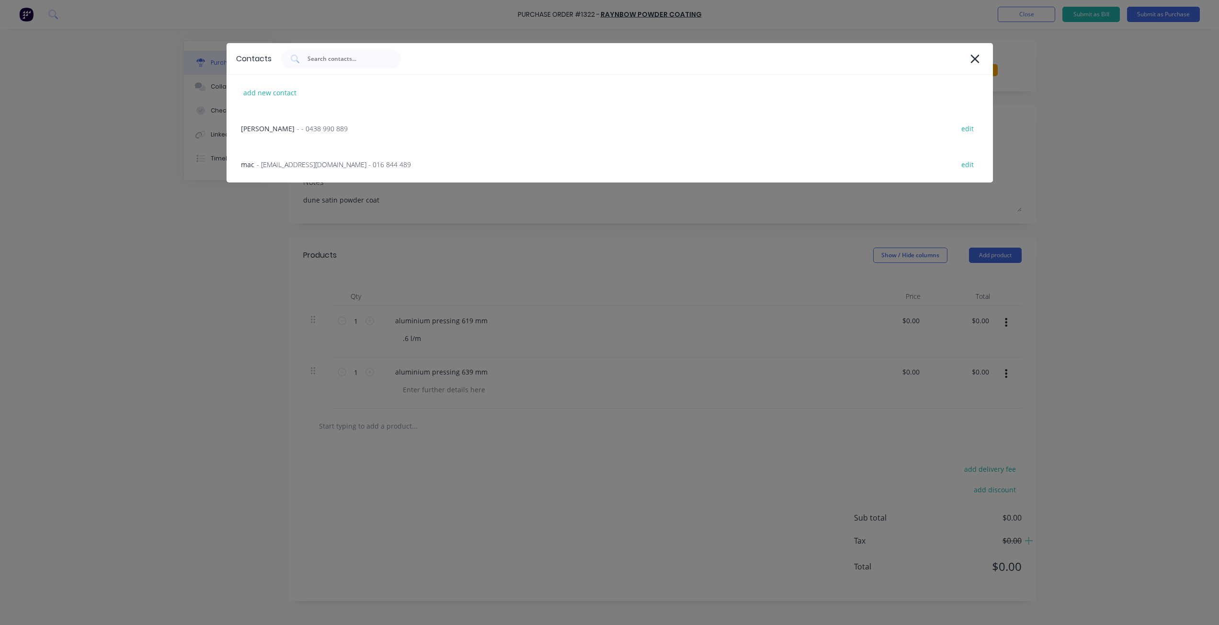
click at [318, 135] on div "andy - - 0438 990 889 edit" at bounding box center [610, 129] width 766 height 36
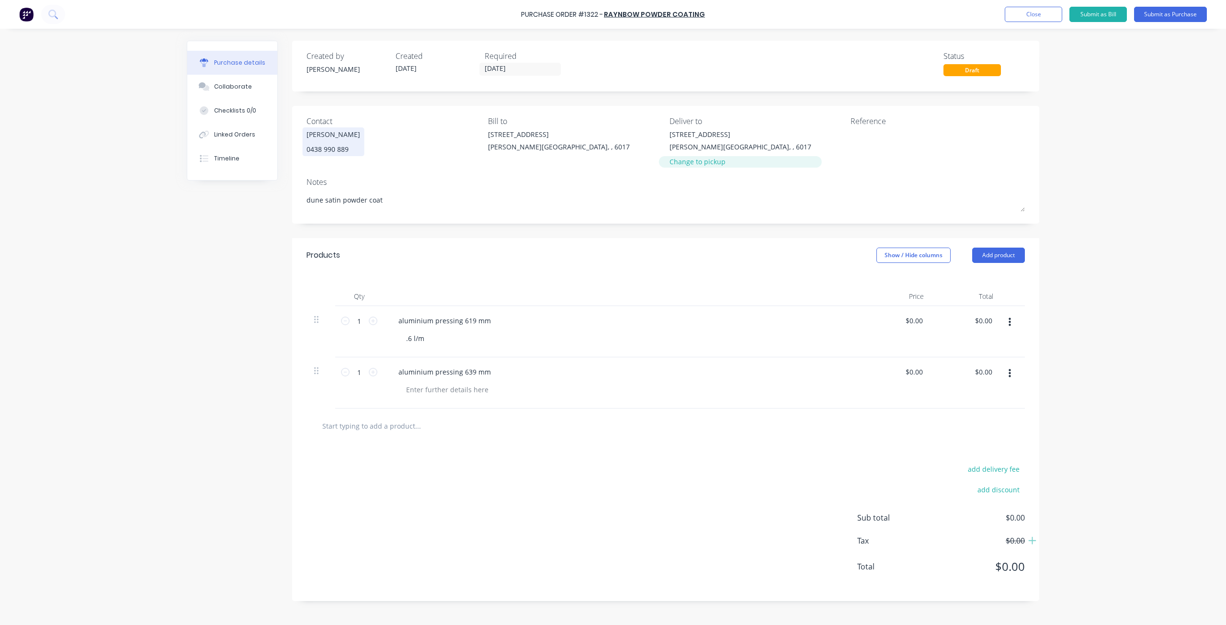
click at [701, 164] on div "Change to pickup" at bounding box center [741, 162] width 142 height 10
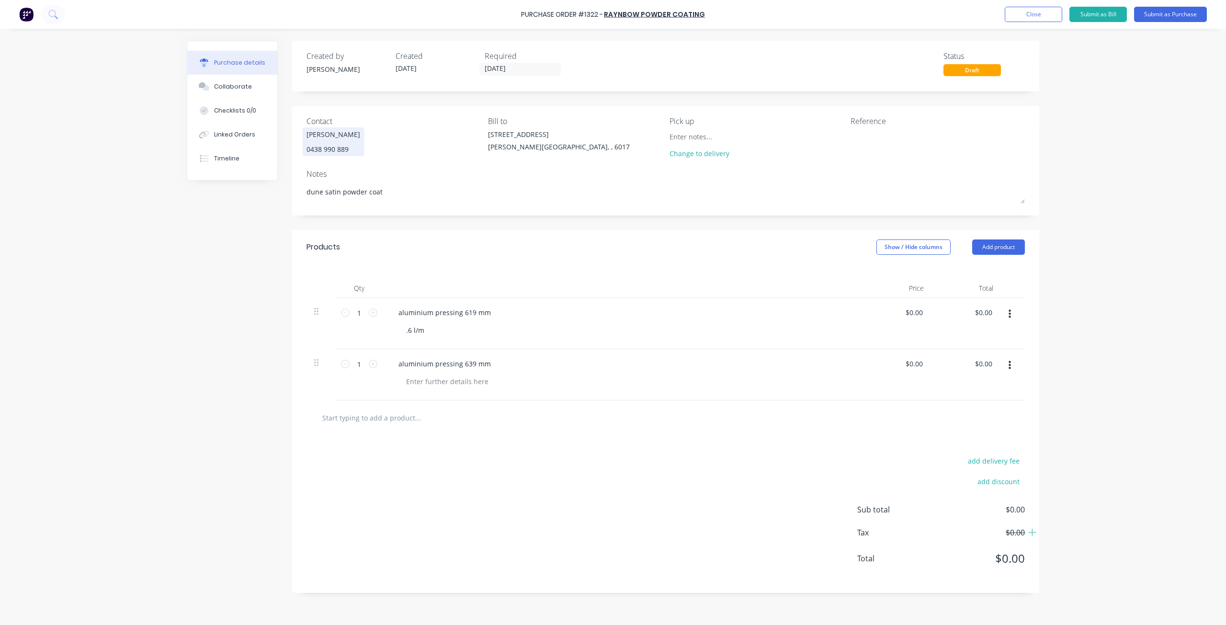
type textarea "x"
drag, startPoint x: 874, startPoint y: 126, endPoint x: 871, endPoint y: 131, distance: 6.0
click at [872, 128] on div "Reference" at bounding box center [938, 139] width 174 height 48
click at [871, 131] on textarea at bounding box center [911, 140] width 120 height 22
type textarea "[PERSON_NAME] #1251"
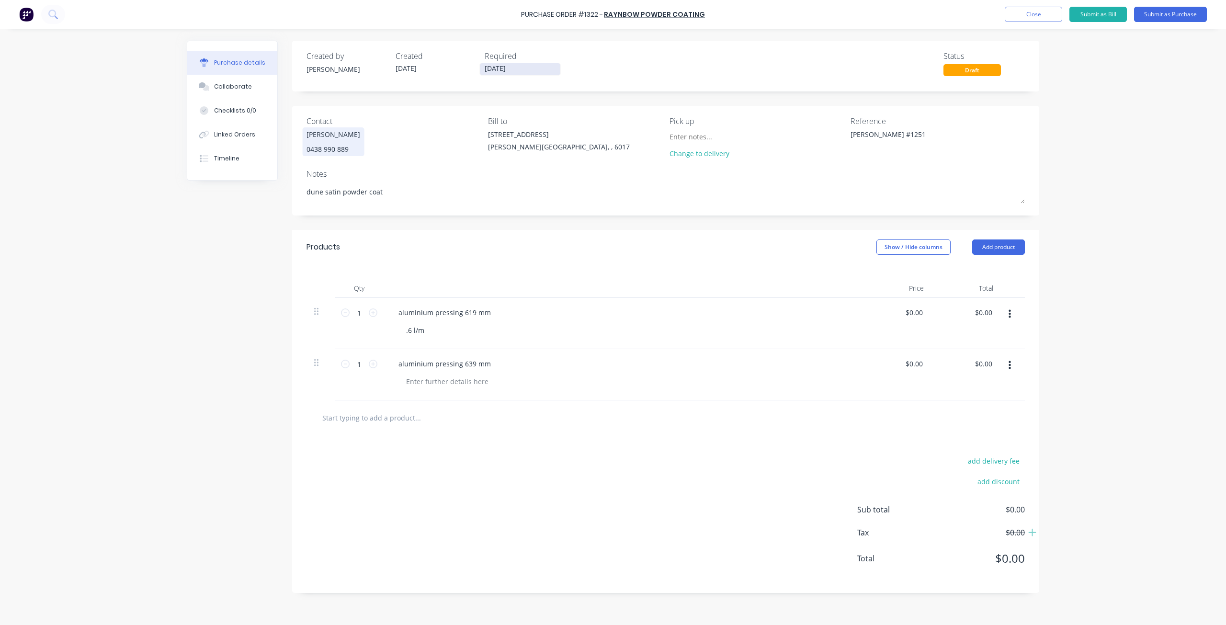
type textarea "x"
type textarea "[PERSON_NAME] #1251"
click at [521, 71] on input "26/08/25" at bounding box center [520, 69] width 80 height 12
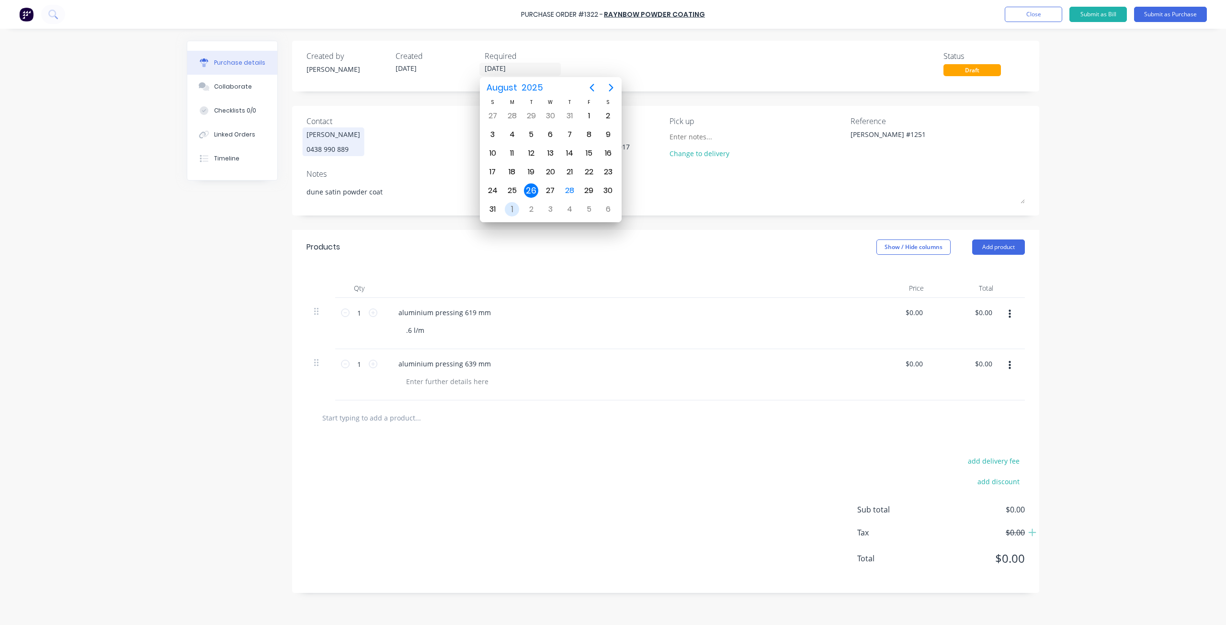
click at [511, 208] on div "1" at bounding box center [512, 209] width 14 height 14
type textarea "x"
type input "[DATE]"
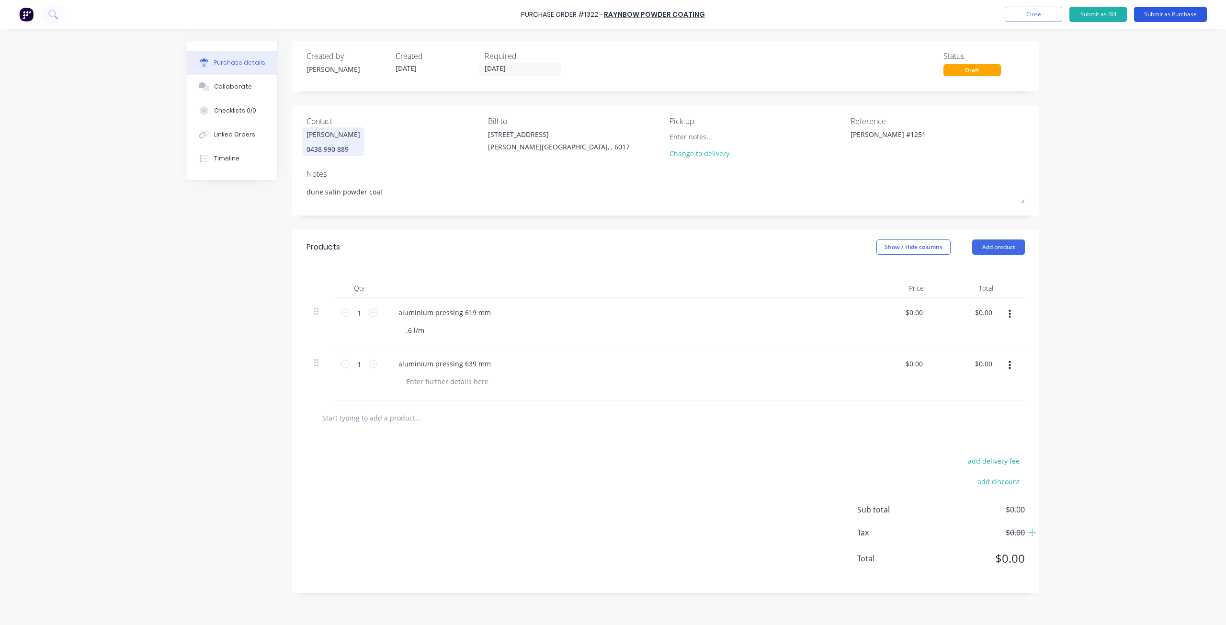
click at [1163, 17] on button "Submit as Purchase" at bounding box center [1170, 14] width 73 height 15
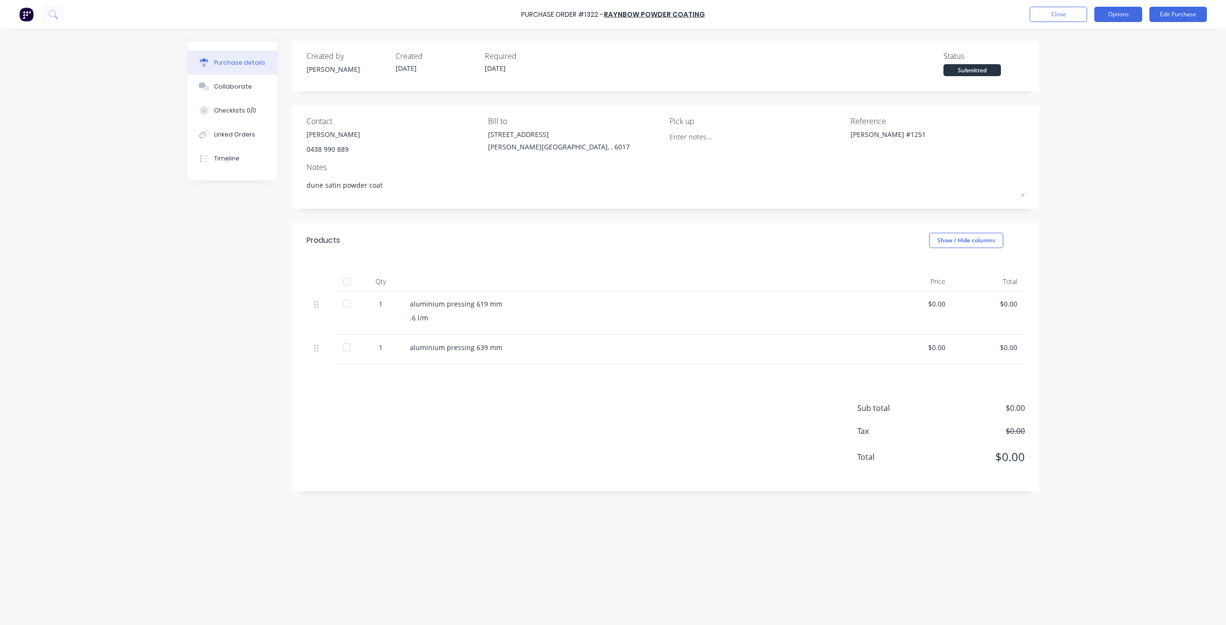
click at [1110, 13] on button "Options" at bounding box center [1118, 14] width 48 height 15
click at [1090, 39] on div "Print / Email" at bounding box center [1097, 39] width 74 height 14
click at [1099, 81] on div "Without pricing" at bounding box center [1097, 77] width 74 height 14
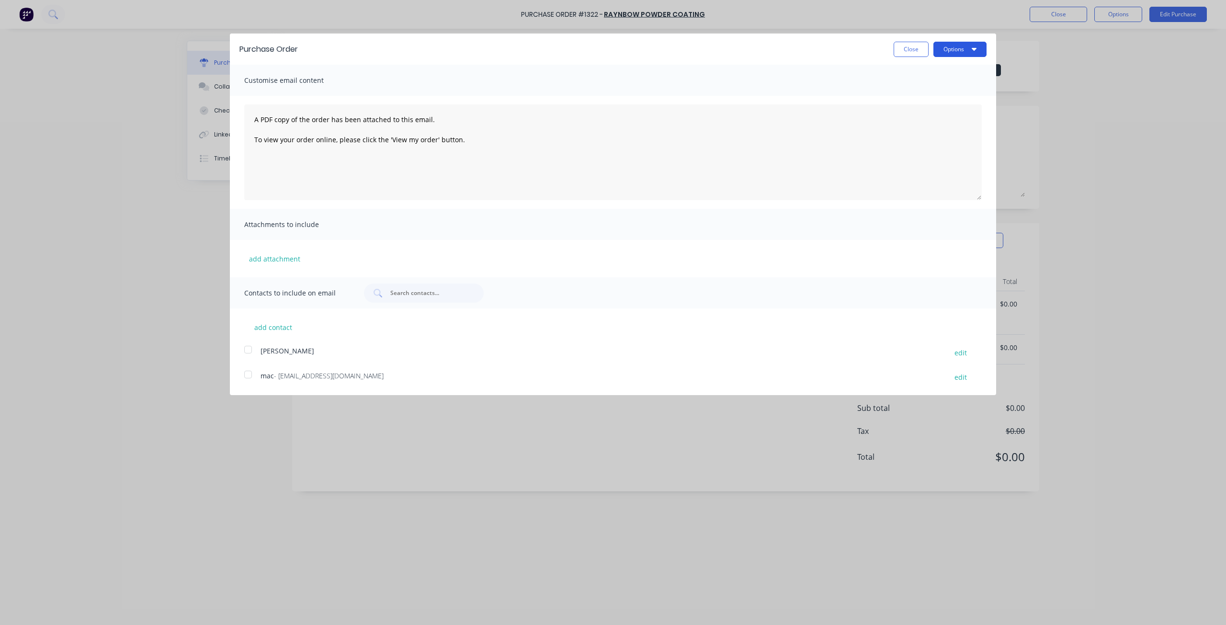
click at [961, 45] on button "Options" at bounding box center [959, 49] width 53 height 15
click at [951, 69] on div "Print" at bounding box center [941, 74] width 74 height 14
drag, startPoint x: 908, startPoint y: 50, endPoint x: 913, endPoint y: 47, distance: 6.0
click at [908, 50] on button "Close" at bounding box center [911, 49] width 35 height 15
type textarea "x"
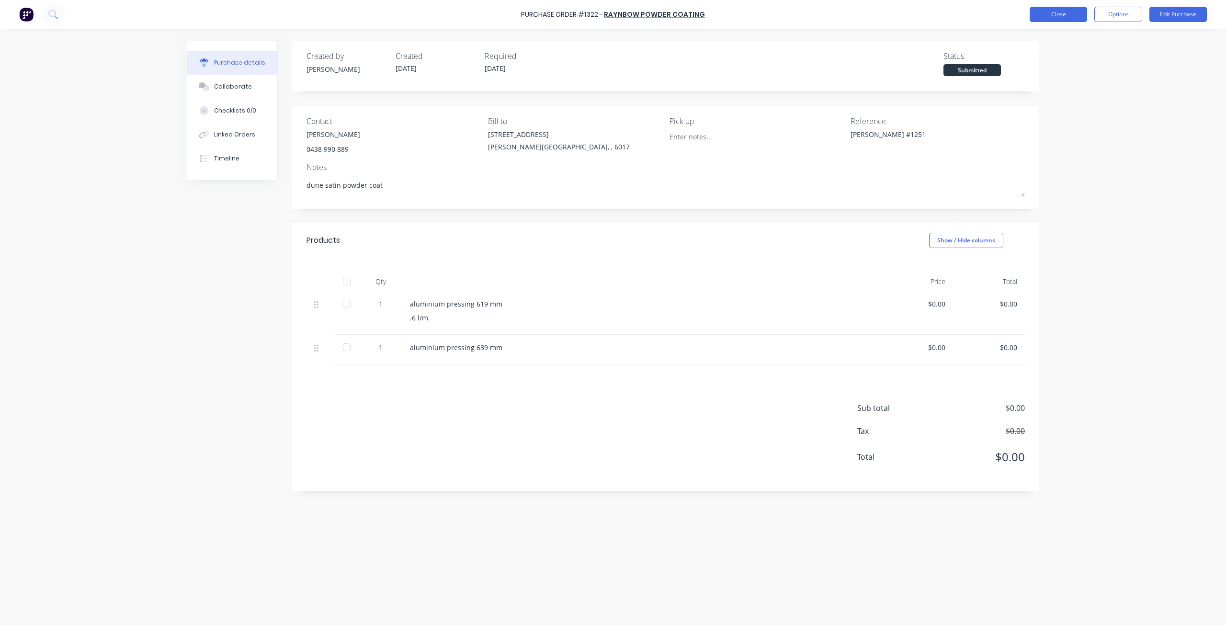
click at [1040, 20] on button "Close" at bounding box center [1058, 14] width 57 height 15
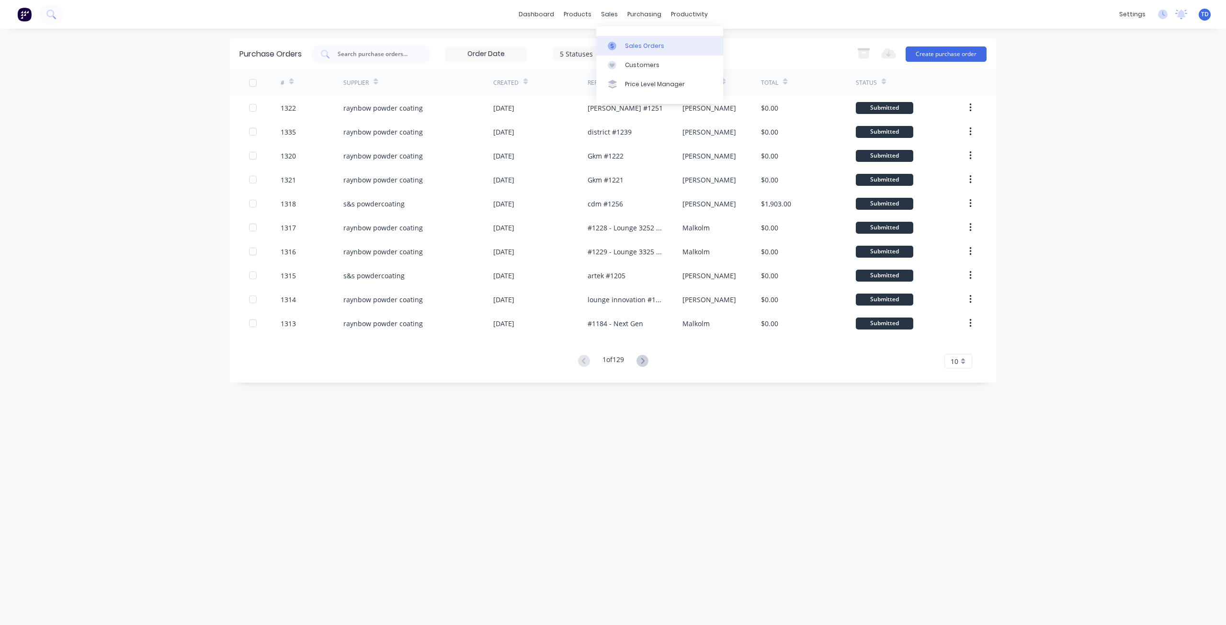
click at [614, 48] on icon at bounding box center [612, 46] width 9 height 9
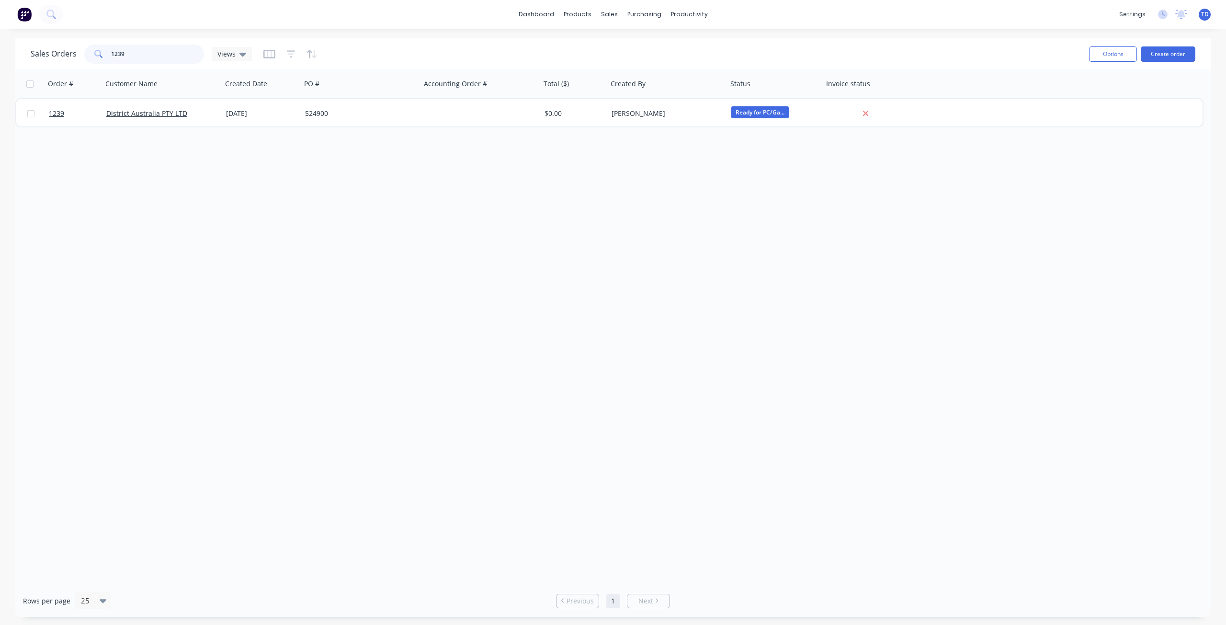
drag, startPoint x: 154, startPoint y: 56, endPoint x: 116, endPoint y: 51, distance: 38.6
click at [116, 51] on input "1239" at bounding box center [157, 54] width 93 height 19
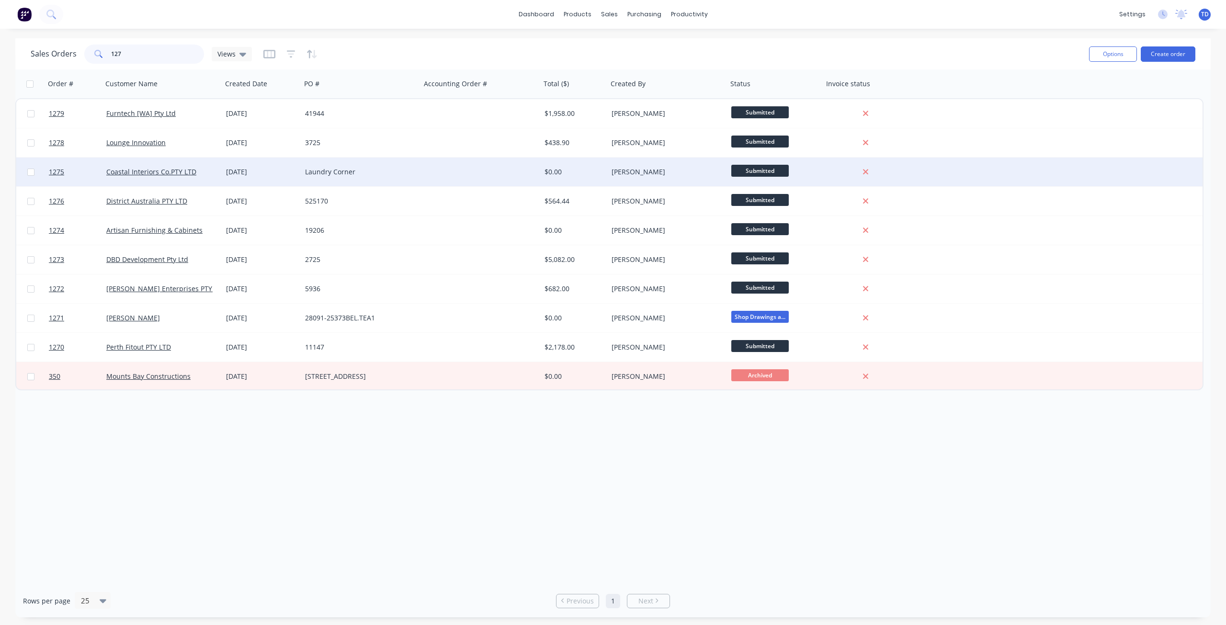
type input "127"
click at [339, 169] on div "Laundry Corner" at bounding box center [358, 172] width 106 height 10
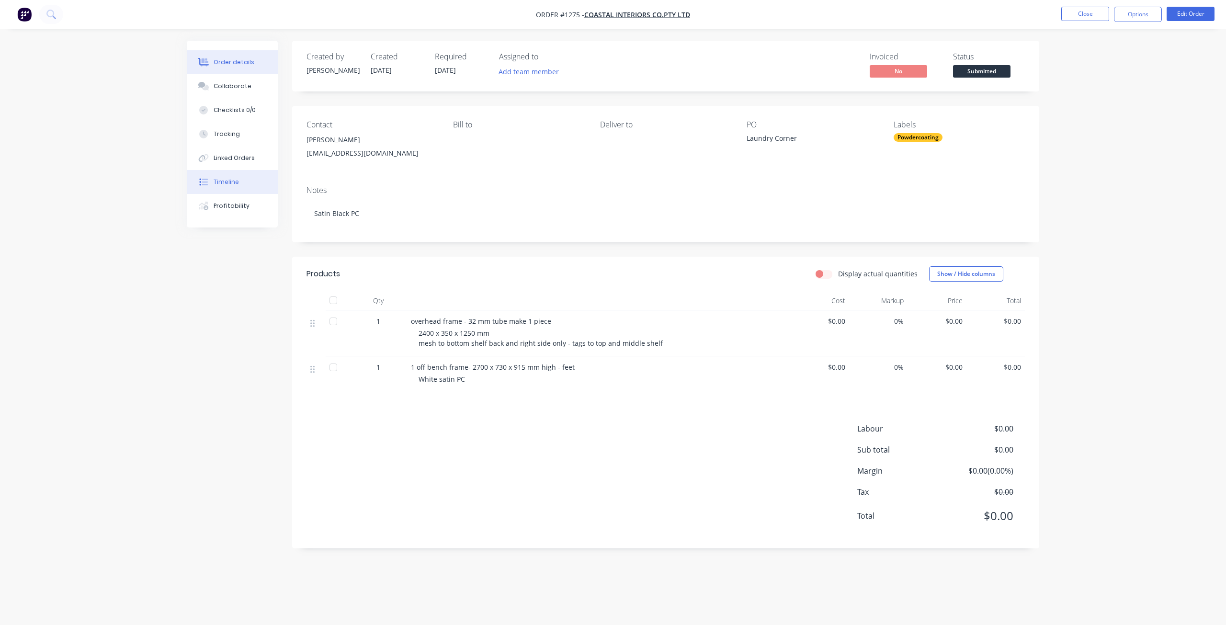
click at [227, 180] on div "Timeline" at bounding box center [226, 182] width 25 height 9
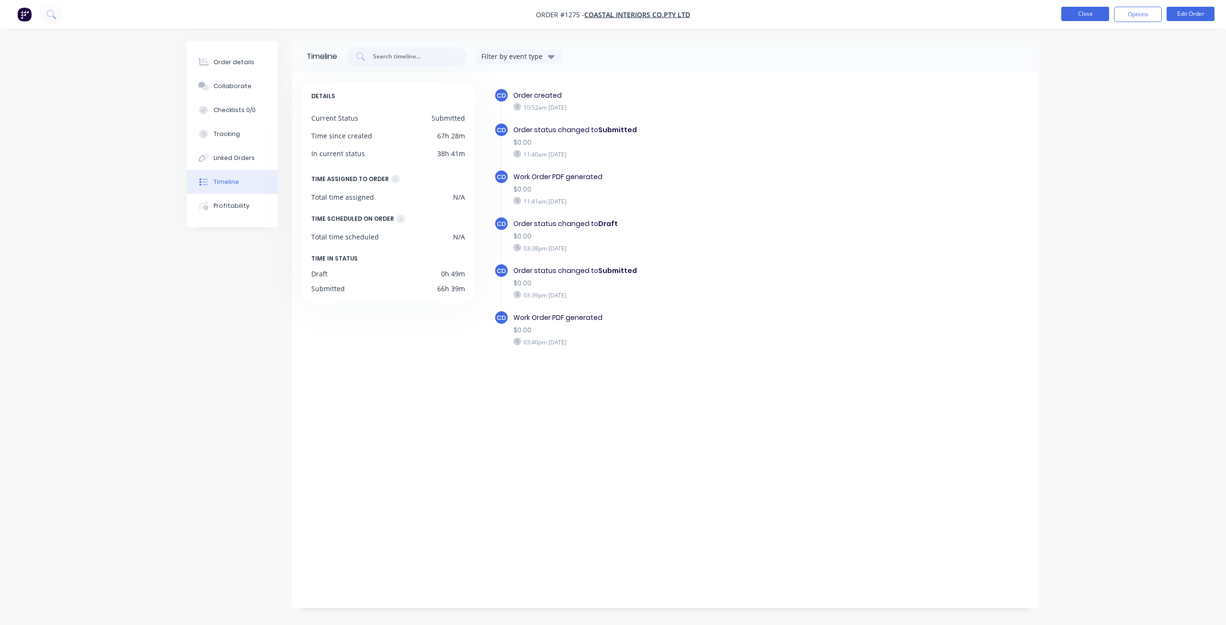
click at [1085, 15] on button "Close" at bounding box center [1085, 14] width 48 height 14
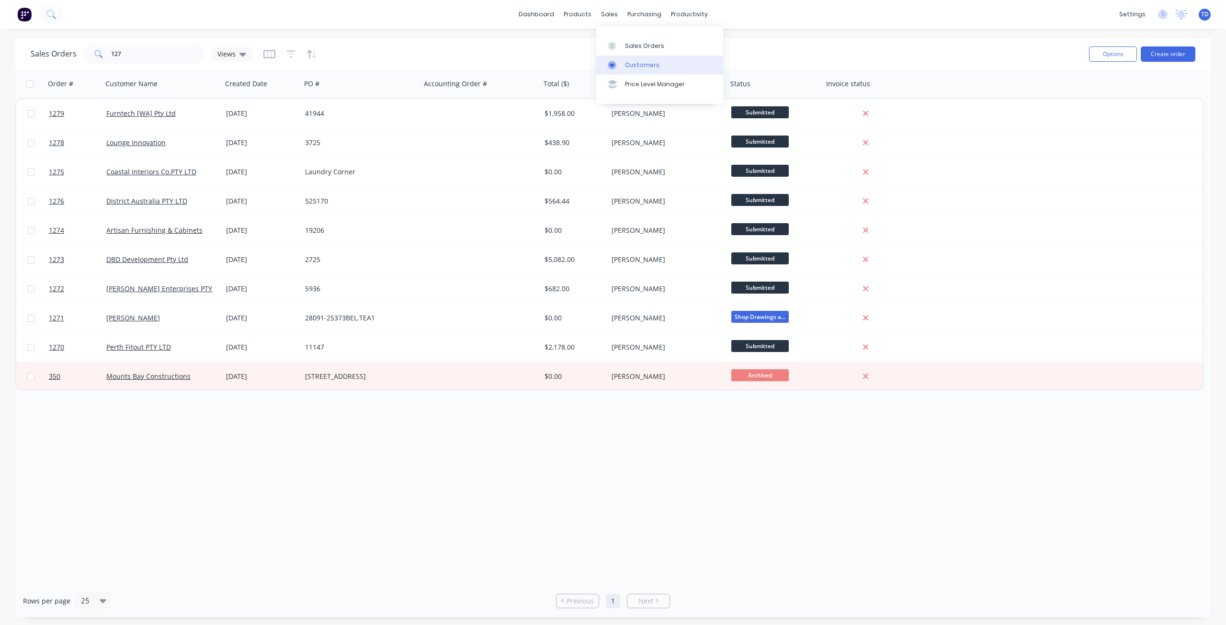
click at [621, 69] on link "Customers" at bounding box center [659, 65] width 127 height 19
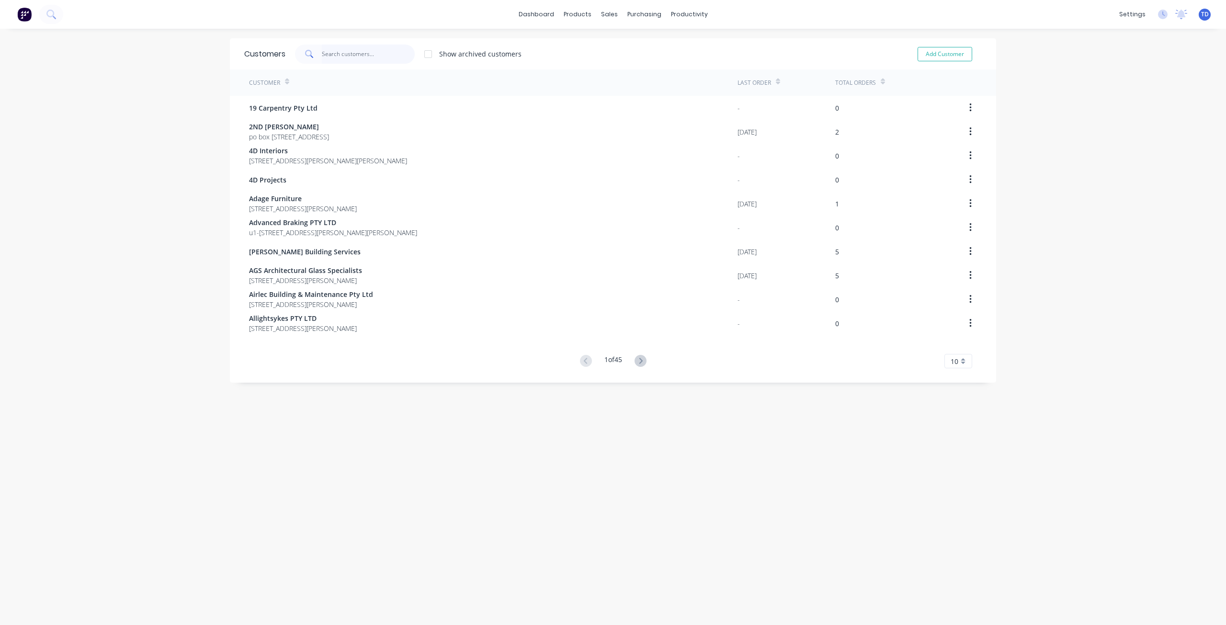
click at [322, 55] on input "text" at bounding box center [368, 54] width 93 height 19
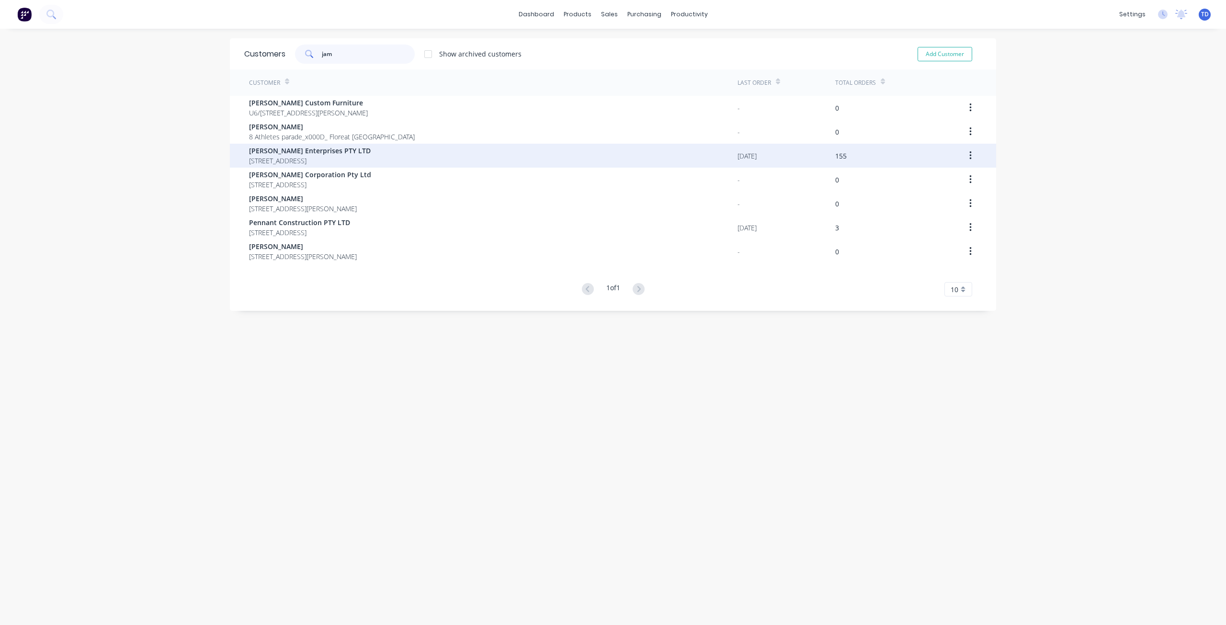
type input "jam"
click at [319, 157] on span "P.O Box 1368 Wangara Western Australia Australia 6947" at bounding box center [310, 161] width 122 height 10
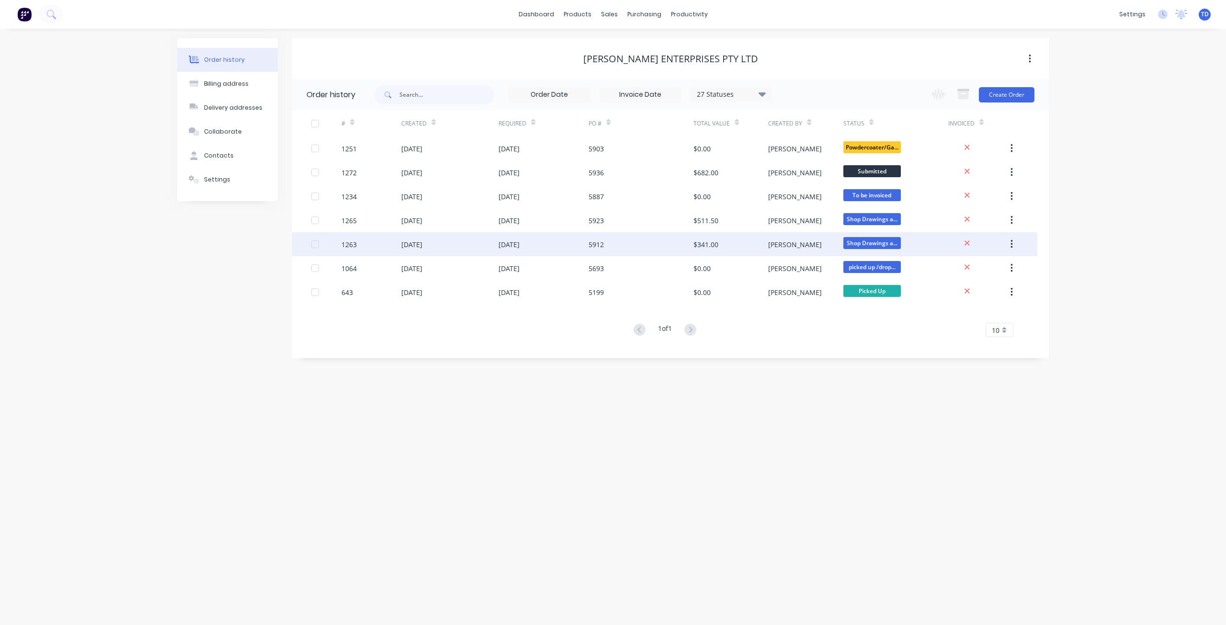
click at [805, 250] on div "Chris" at bounding box center [805, 244] width 75 height 24
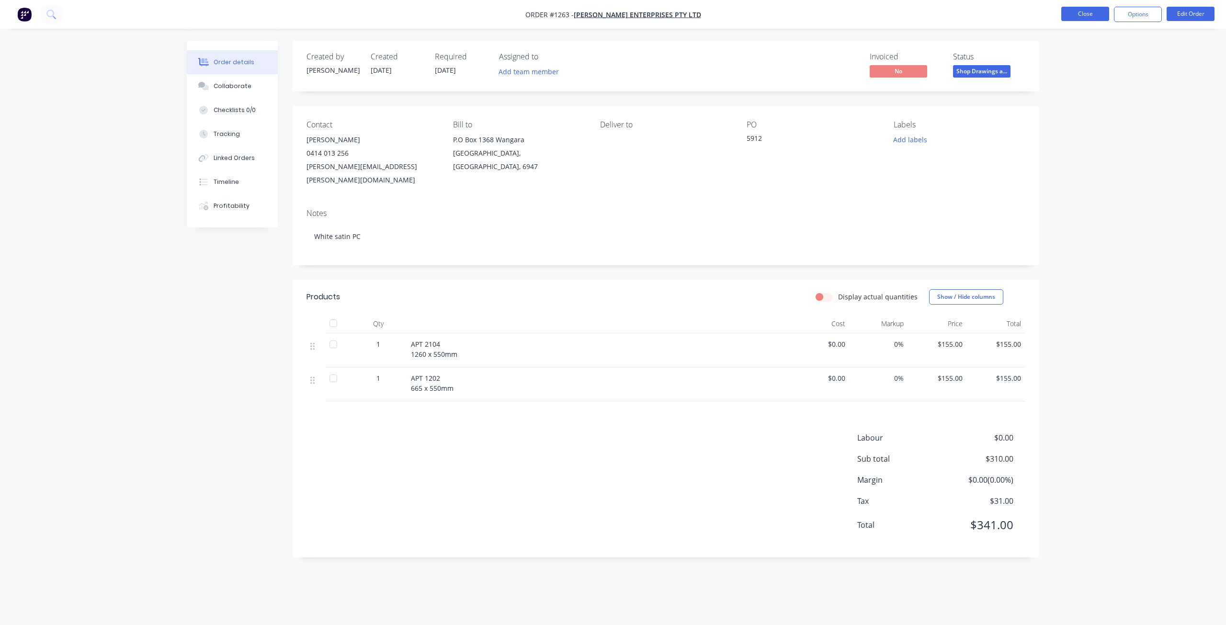
click at [1091, 17] on button "Close" at bounding box center [1085, 14] width 48 height 14
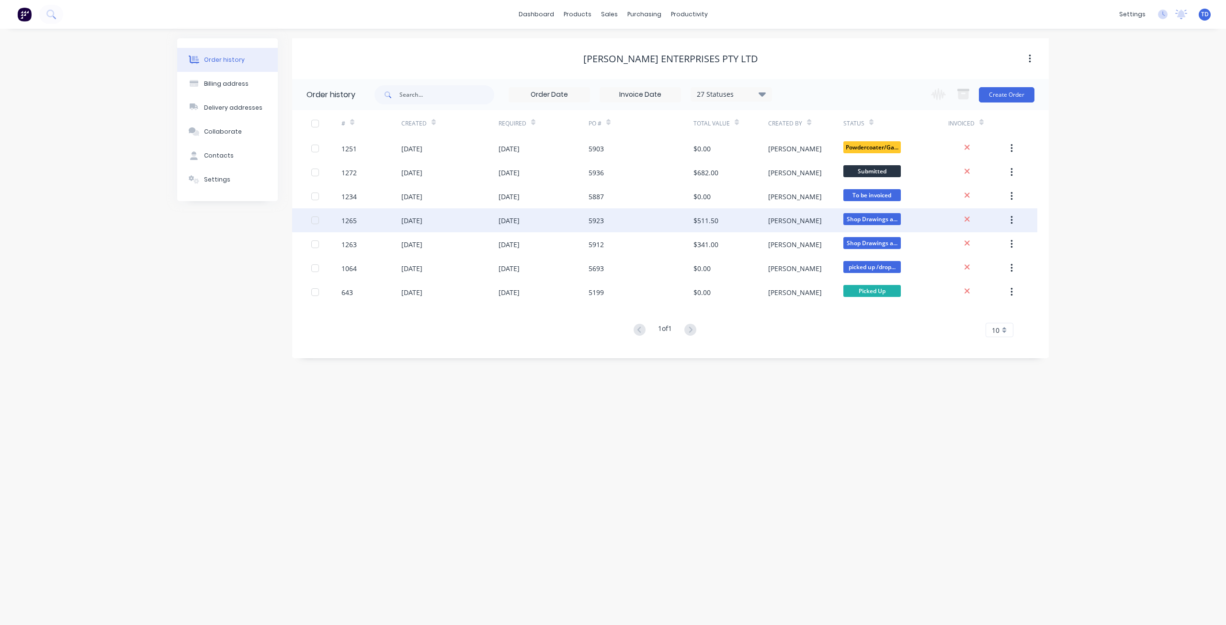
click at [662, 222] on div "5923" at bounding box center [641, 220] width 105 height 24
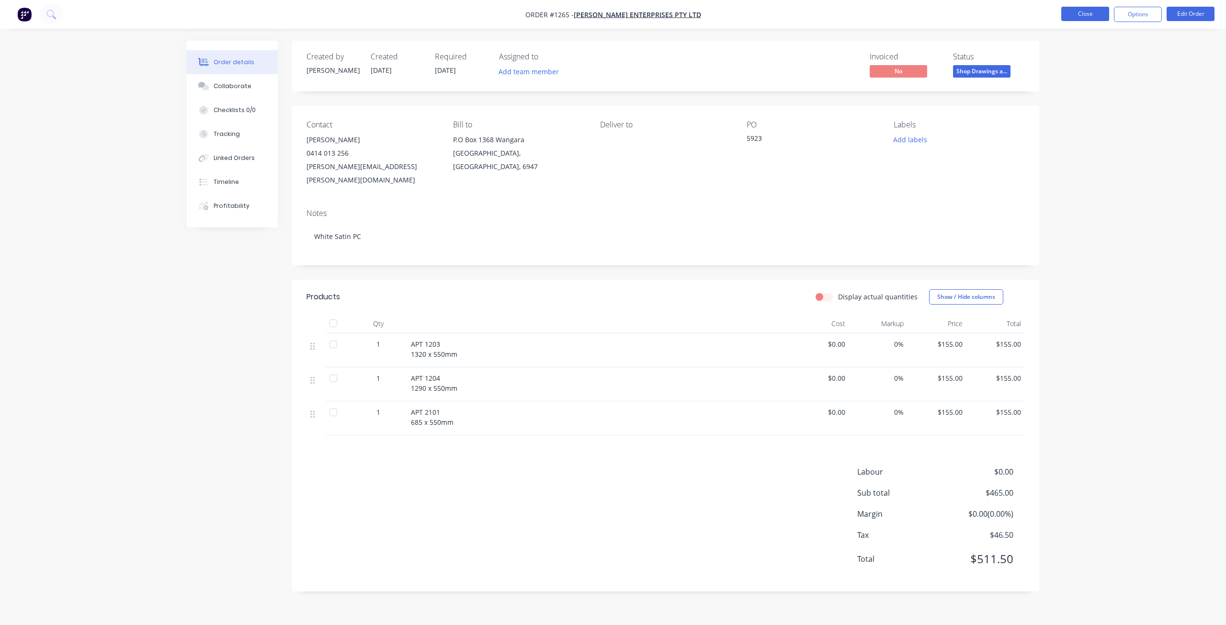
click at [1088, 12] on button "Close" at bounding box center [1085, 14] width 48 height 14
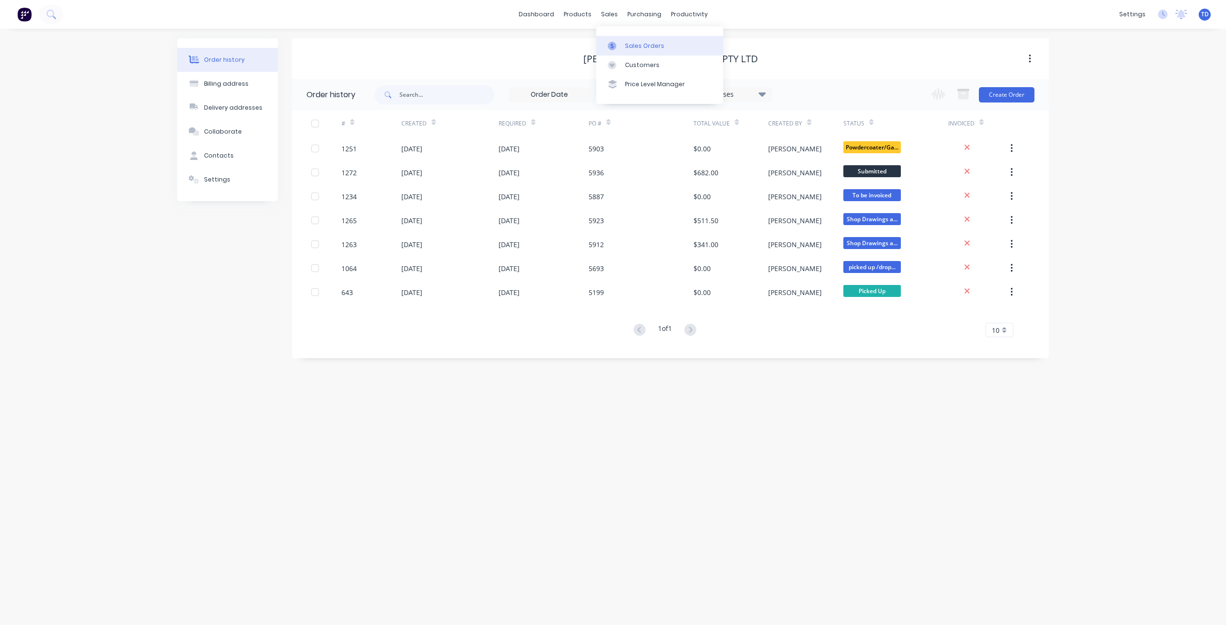
click at [627, 50] on div "Sales Orders" at bounding box center [644, 46] width 39 height 9
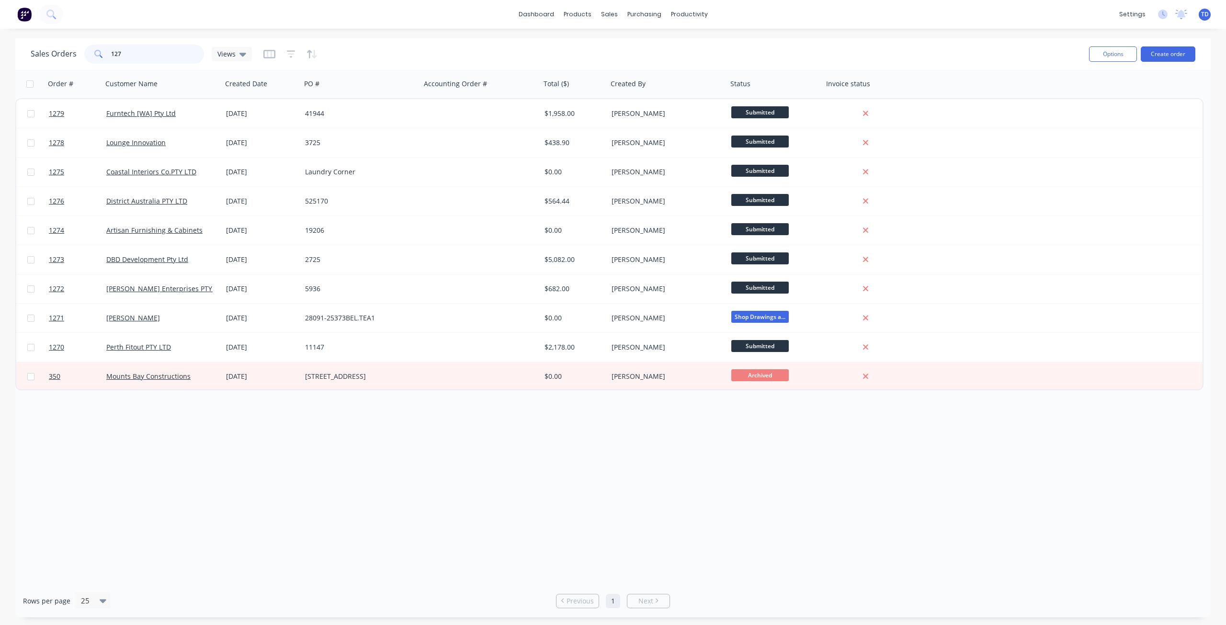
drag, startPoint x: 136, startPoint y: 52, endPoint x: 89, endPoint y: 54, distance: 47.9
click at [89, 54] on div "127" at bounding box center [144, 54] width 120 height 19
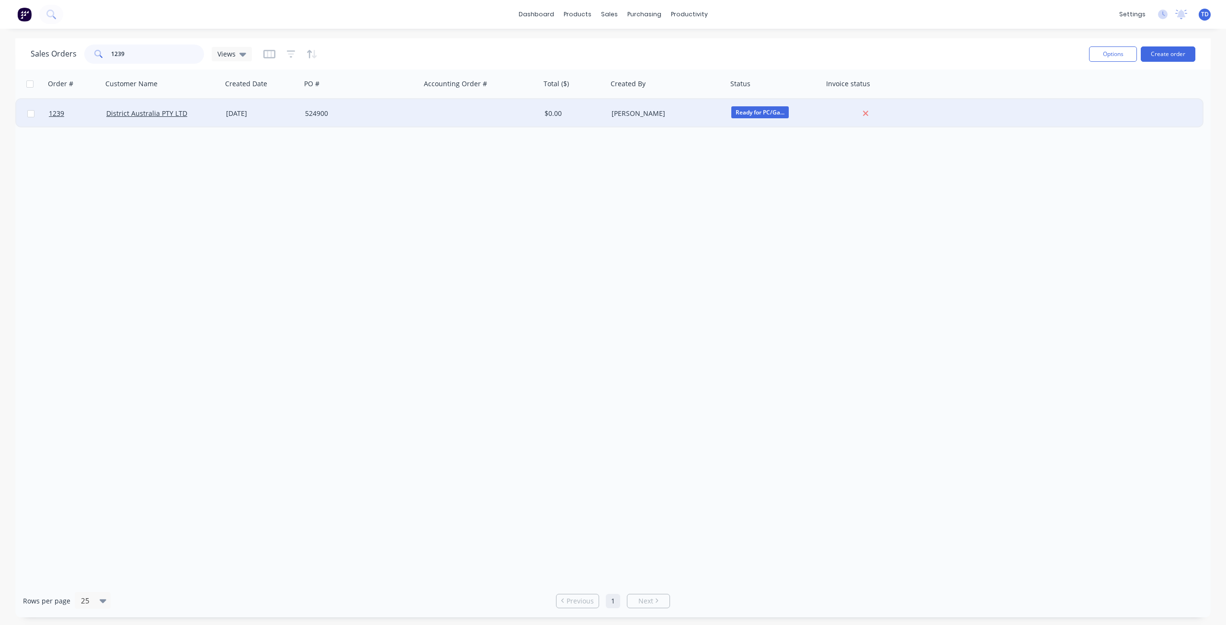
type input "1239"
click at [363, 114] on div "524900" at bounding box center [358, 114] width 106 height 10
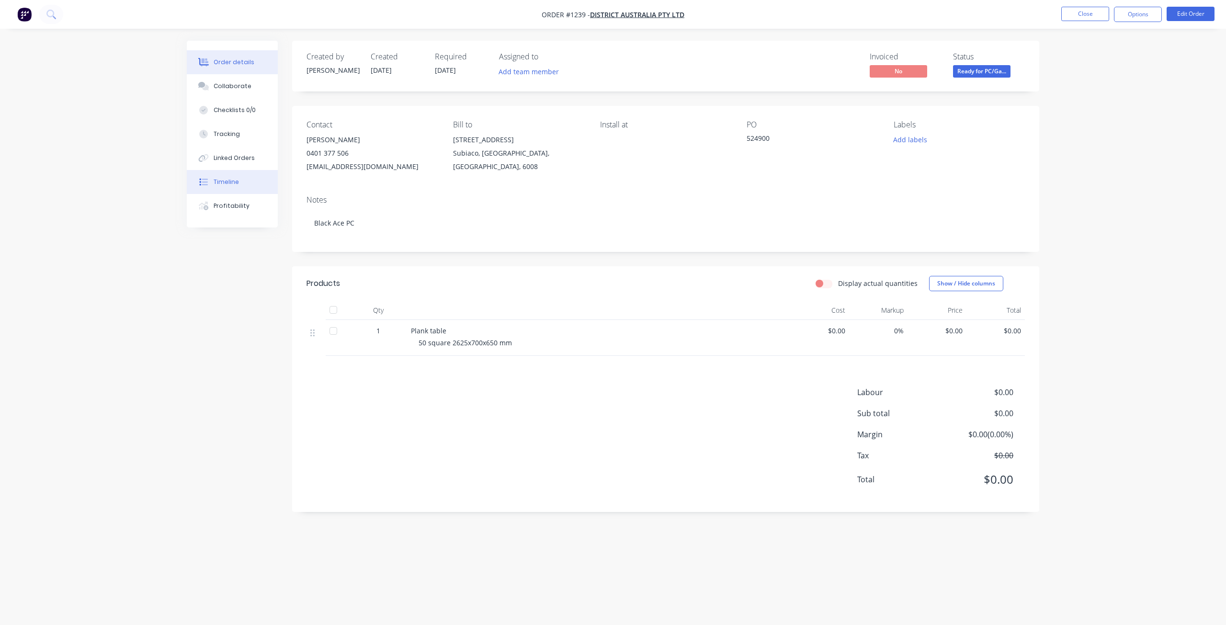
click at [226, 184] on div "Timeline" at bounding box center [226, 182] width 25 height 9
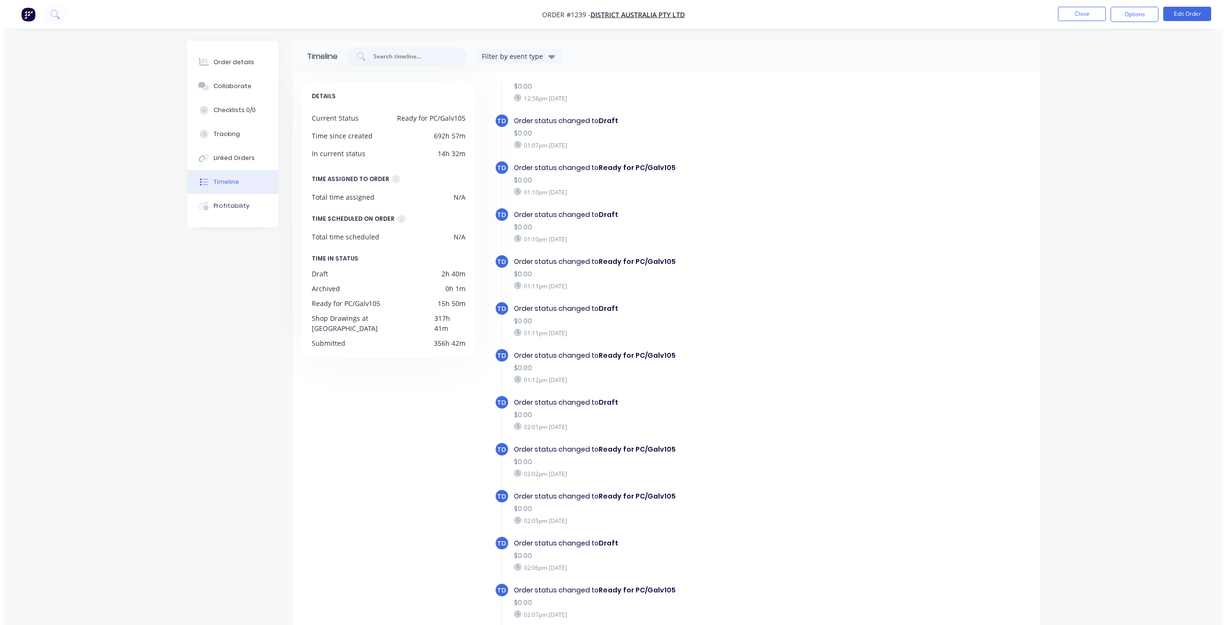
scroll to position [526, 0]
click at [1084, 17] on button "Close" at bounding box center [1078, 14] width 48 height 14
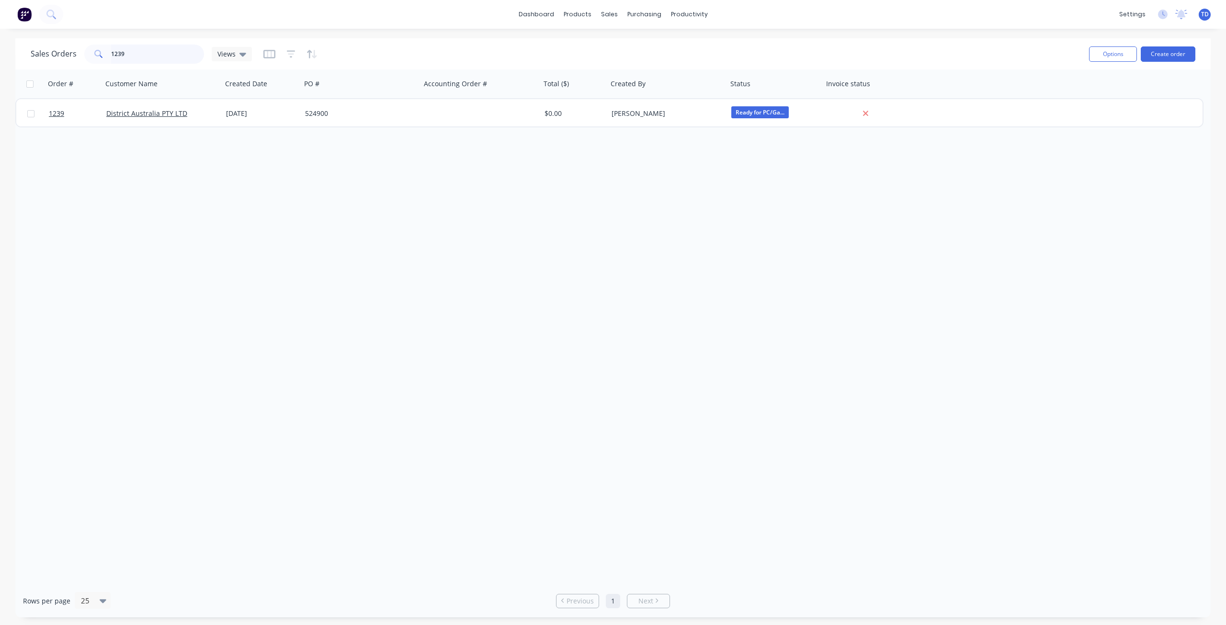
click at [120, 54] on input "1239" at bounding box center [157, 54] width 93 height 19
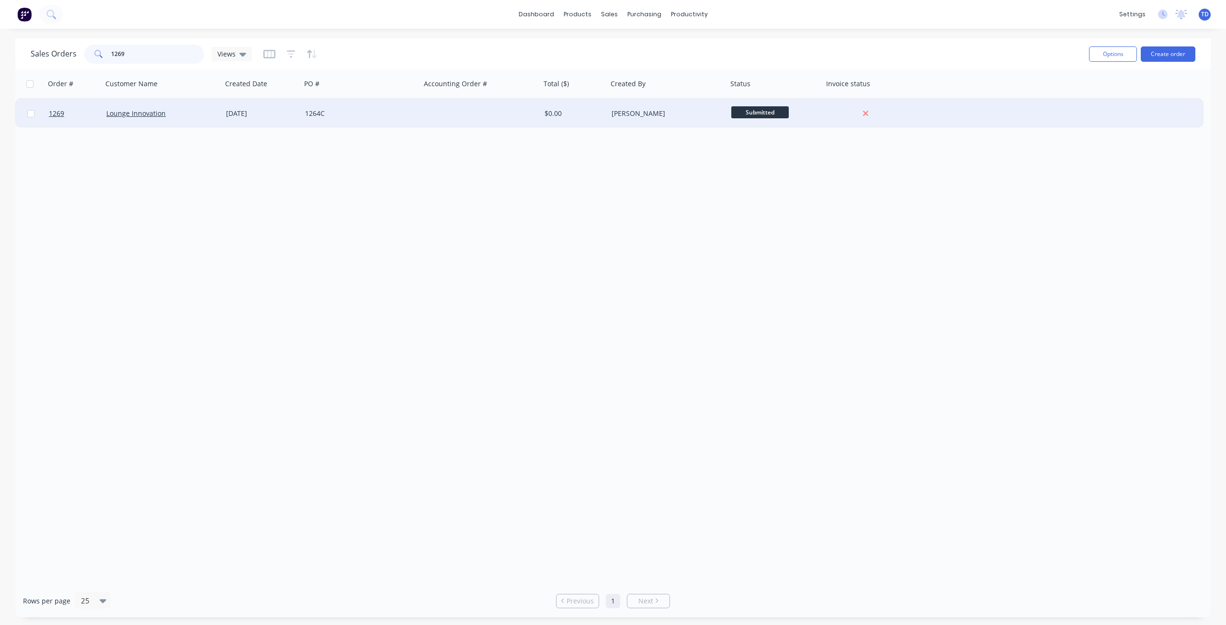
type input "1269"
click at [401, 108] on div "1264C" at bounding box center [361, 113] width 120 height 29
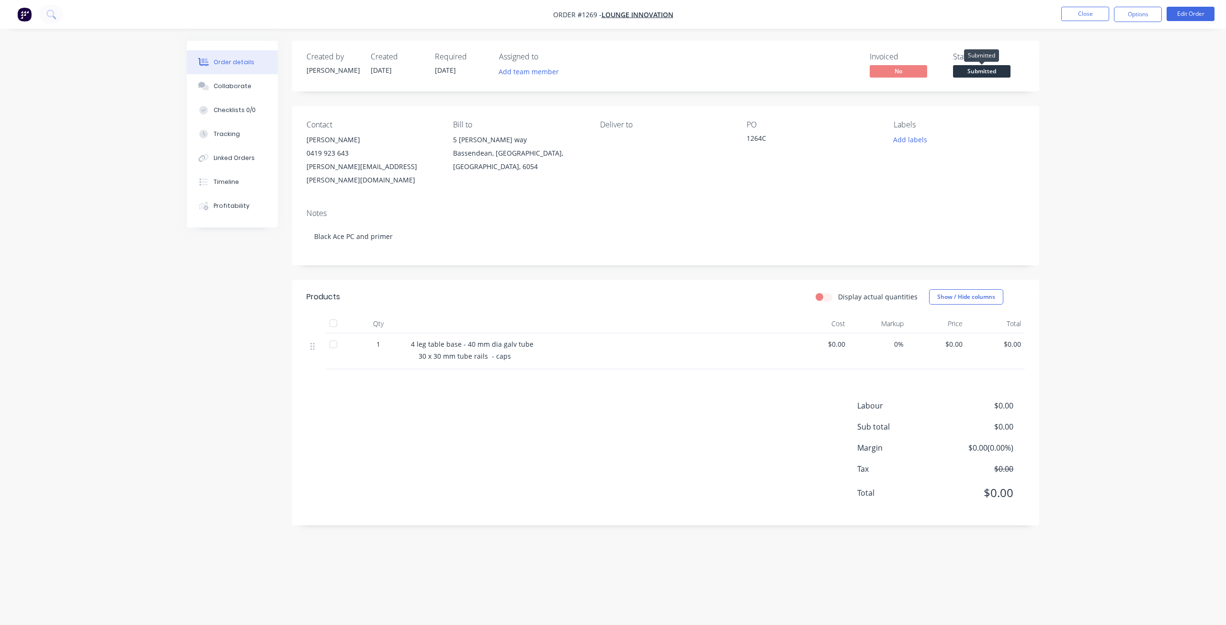
click at [984, 73] on span "Submitted" at bounding box center [981, 71] width 57 height 12
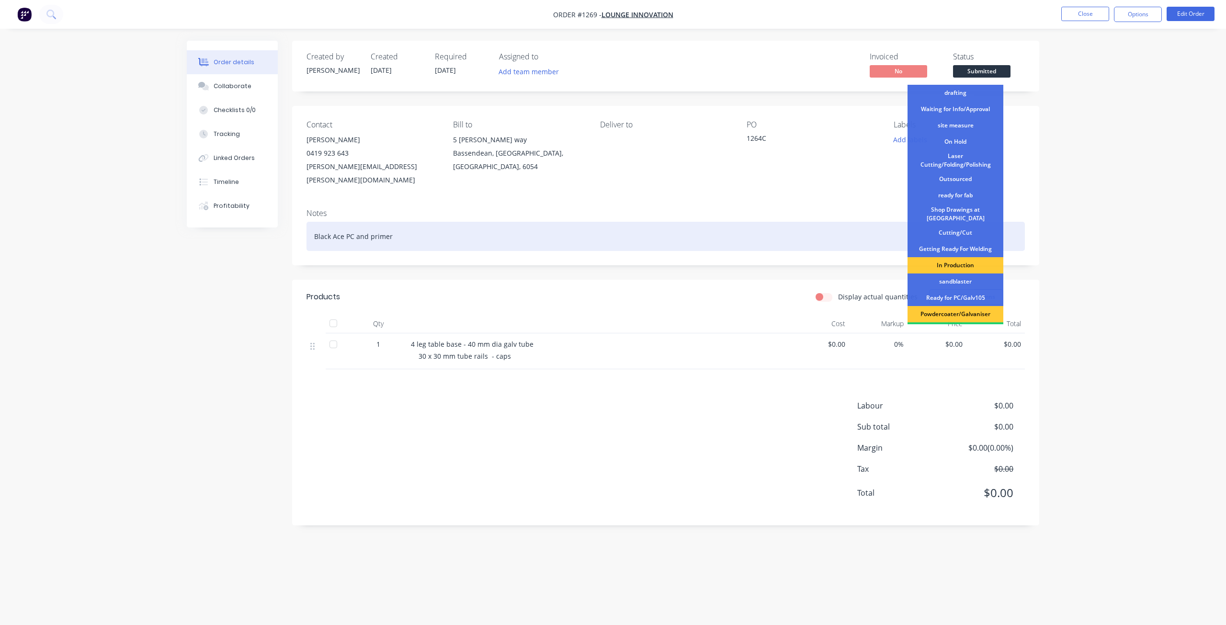
click at [951, 212] on div "Shop Drawings at Cutter" at bounding box center [956, 214] width 96 height 21
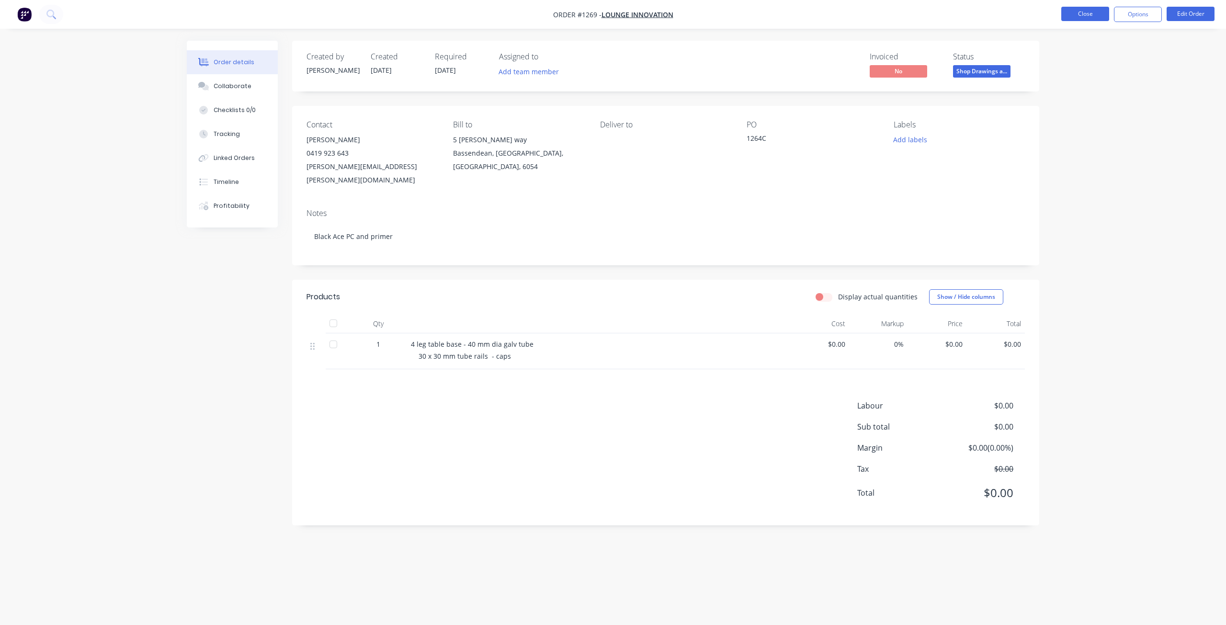
click at [1084, 16] on button "Close" at bounding box center [1085, 14] width 48 height 14
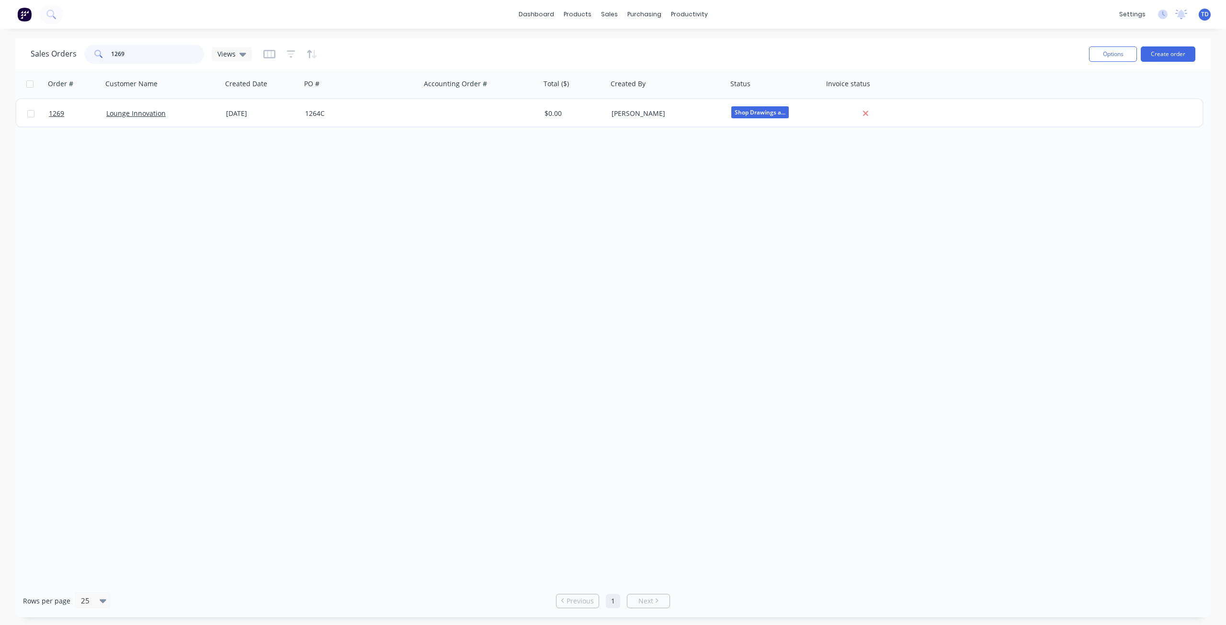
drag, startPoint x: 124, startPoint y: 52, endPoint x: 117, endPoint y: 47, distance: 8.2
click at [117, 47] on input "1269" at bounding box center [157, 54] width 93 height 19
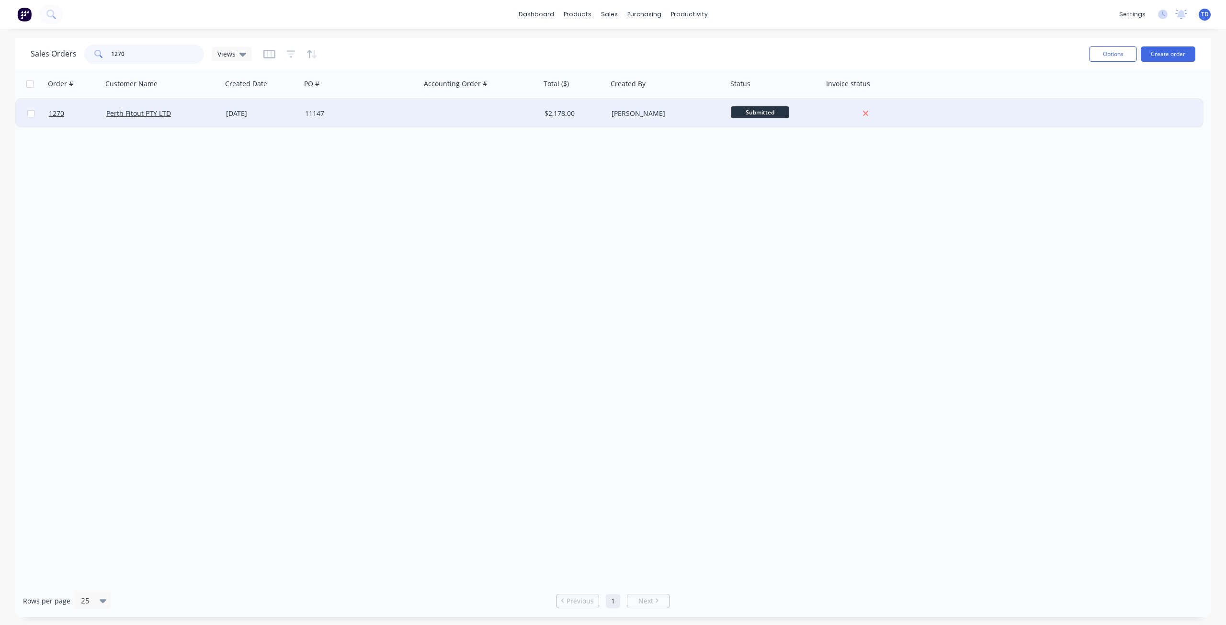
type input "1270"
click at [301, 118] on div "11147" at bounding box center [361, 113] width 120 height 29
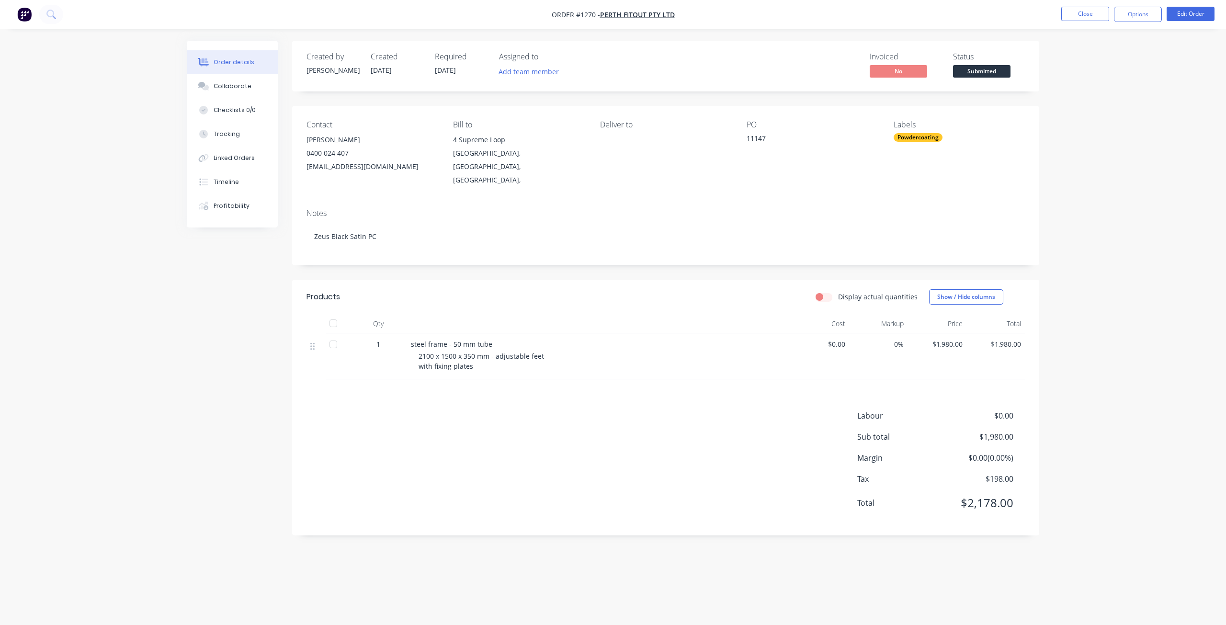
click at [988, 70] on span "Submitted" at bounding box center [981, 71] width 57 height 12
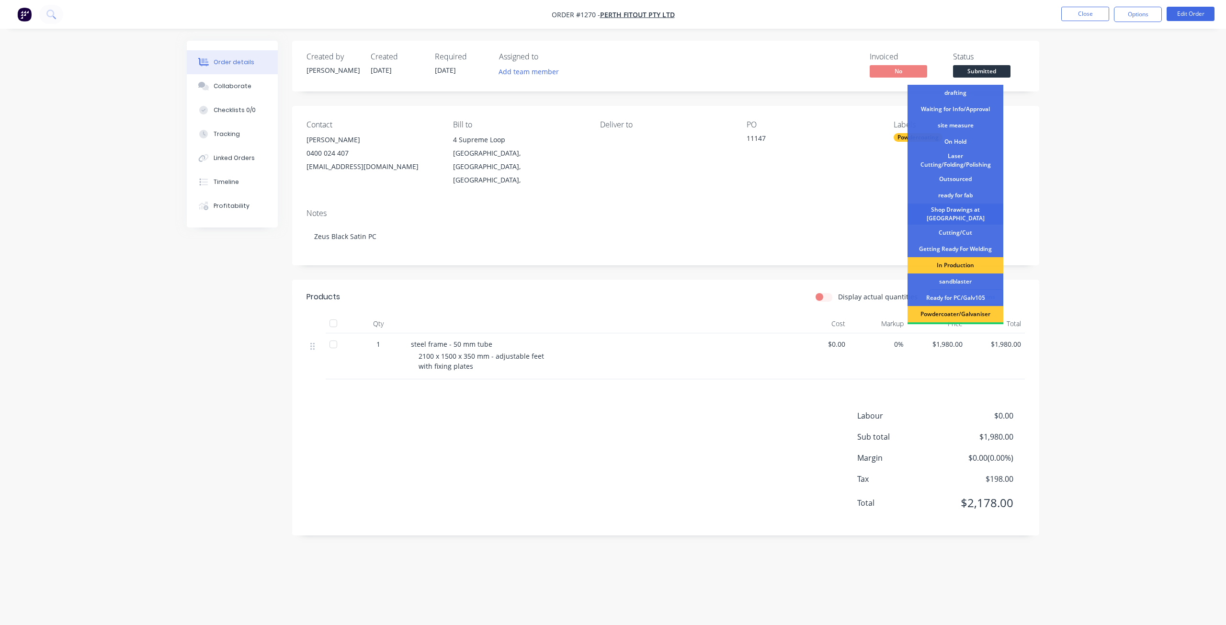
click at [957, 214] on div "Shop Drawings at Cutter" at bounding box center [956, 214] width 96 height 21
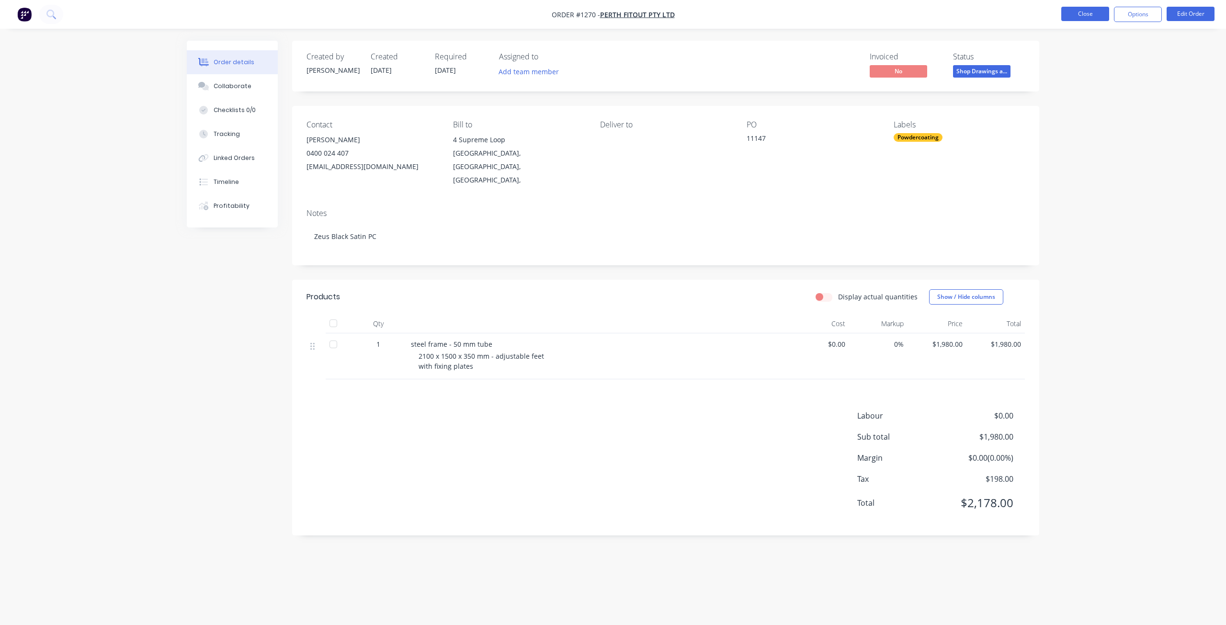
click at [1093, 16] on button "Close" at bounding box center [1085, 14] width 48 height 14
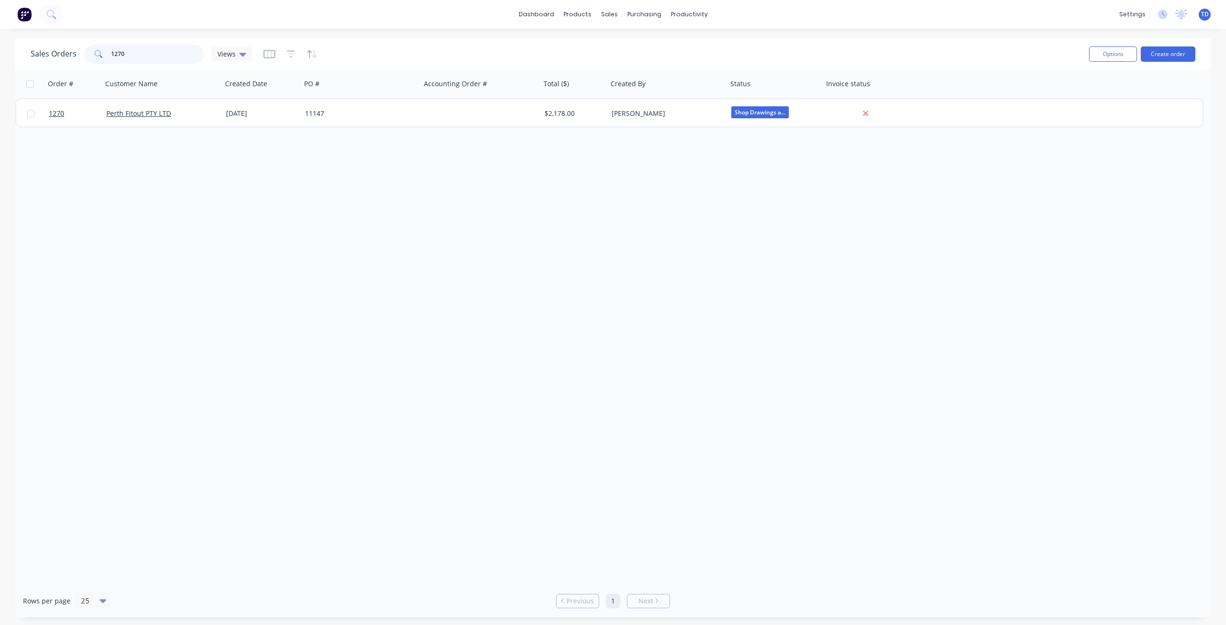
drag, startPoint x: 132, startPoint y: 53, endPoint x: 117, endPoint y: 49, distance: 15.8
click at [117, 49] on input "1270" at bounding box center [157, 54] width 93 height 19
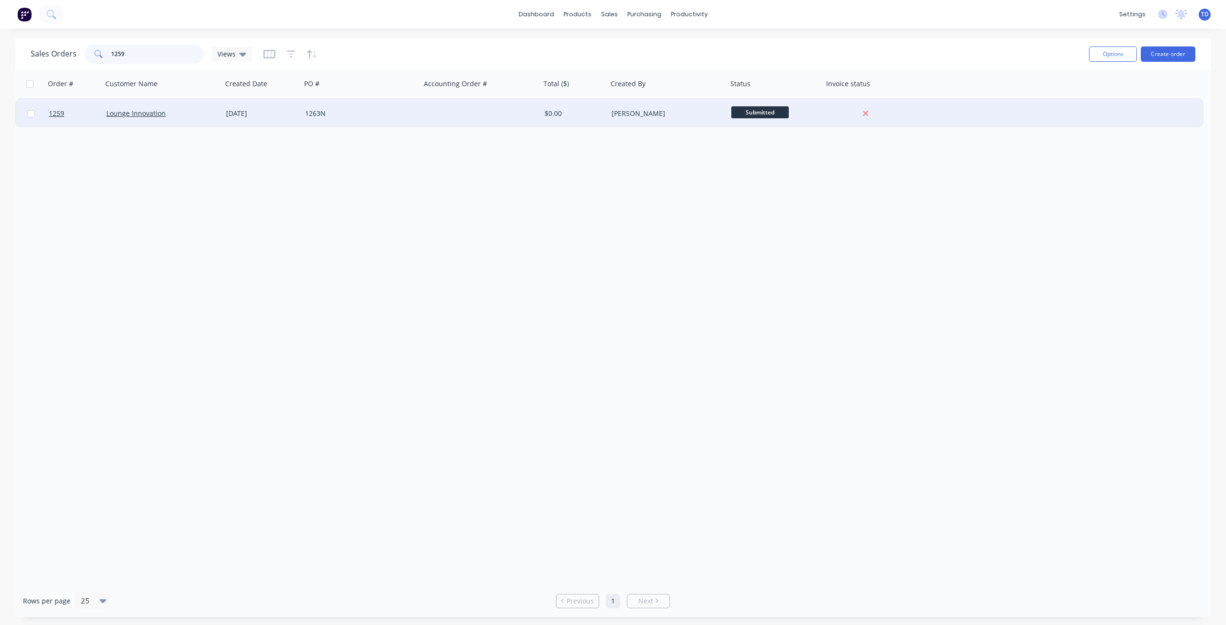
type input "1259"
click at [364, 111] on div "1263N" at bounding box center [358, 114] width 106 height 10
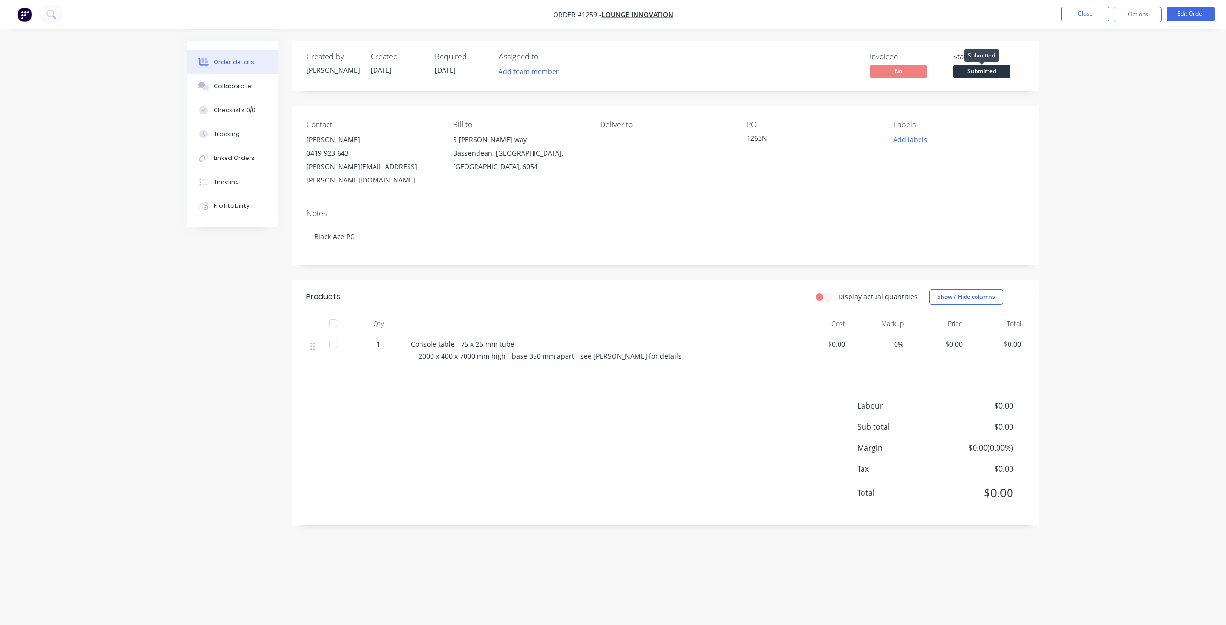
click at [970, 72] on span "Submitted" at bounding box center [981, 71] width 57 height 12
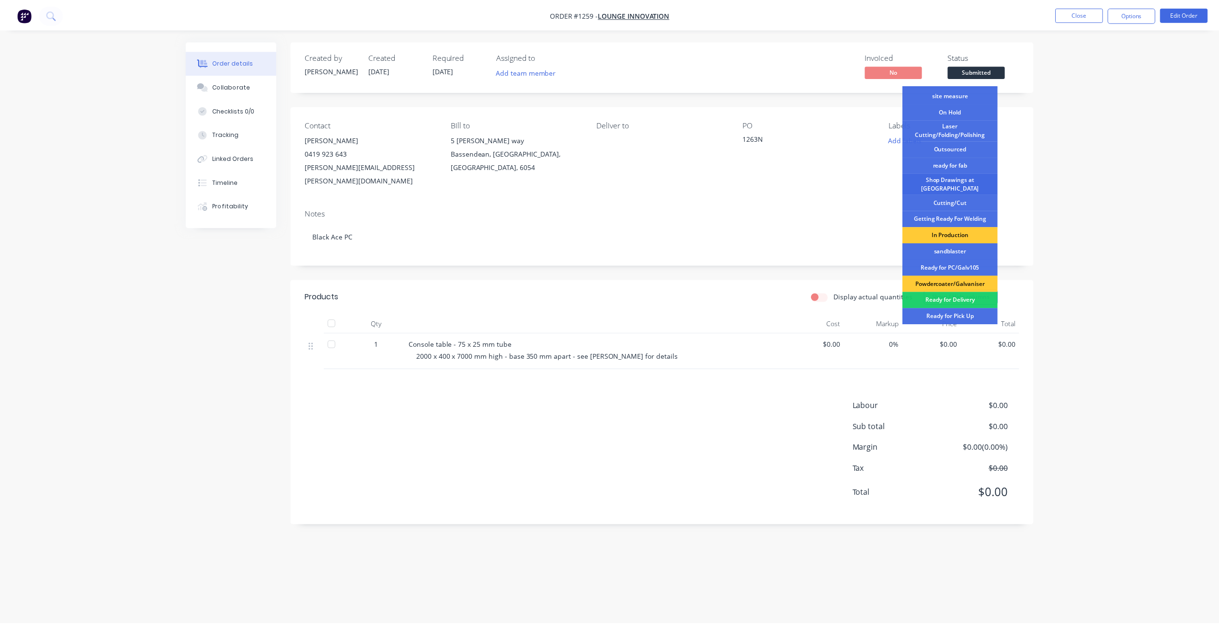
scroll to position [30, 0]
click at [947, 184] on div "Shop Drawings at Cutter" at bounding box center [956, 183] width 96 height 21
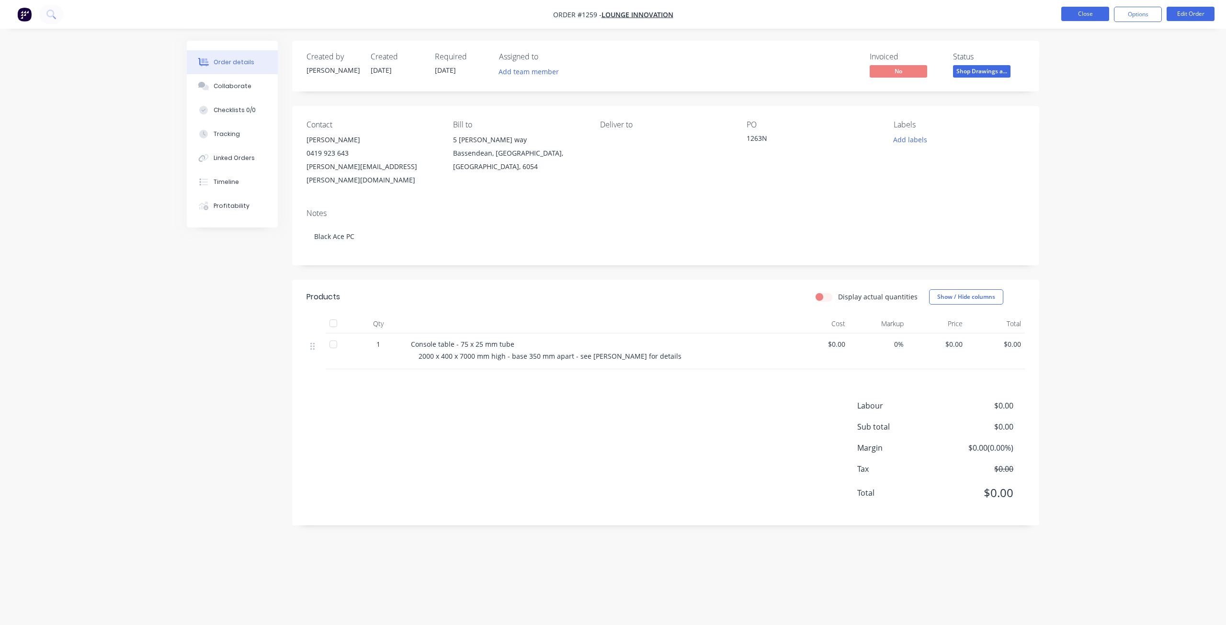
click at [1080, 13] on button "Close" at bounding box center [1085, 14] width 48 height 14
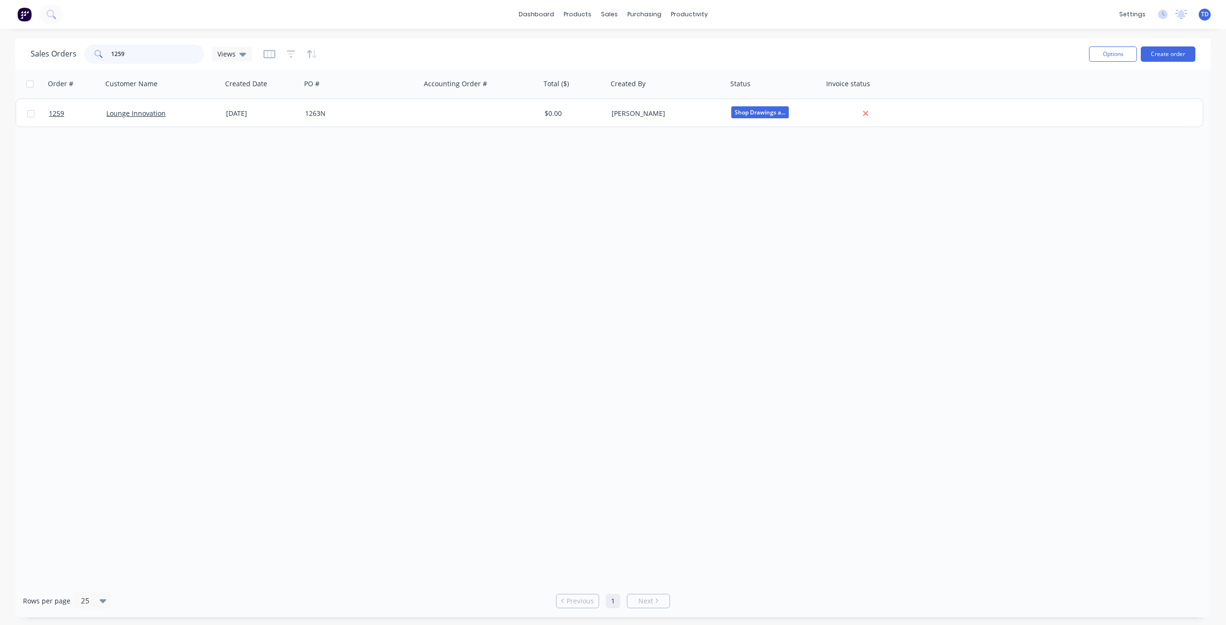
drag, startPoint x: 132, startPoint y: 53, endPoint x: 117, endPoint y: 44, distance: 17.7
click at [117, 44] on div "Sales Orders 1259 Views" at bounding box center [556, 53] width 1051 height 23
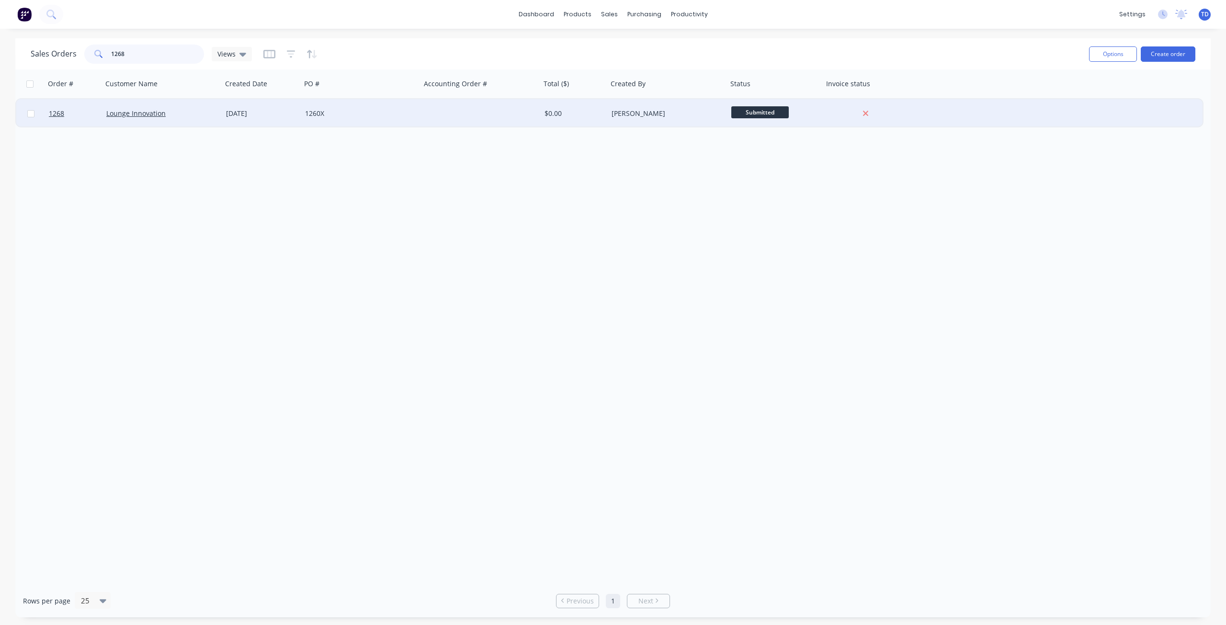
type input "1268"
click at [355, 110] on div "1260X" at bounding box center [358, 114] width 106 height 10
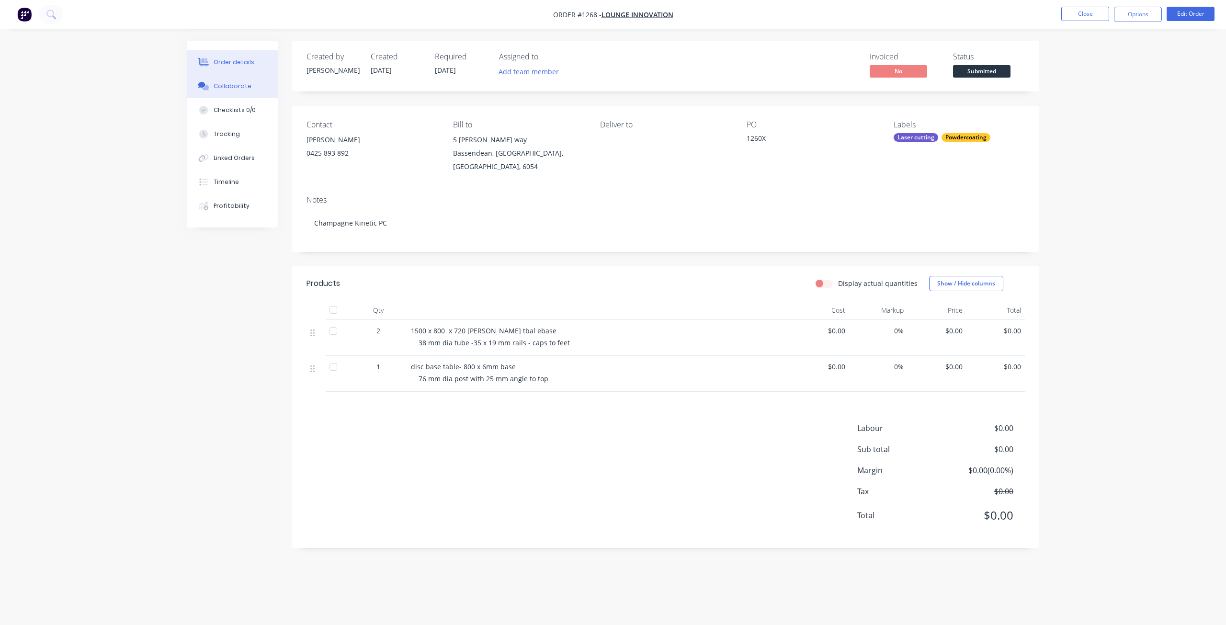
click at [251, 88] on button "Collaborate" at bounding box center [232, 86] width 91 height 24
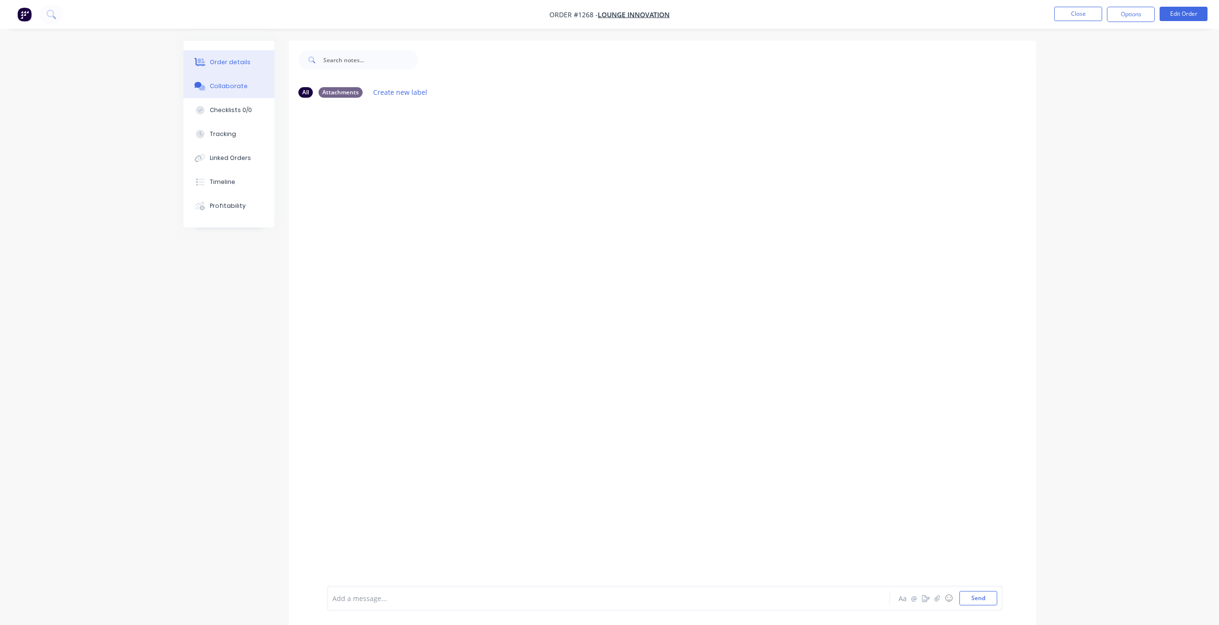
click at [225, 62] on div "Order details" at bounding box center [230, 62] width 41 height 9
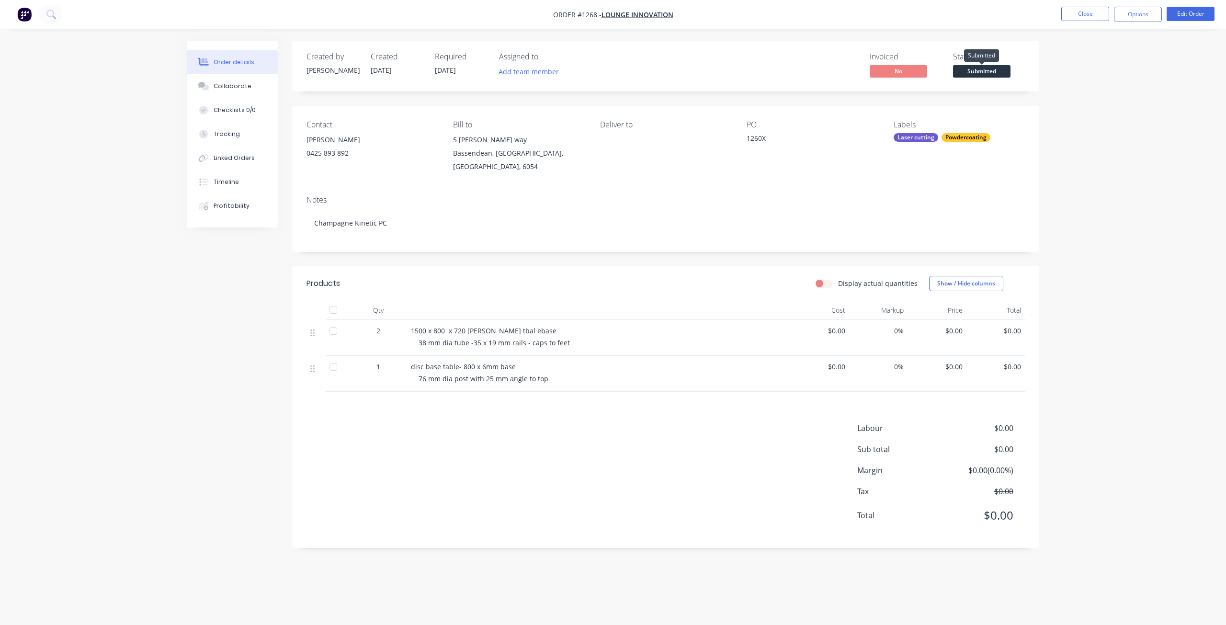
click at [988, 72] on span "Submitted" at bounding box center [981, 71] width 57 height 12
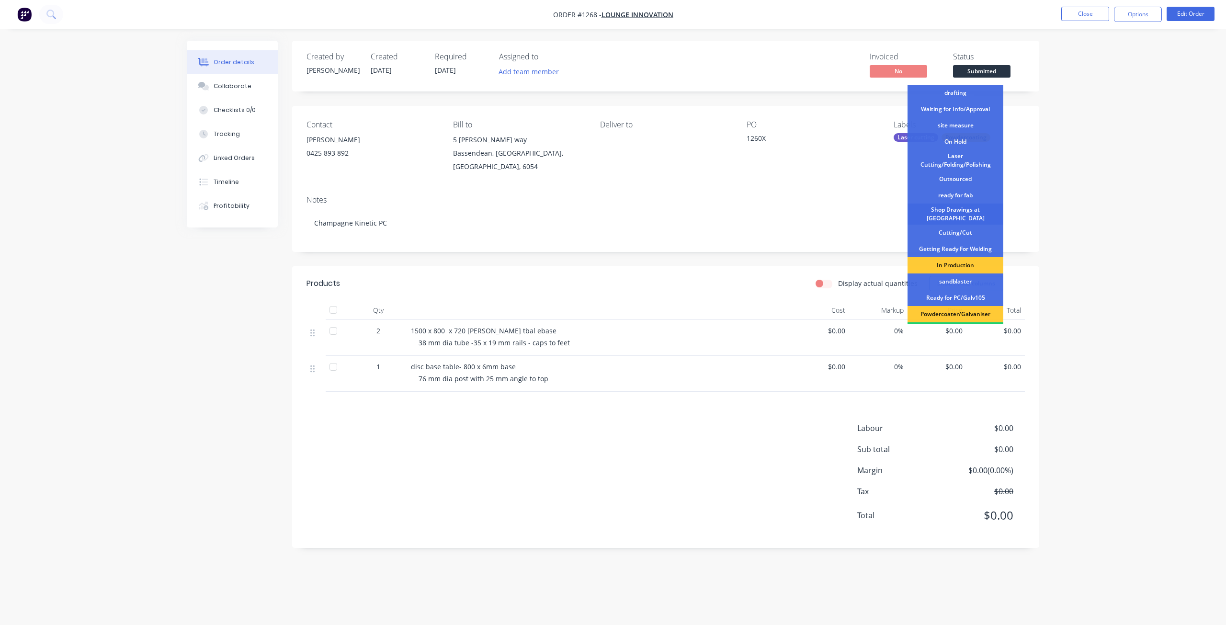
click at [965, 214] on div "Shop Drawings at Cutter" at bounding box center [956, 214] width 96 height 21
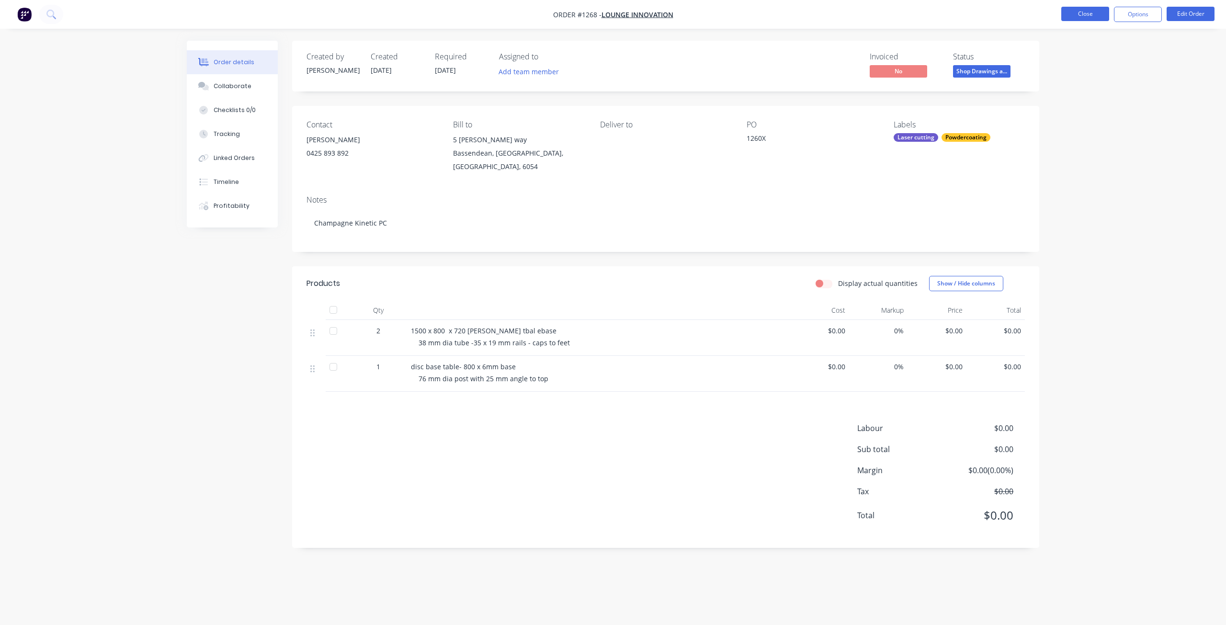
click at [1080, 16] on button "Close" at bounding box center [1085, 14] width 48 height 14
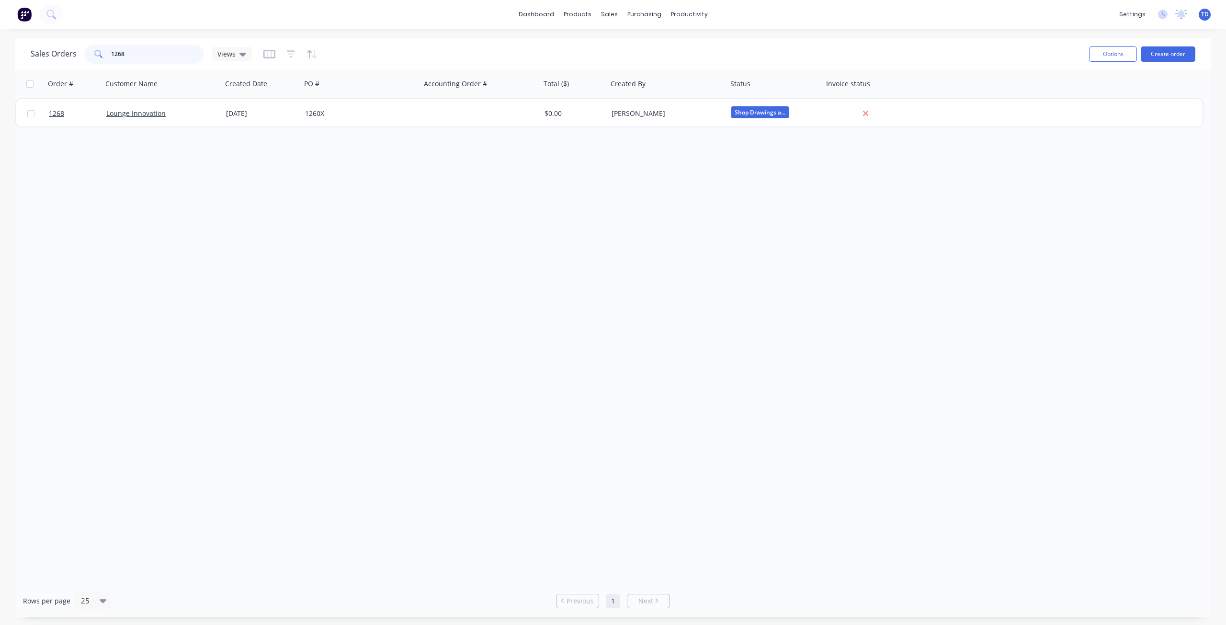
drag, startPoint x: 129, startPoint y: 51, endPoint x: 116, endPoint y: 49, distance: 13.5
click at [116, 49] on input "1268" at bounding box center [157, 54] width 93 height 19
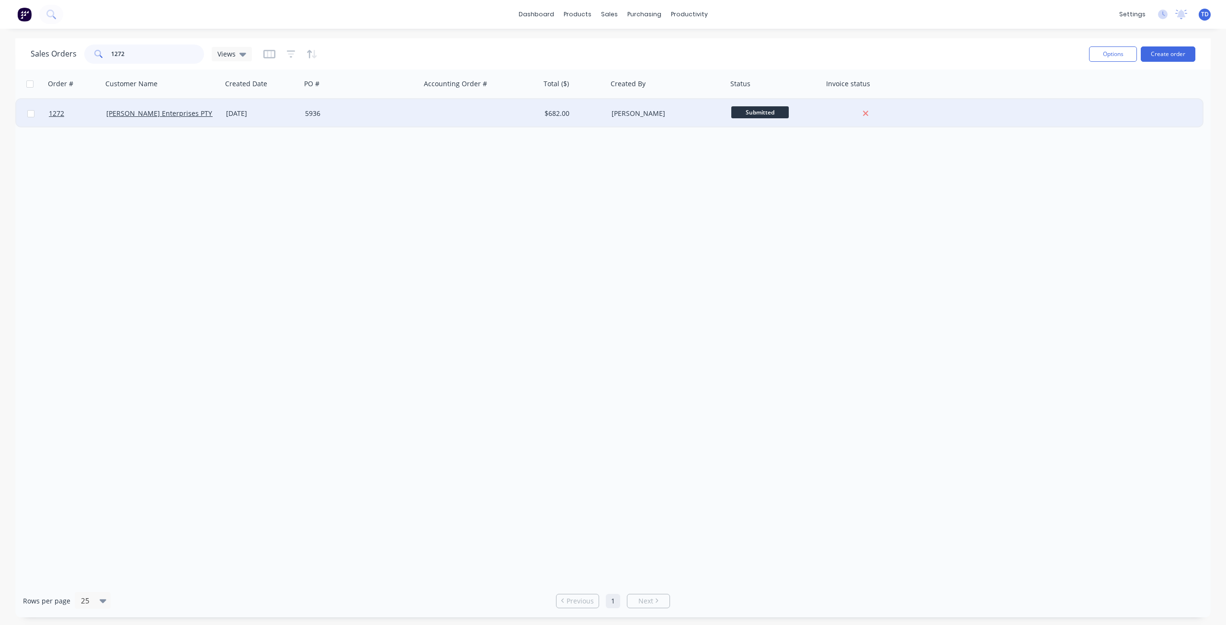
type input "1272"
click at [357, 111] on div "5936" at bounding box center [358, 114] width 106 height 10
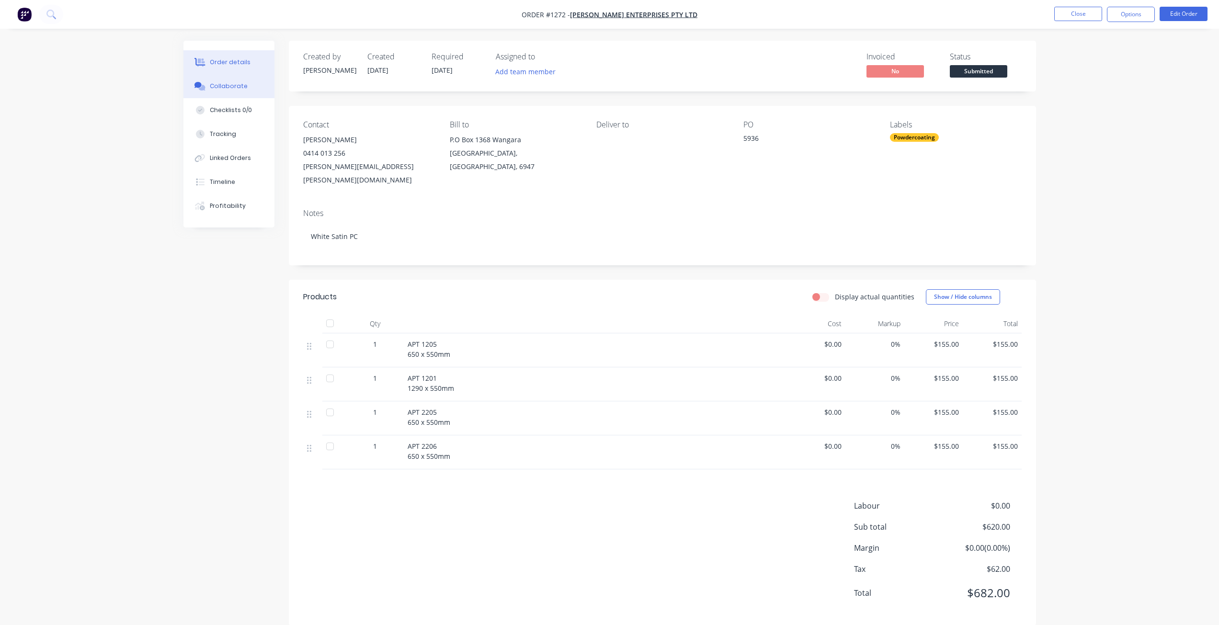
click at [227, 85] on div "Collaborate" at bounding box center [229, 86] width 38 height 9
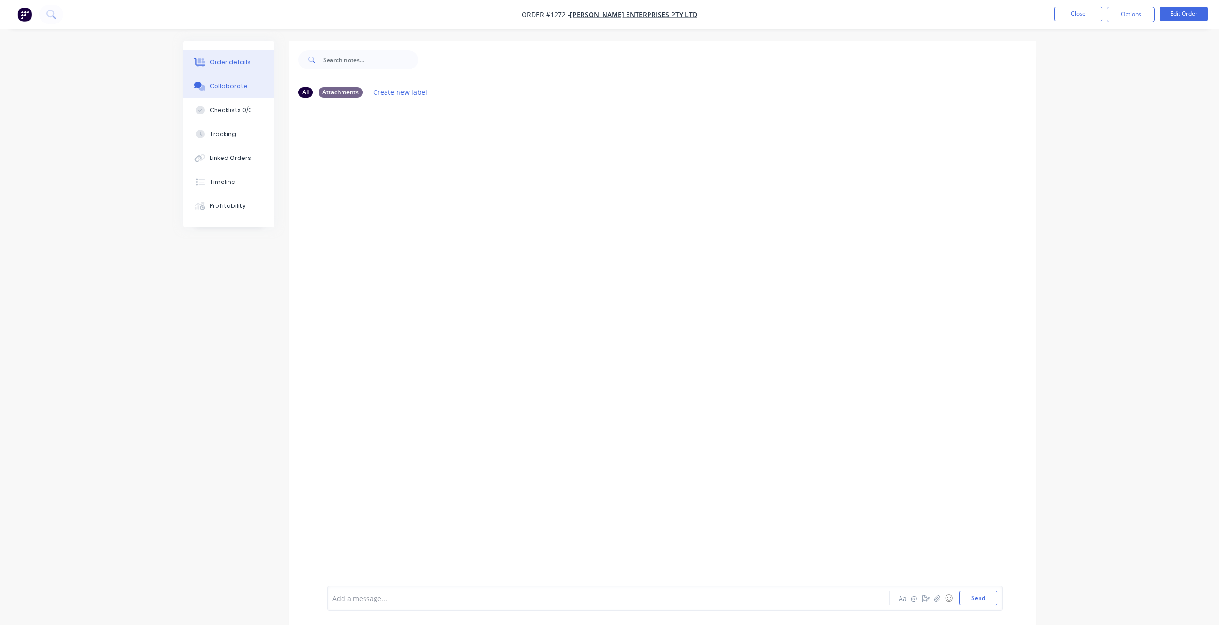
click at [230, 61] on div "Order details" at bounding box center [230, 62] width 41 height 9
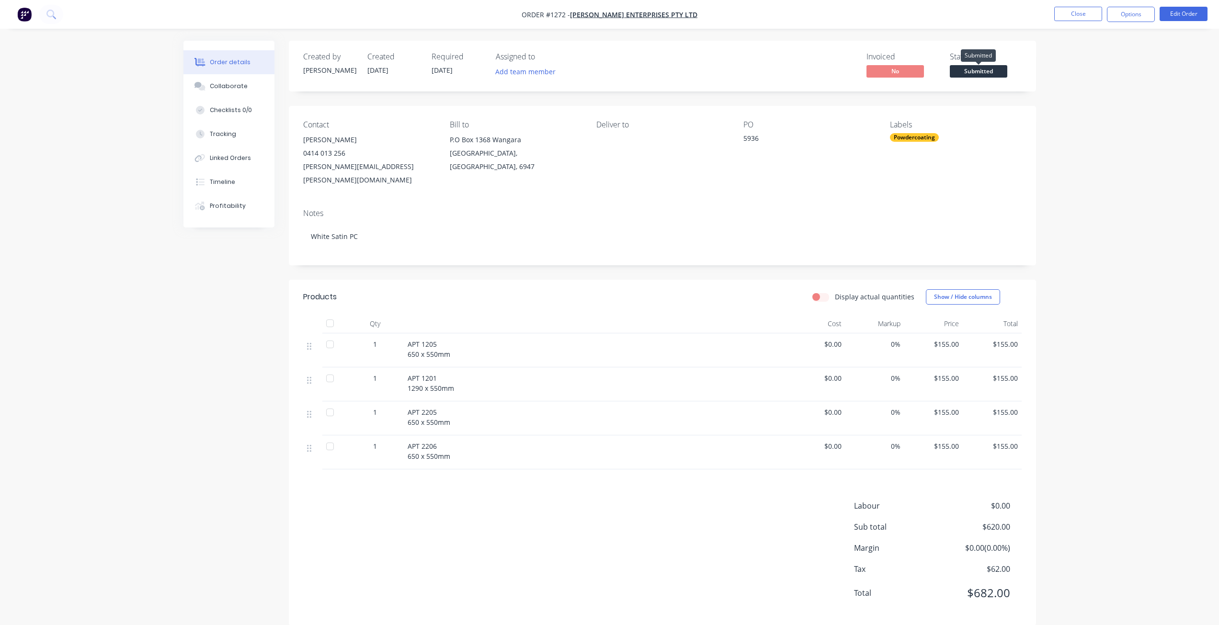
click at [974, 73] on span "Submitted" at bounding box center [978, 71] width 57 height 12
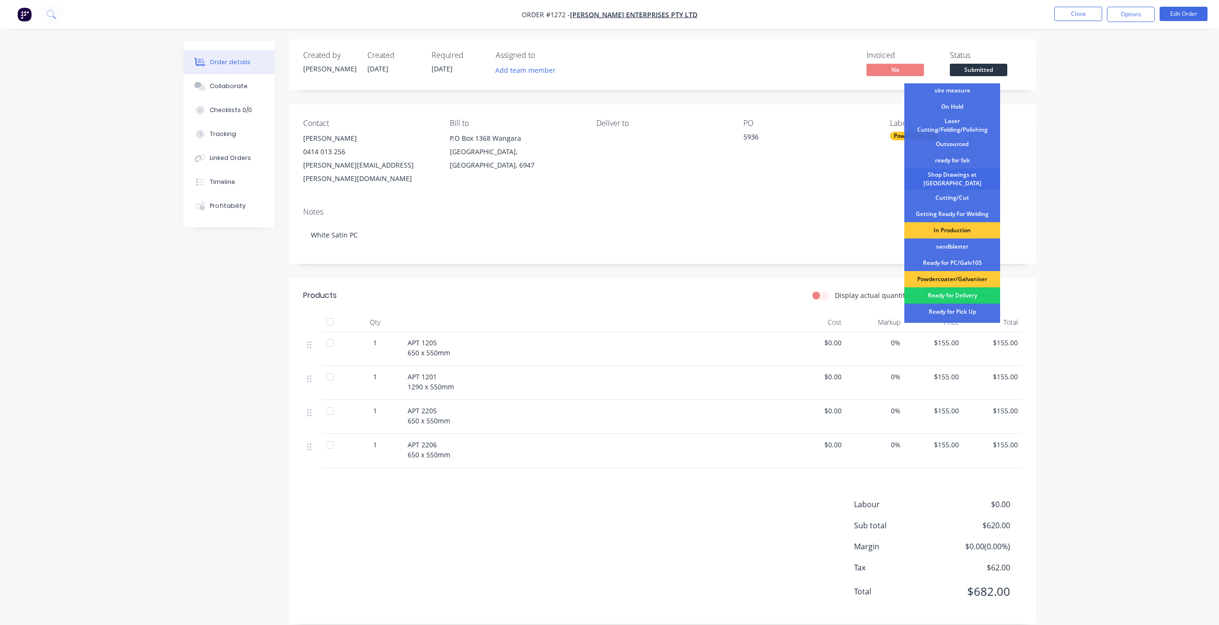
scroll to position [32, 0]
click at [955, 179] on div "Shop Drawings at Cutter" at bounding box center [952, 180] width 96 height 21
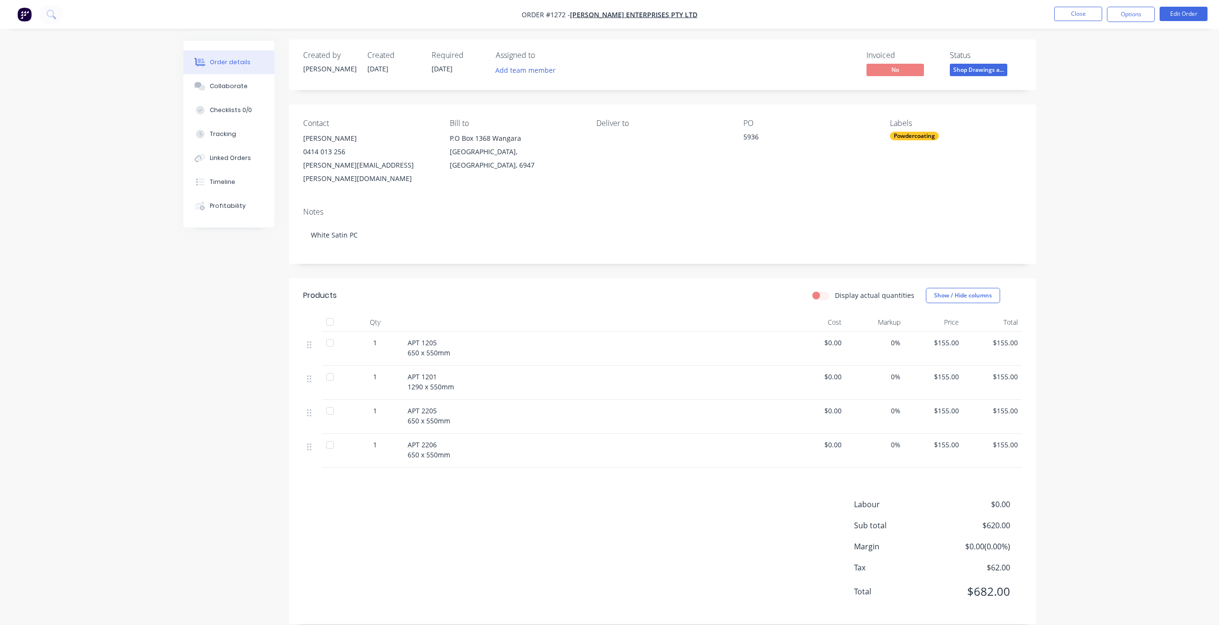
scroll to position [1, 0]
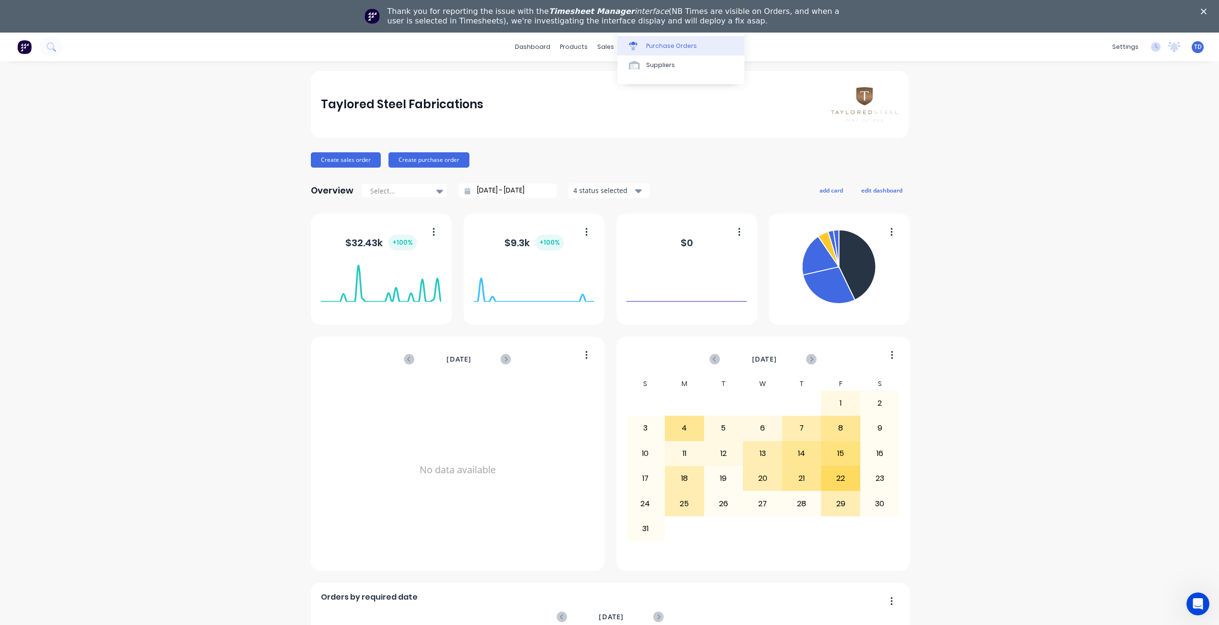
click at [649, 45] on div "Purchase Orders" at bounding box center [671, 46] width 51 height 9
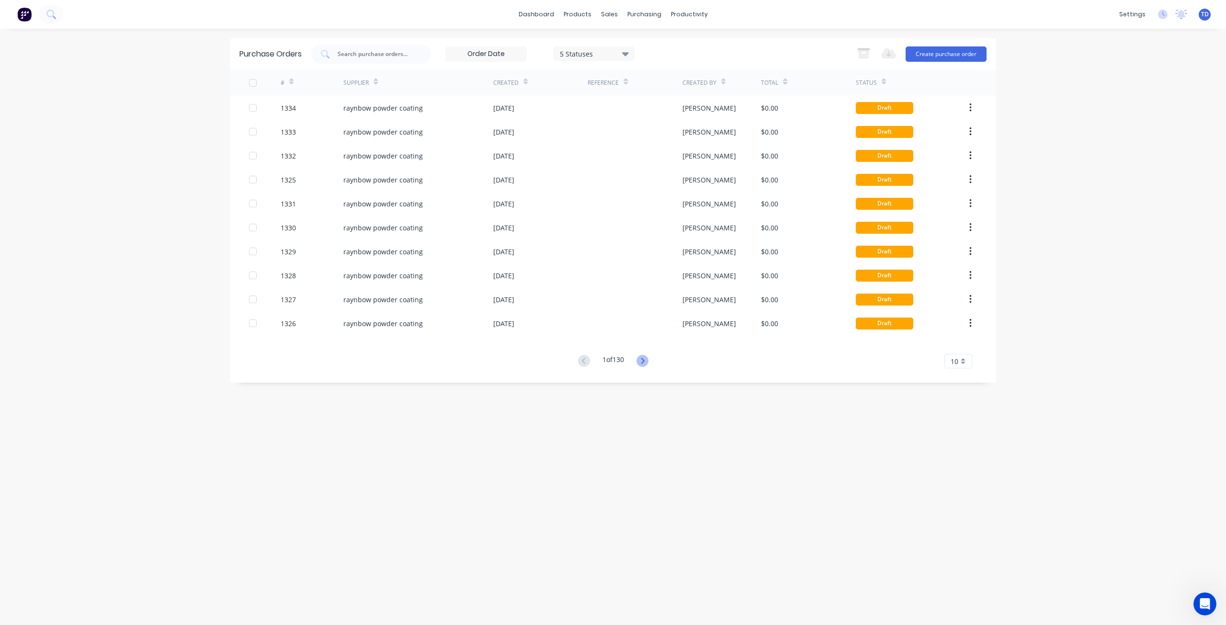
click at [642, 362] on icon at bounding box center [642, 361] width 12 height 12
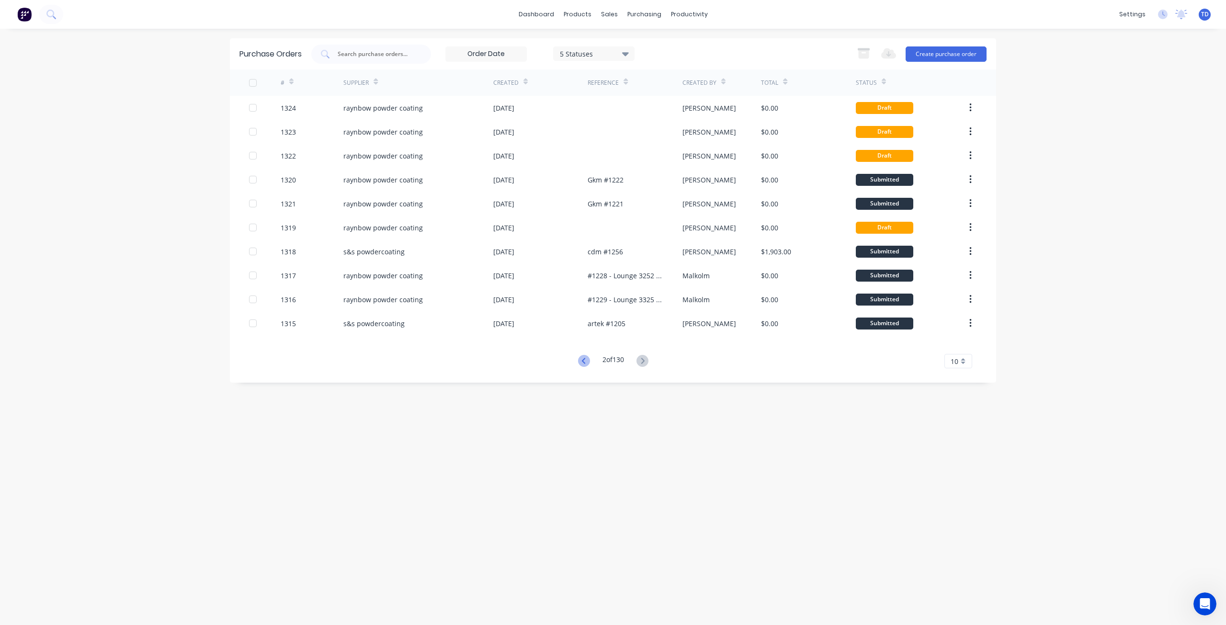
click at [582, 360] on icon at bounding box center [584, 361] width 12 height 12
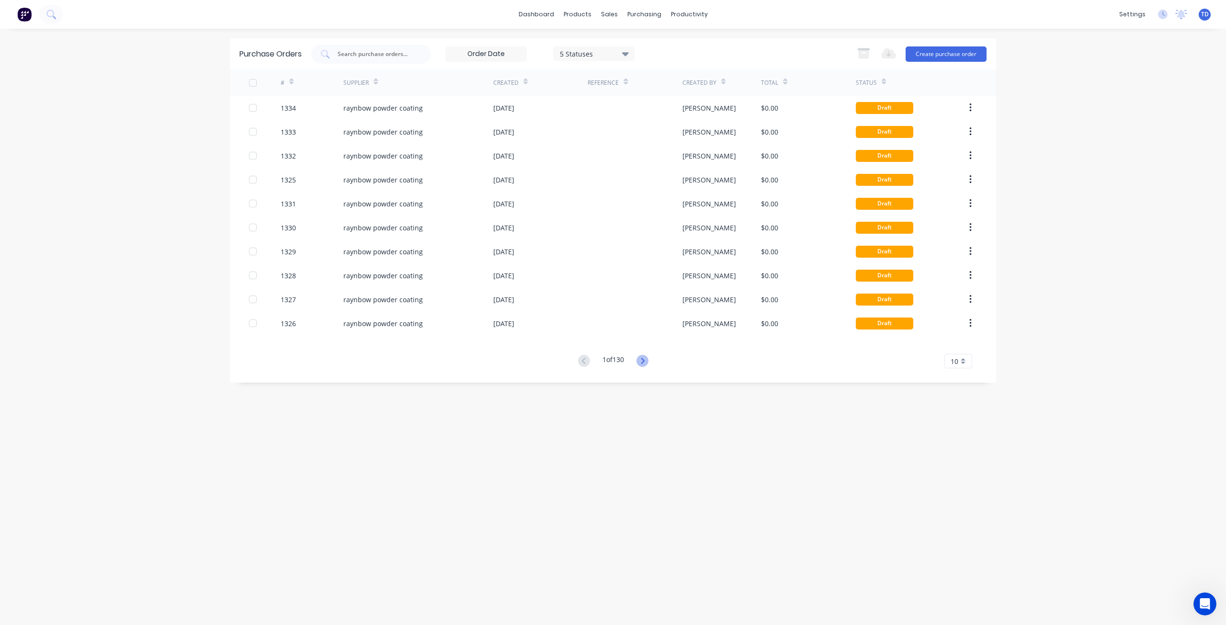
click at [644, 364] on icon at bounding box center [642, 361] width 12 height 12
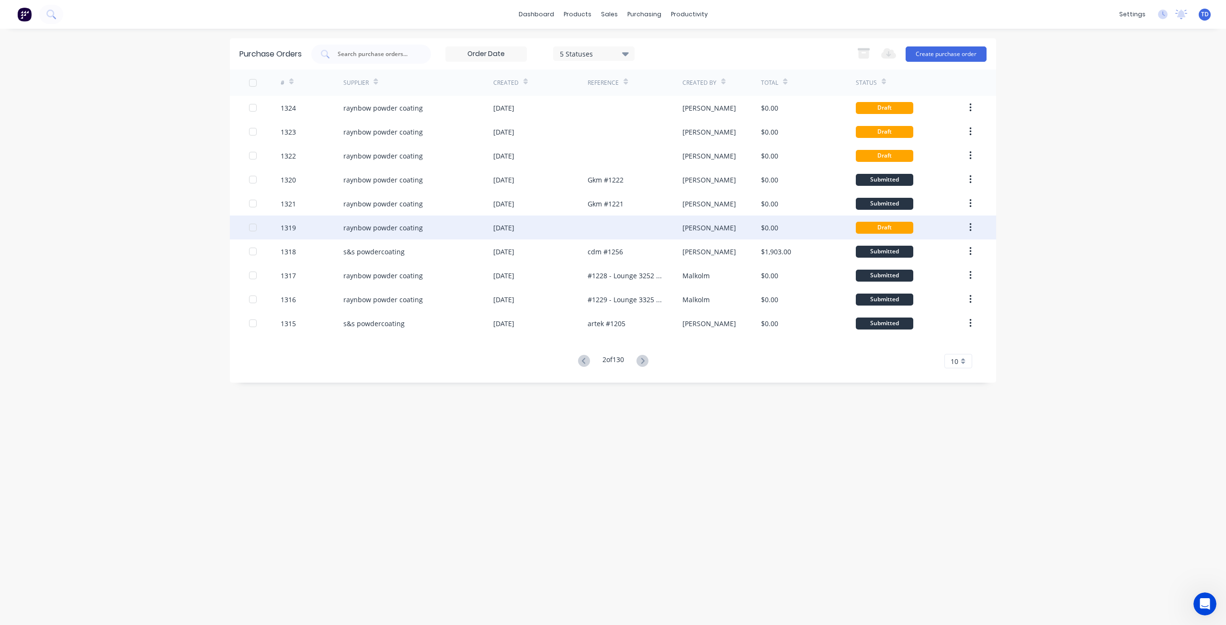
click at [506, 227] on div "[DATE]" at bounding box center [503, 228] width 21 height 10
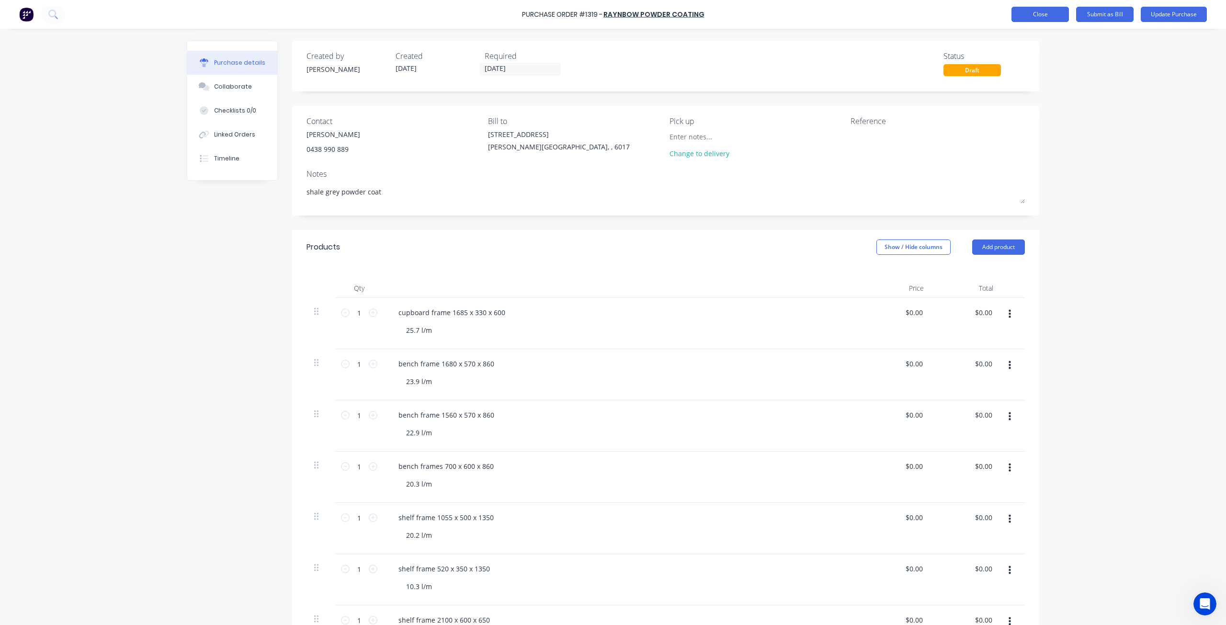
type textarea "x"
click at [1050, 12] on button "Close" at bounding box center [1039, 14] width 57 height 15
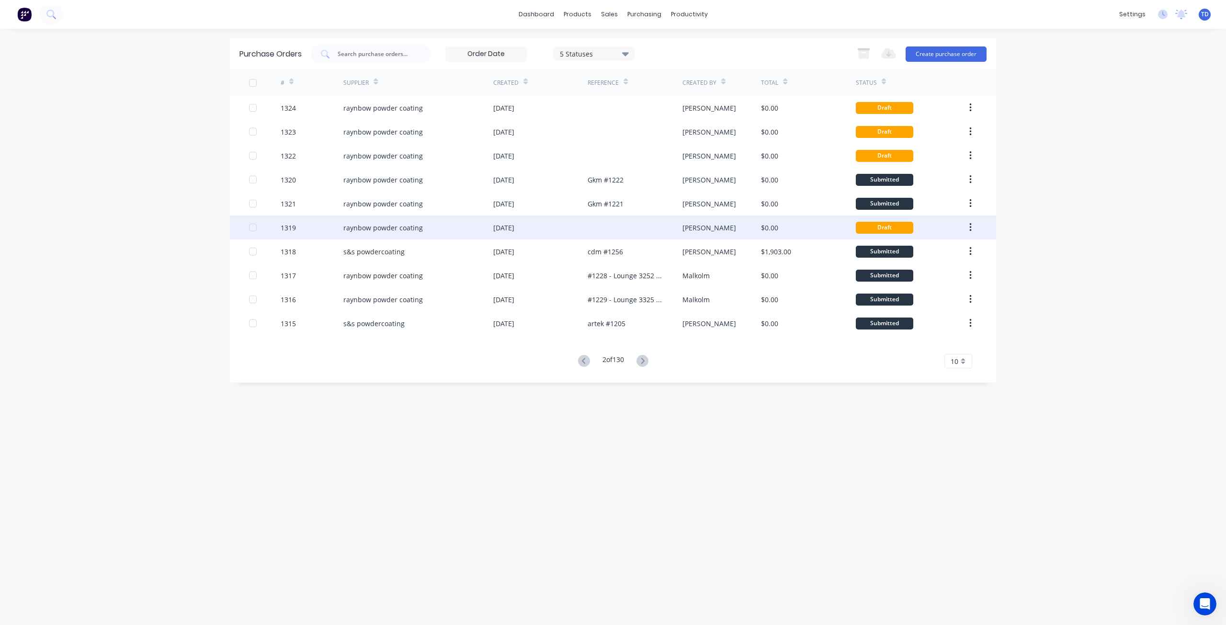
click at [973, 229] on button "button" at bounding box center [970, 227] width 23 height 17
click at [921, 259] on div "Archive" at bounding box center [936, 253] width 74 height 14
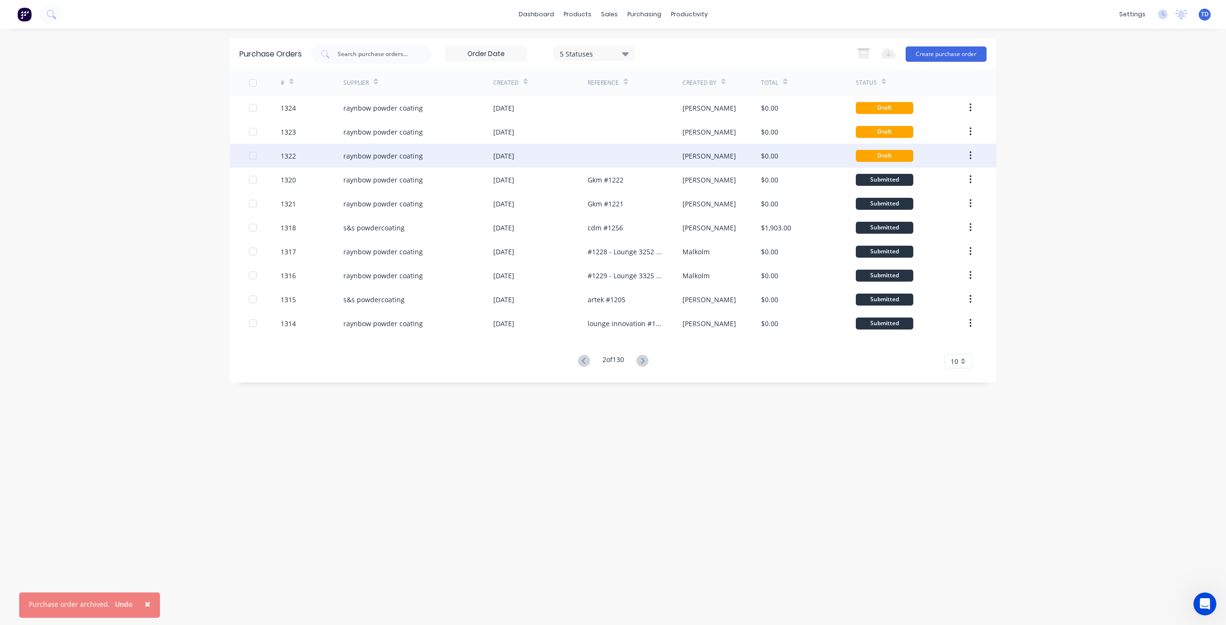
click at [485, 156] on div "raynbow powder coating" at bounding box center [418, 156] width 150 height 24
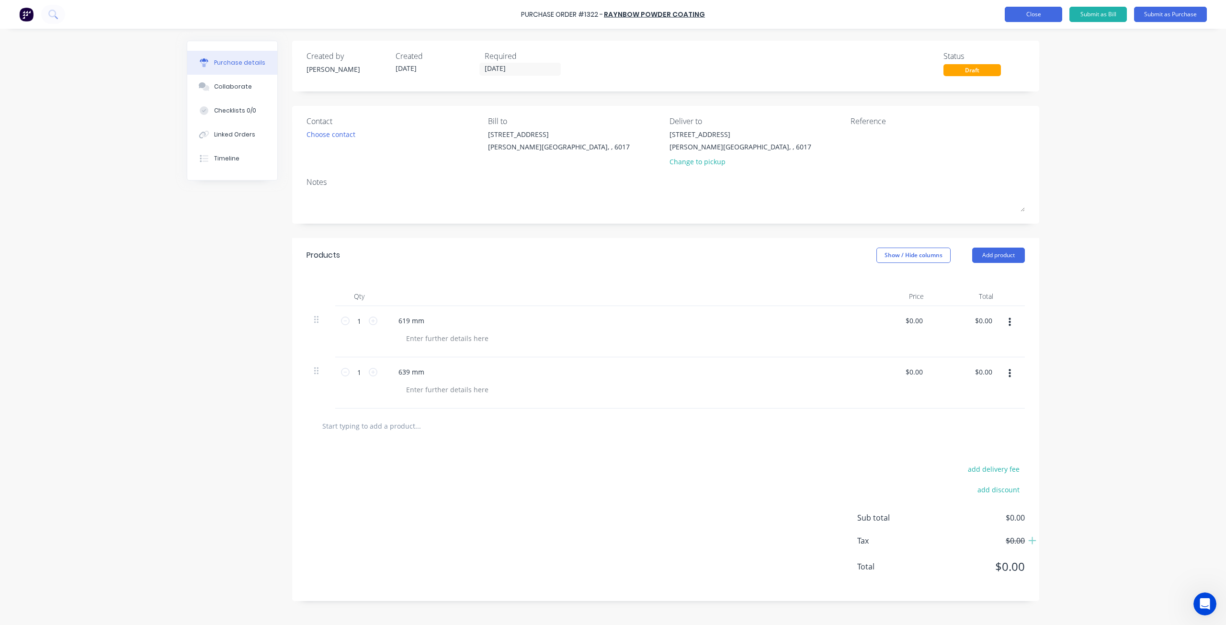
click at [1035, 14] on button "Close" at bounding box center [1033, 14] width 57 height 15
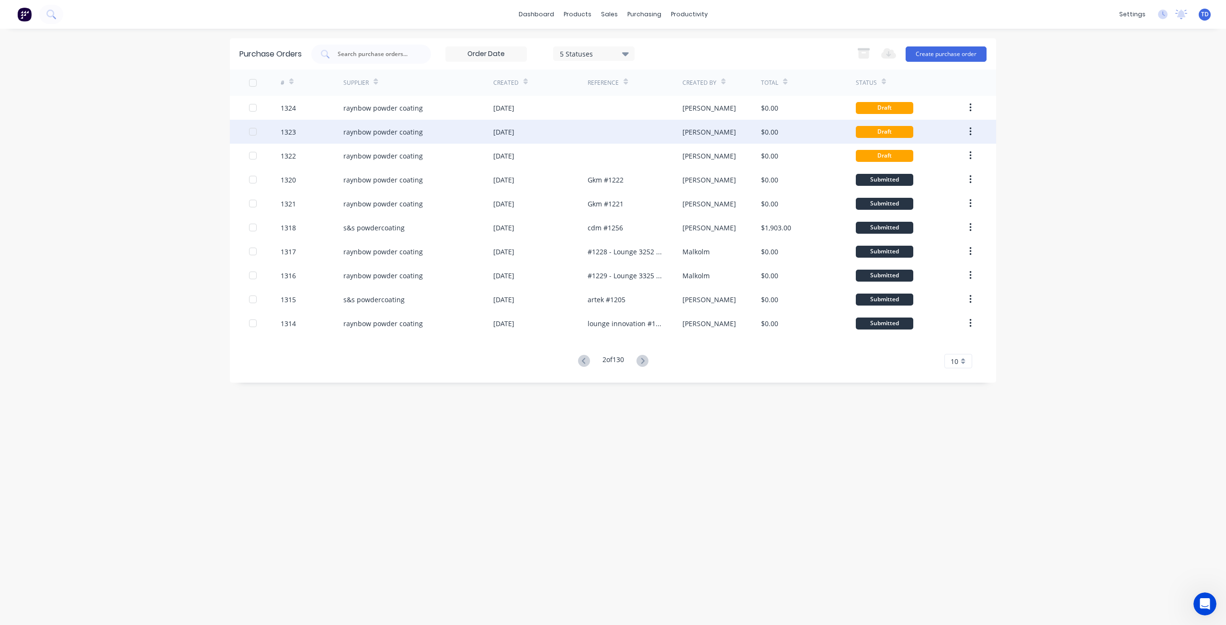
click at [552, 132] on div "[DATE]" at bounding box center [540, 132] width 94 height 24
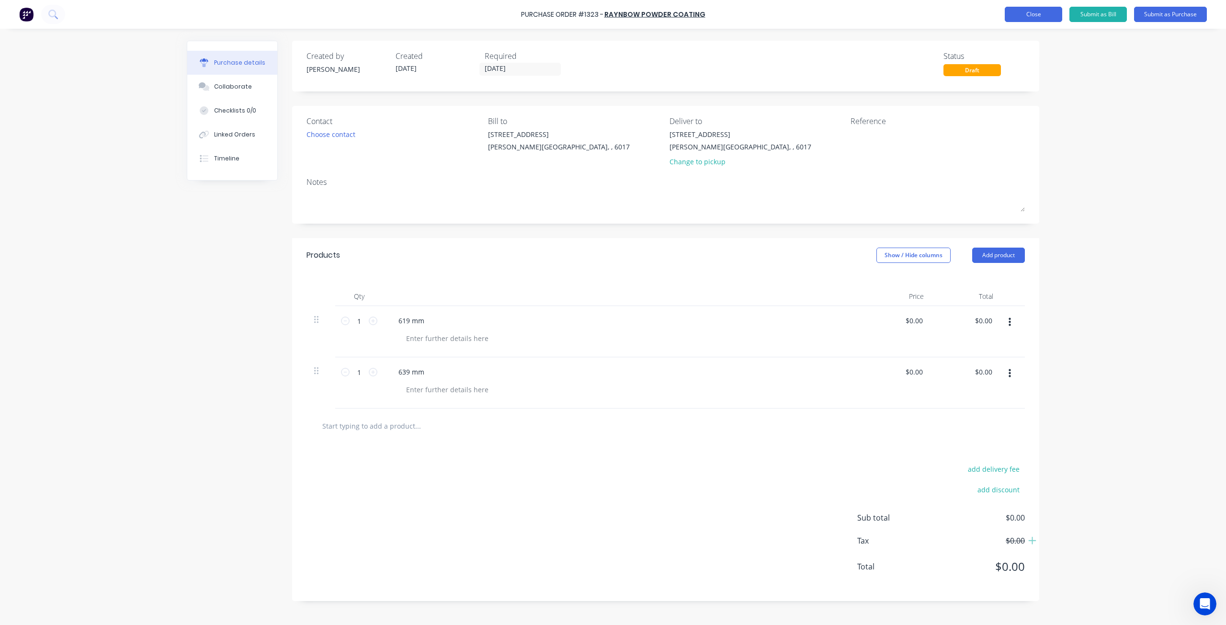
click at [1021, 17] on button "Close" at bounding box center [1033, 14] width 57 height 15
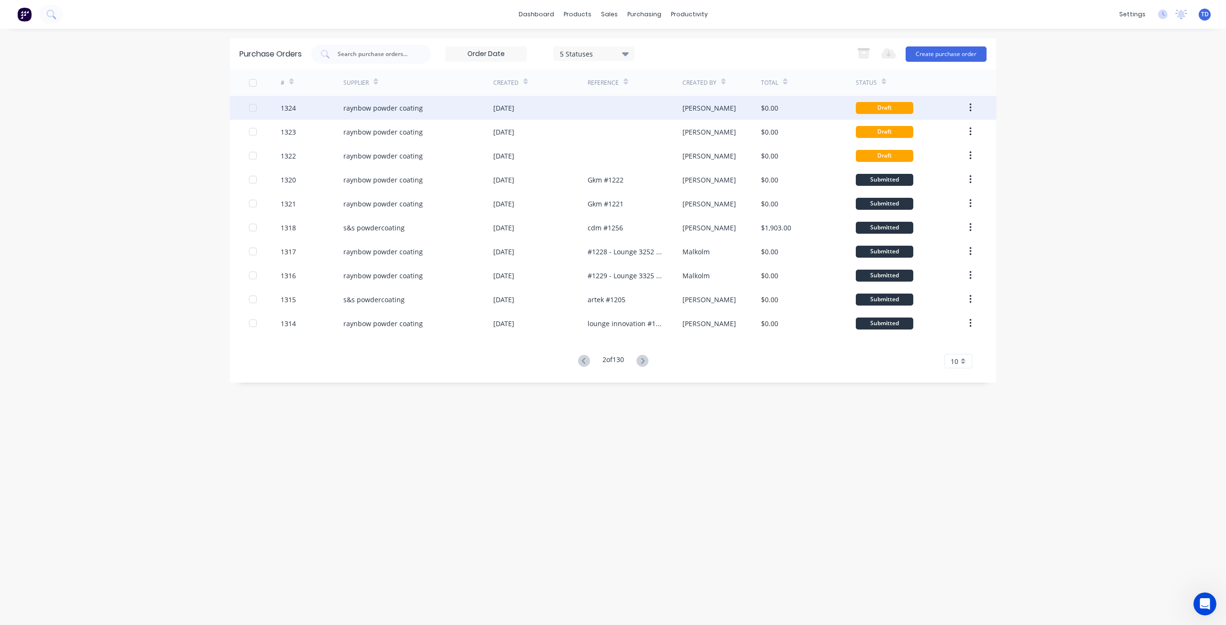
click at [589, 115] on div at bounding box center [635, 108] width 94 height 24
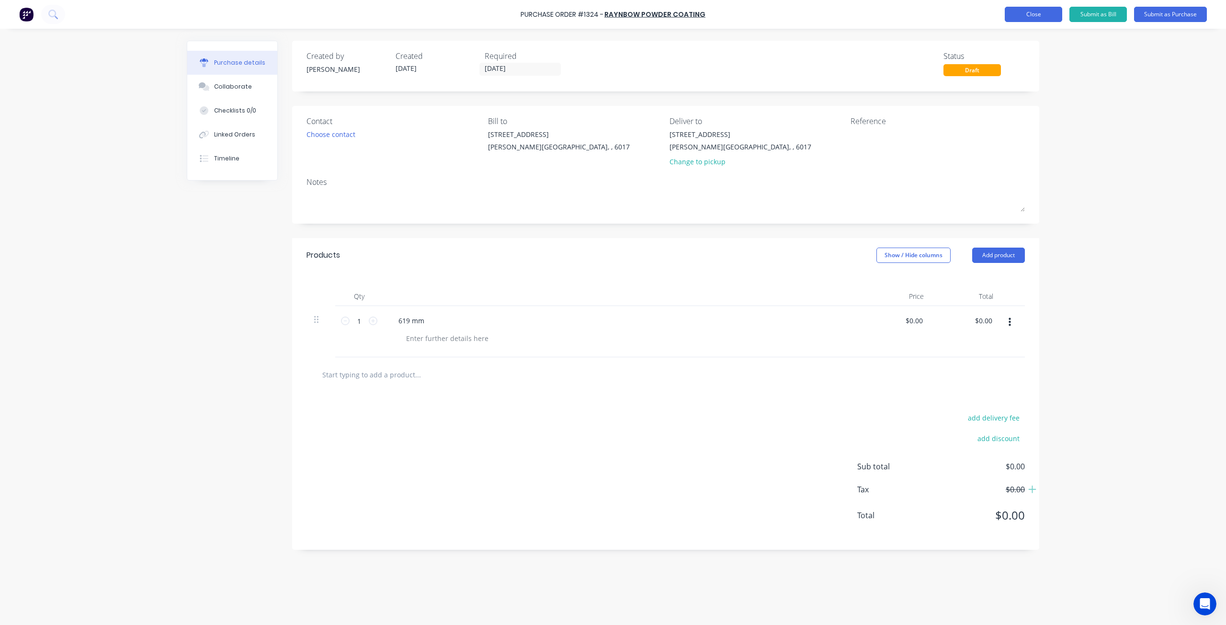
click at [1017, 12] on button "Close" at bounding box center [1033, 14] width 57 height 15
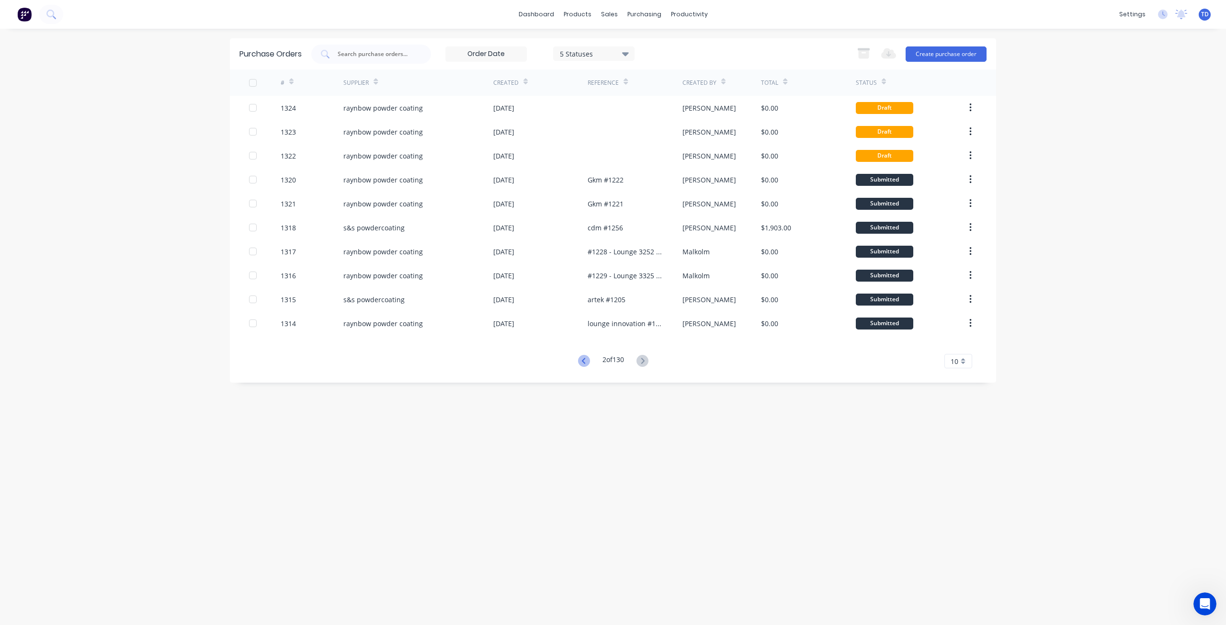
click at [582, 364] on icon at bounding box center [584, 361] width 12 height 12
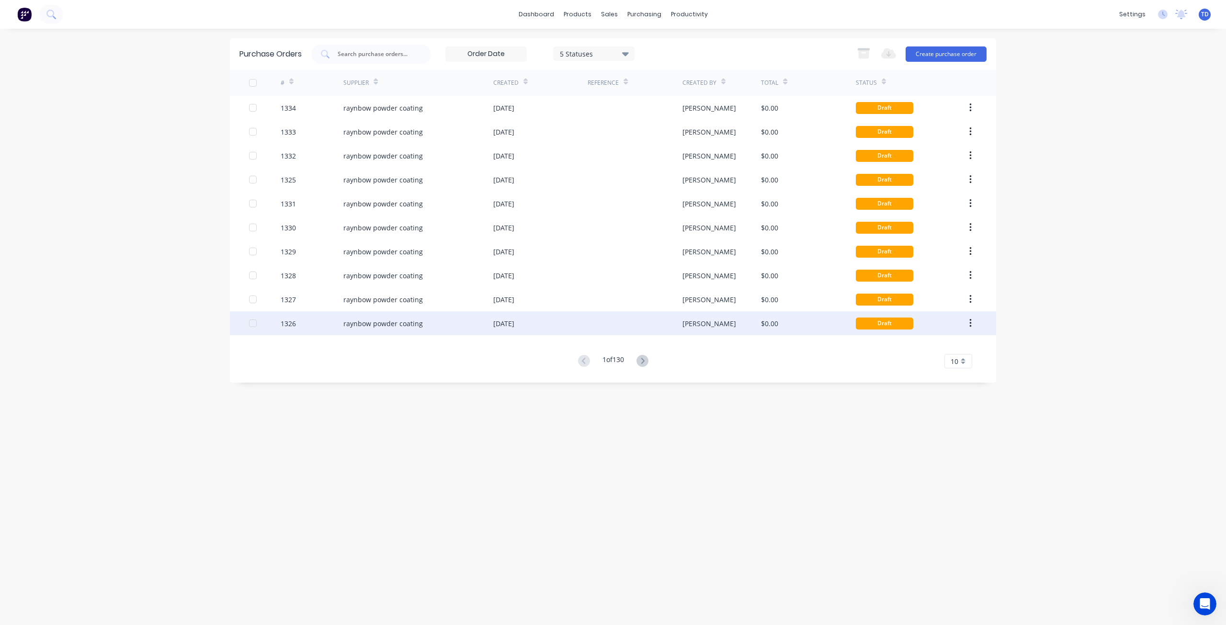
click at [661, 323] on div at bounding box center [635, 323] width 94 height 24
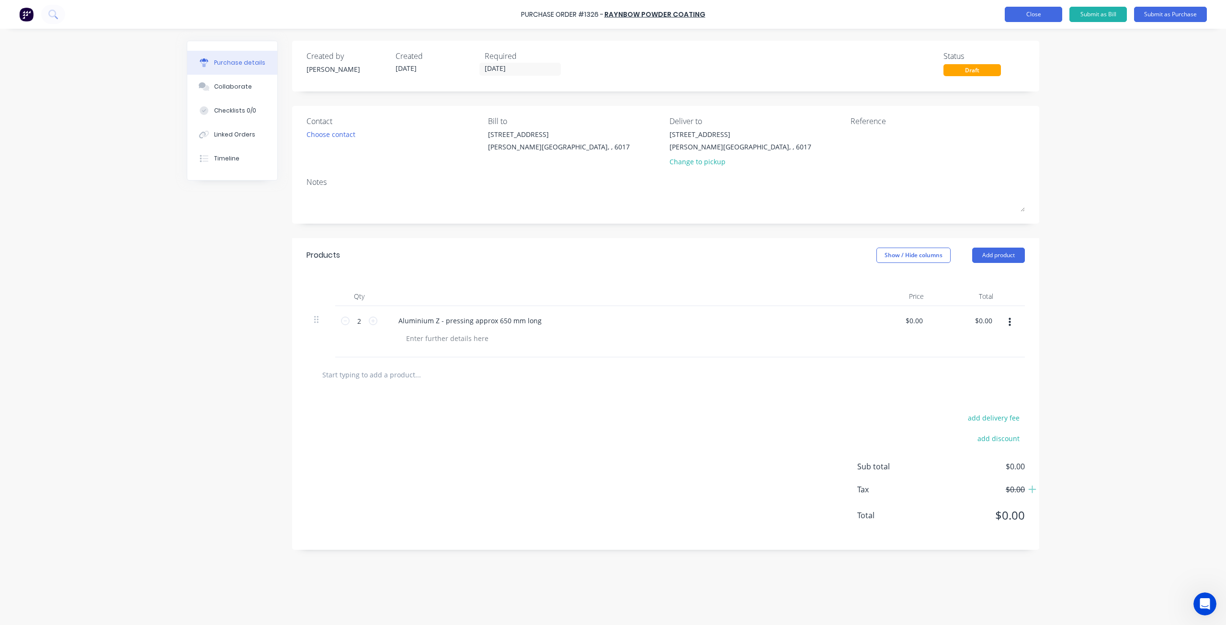
click at [1014, 17] on button "Close" at bounding box center [1033, 14] width 57 height 15
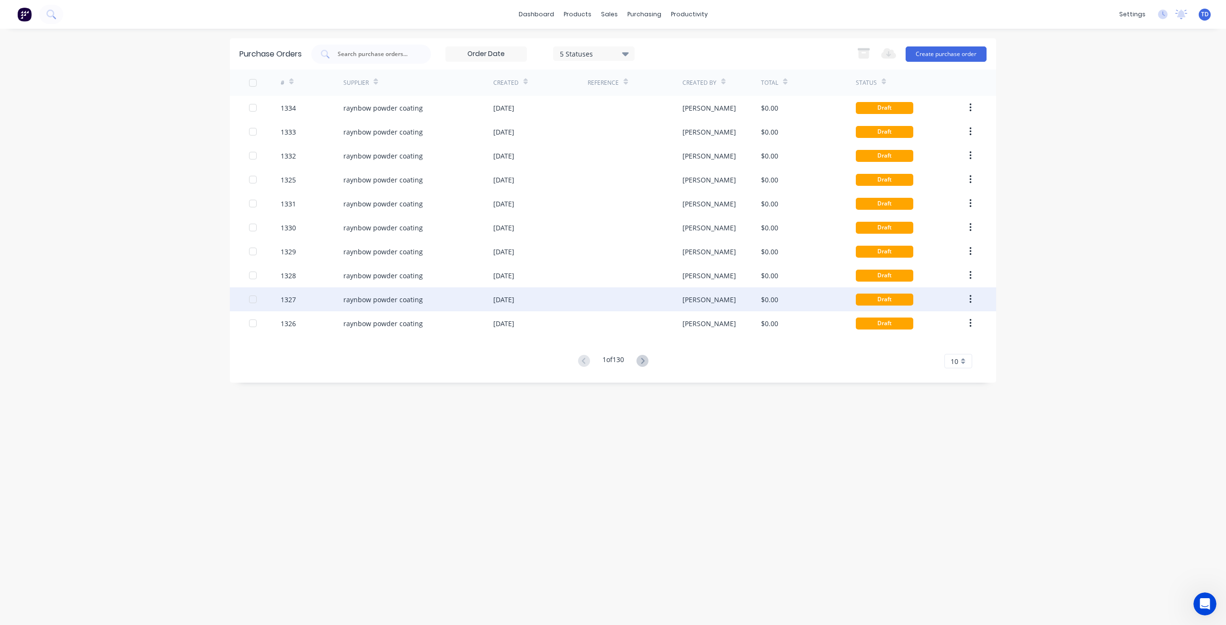
click at [585, 304] on div "[DATE]" at bounding box center [540, 299] width 94 height 24
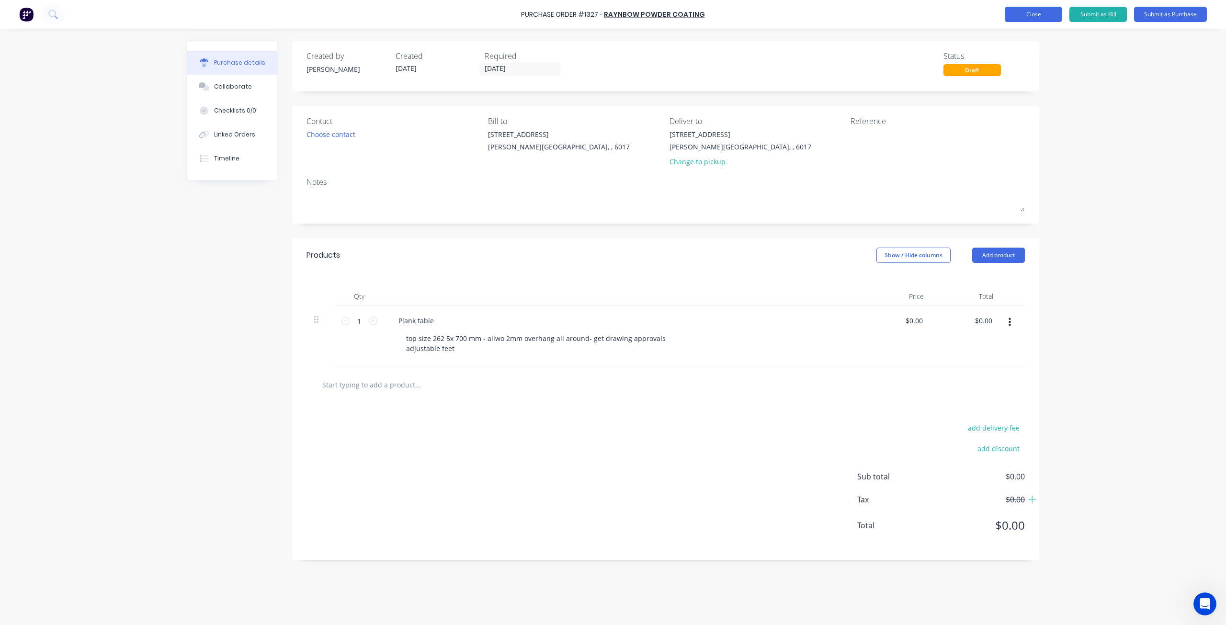
click at [1018, 18] on button "Close" at bounding box center [1033, 14] width 57 height 15
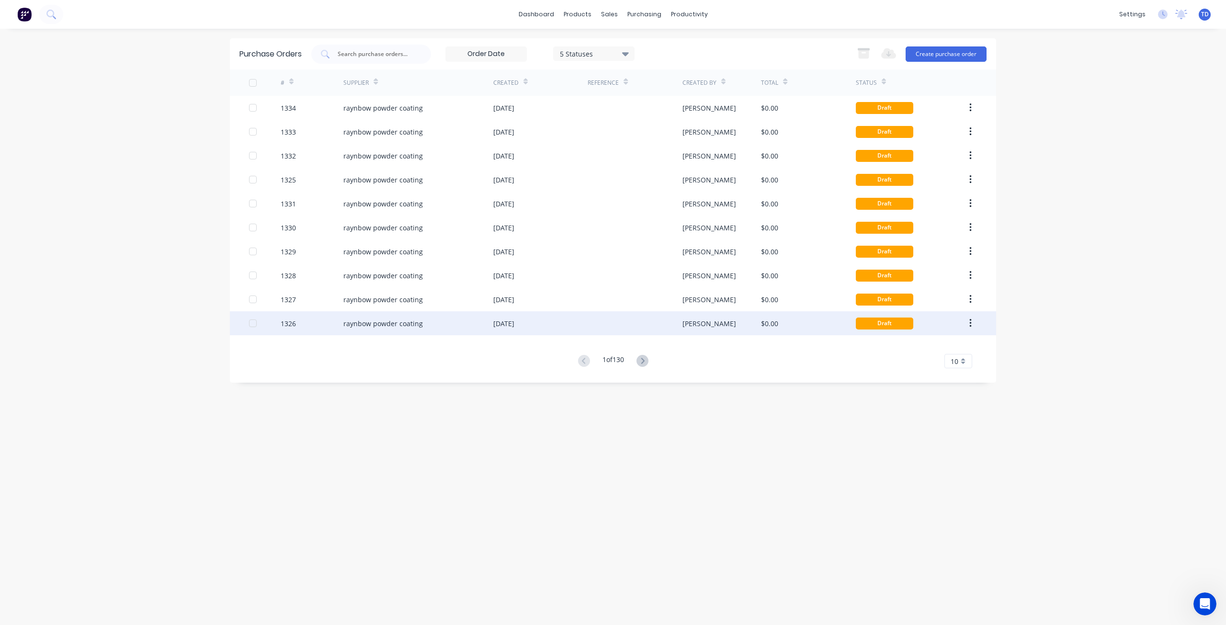
click at [557, 321] on div "[DATE]" at bounding box center [540, 323] width 94 height 24
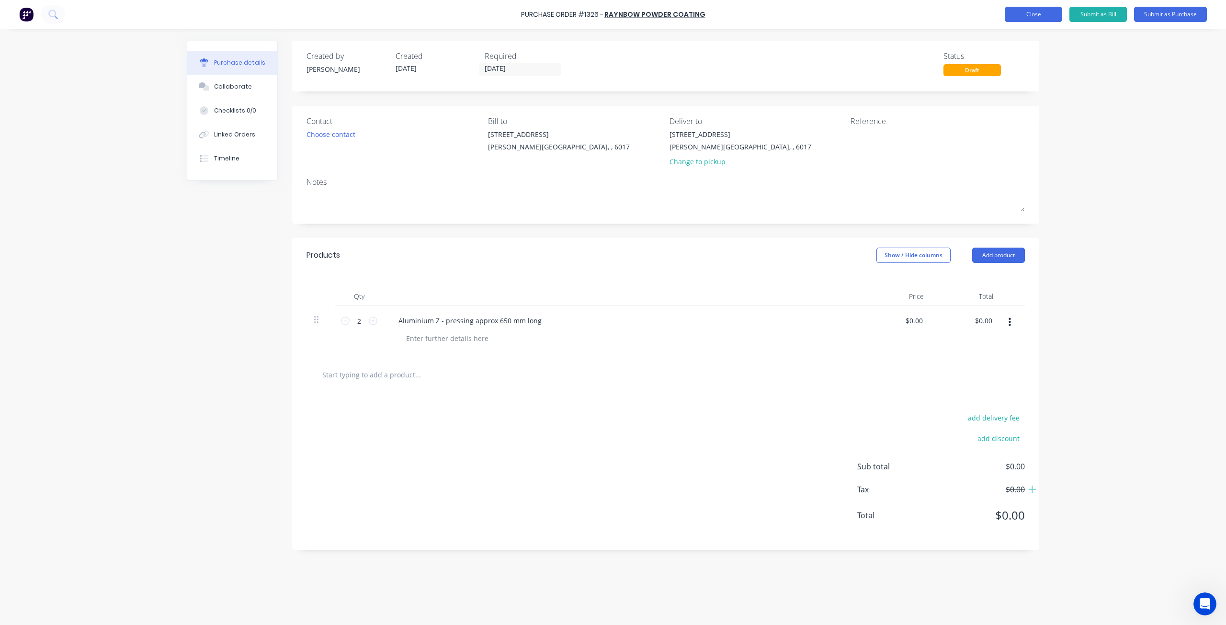
click at [1026, 15] on button "Close" at bounding box center [1033, 14] width 57 height 15
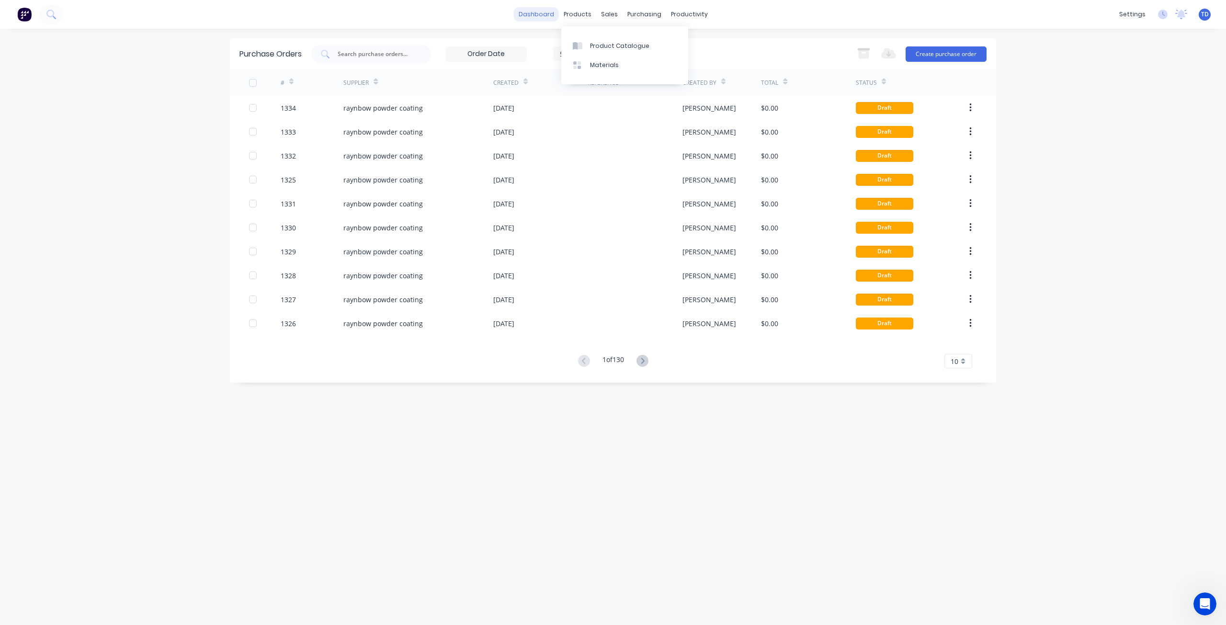
click at [547, 18] on link "dashboard" at bounding box center [536, 14] width 45 height 14
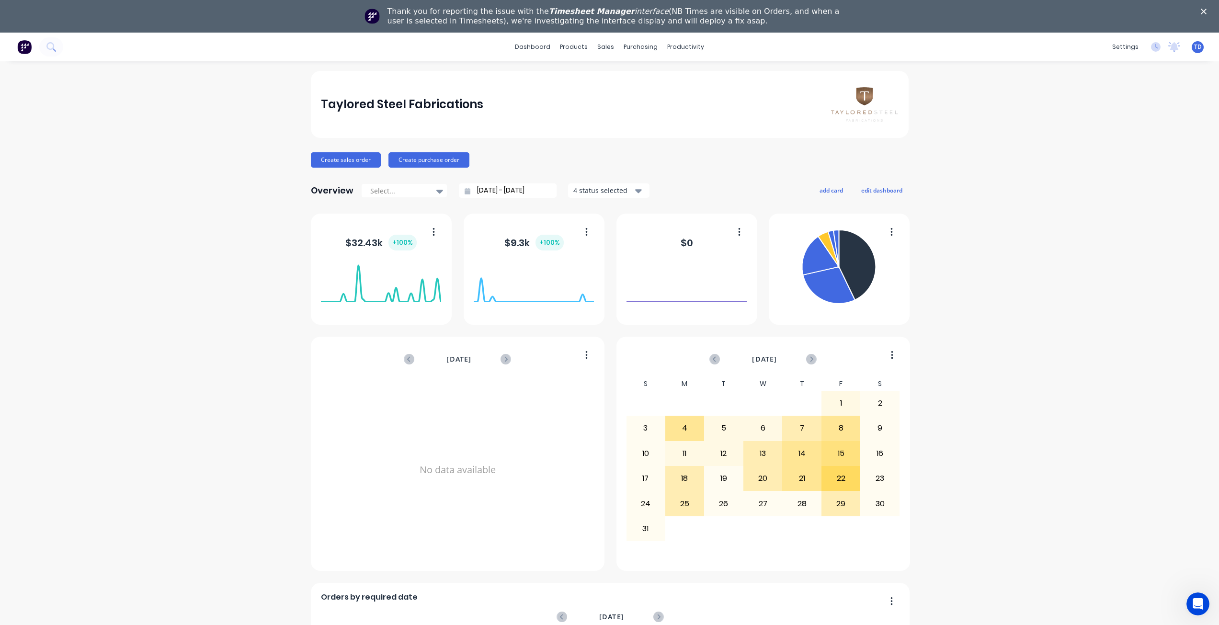
click at [1206, 11] on polygon "Close" at bounding box center [1204, 12] width 6 height 6
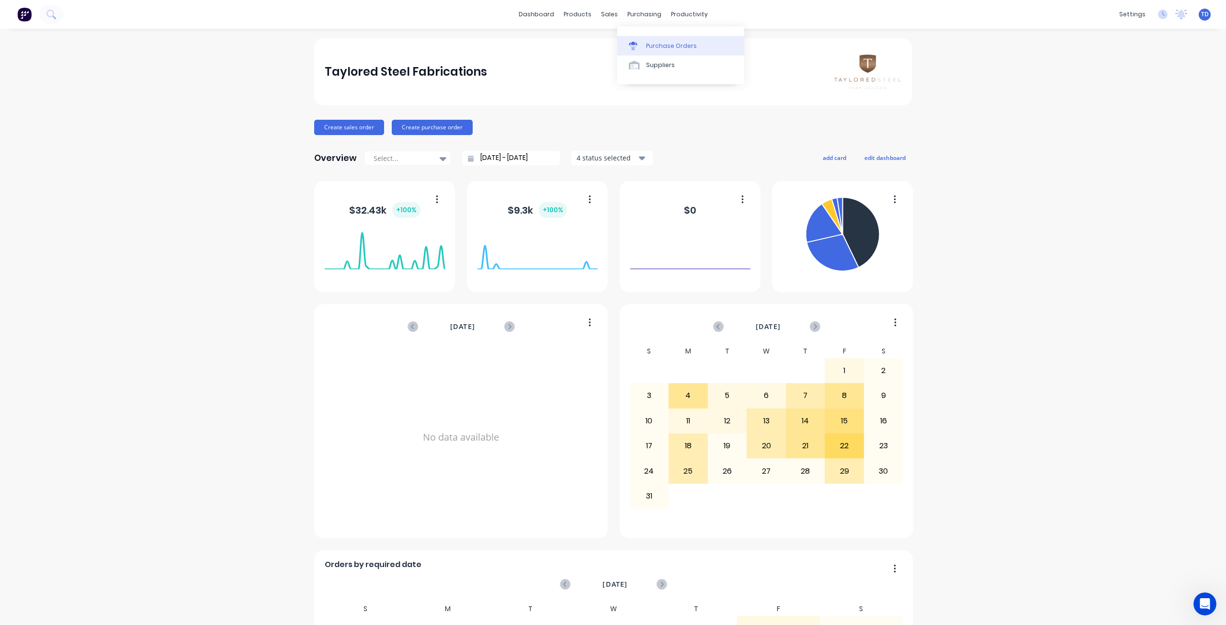
click at [646, 42] on div "Purchase Orders" at bounding box center [671, 46] width 51 height 9
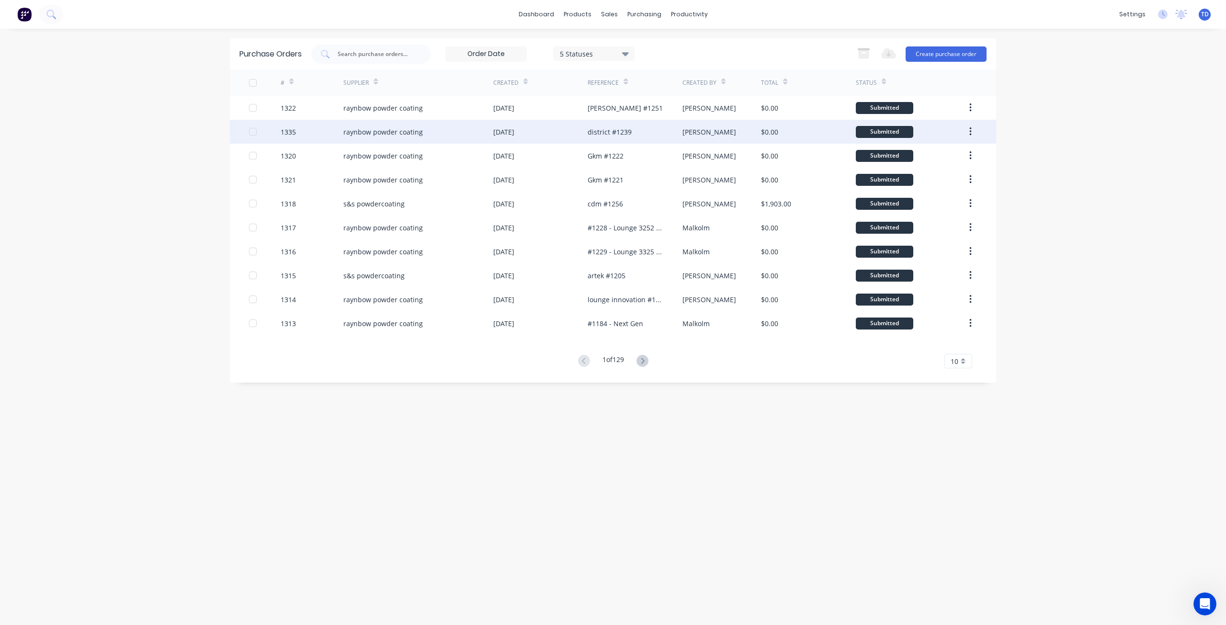
click at [546, 133] on div "[DATE]" at bounding box center [540, 132] width 94 height 24
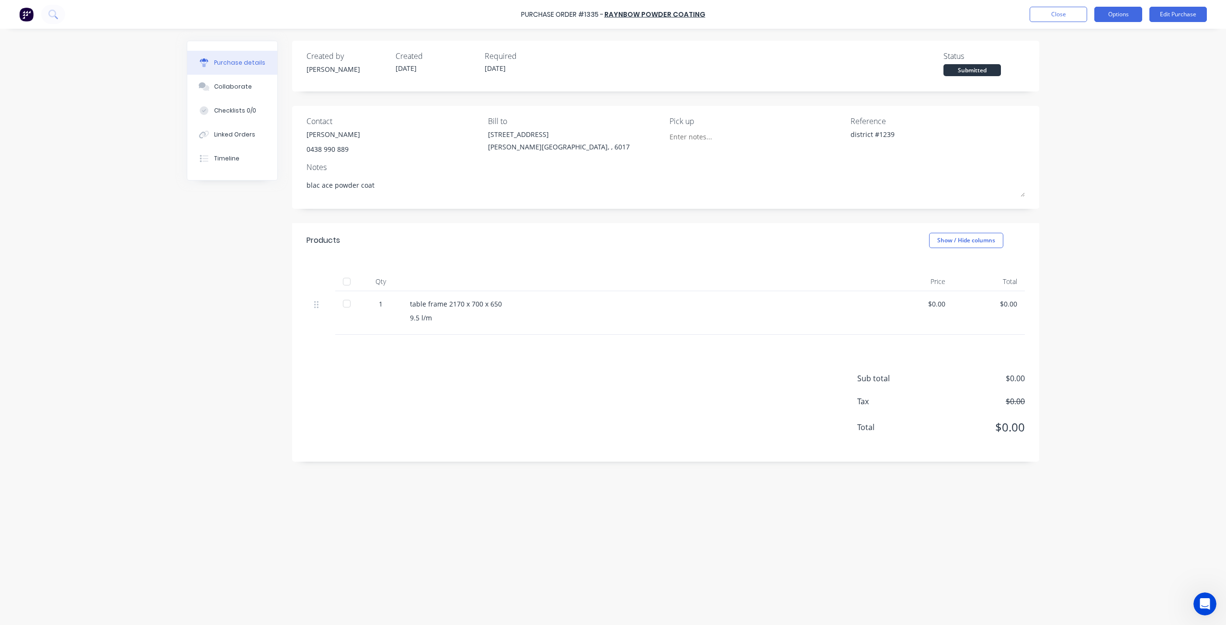
click at [1120, 16] on button "Options" at bounding box center [1118, 14] width 48 height 15
click at [1086, 42] on div "Print / Email" at bounding box center [1097, 39] width 74 height 14
click at [1079, 84] on div "Without pricing" at bounding box center [1097, 77] width 74 height 14
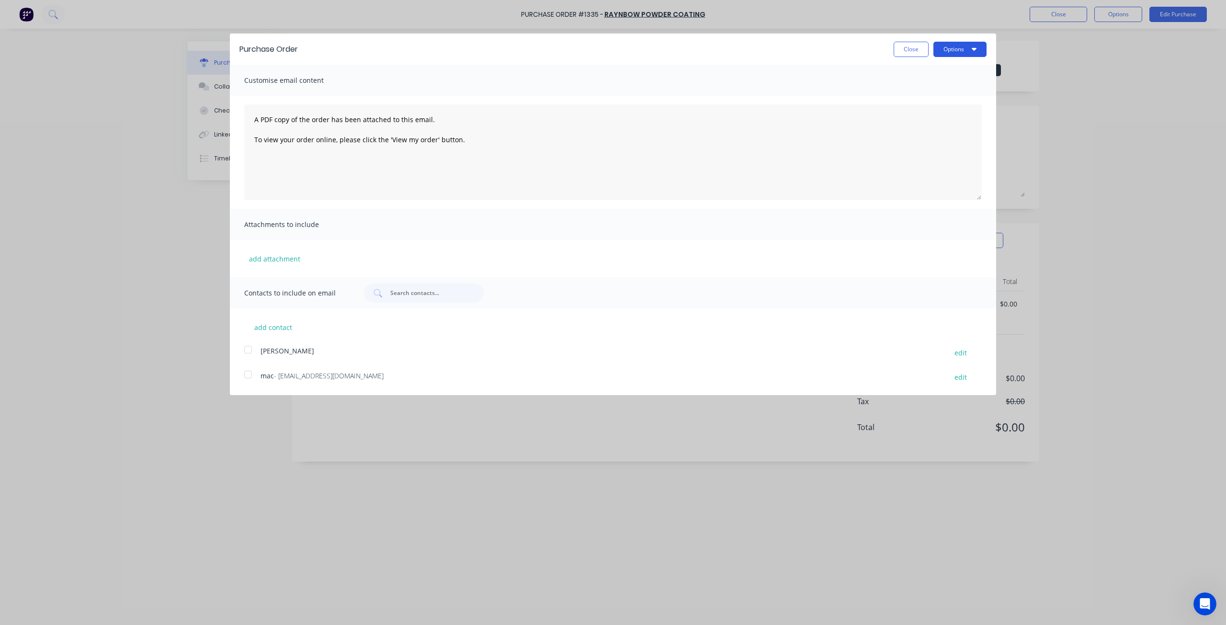
click at [959, 46] on button "Options" at bounding box center [959, 49] width 53 height 15
click at [908, 79] on div "Print" at bounding box center [941, 74] width 74 height 14
click at [899, 43] on button "Close" at bounding box center [911, 49] width 35 height 15
type textarea "x"
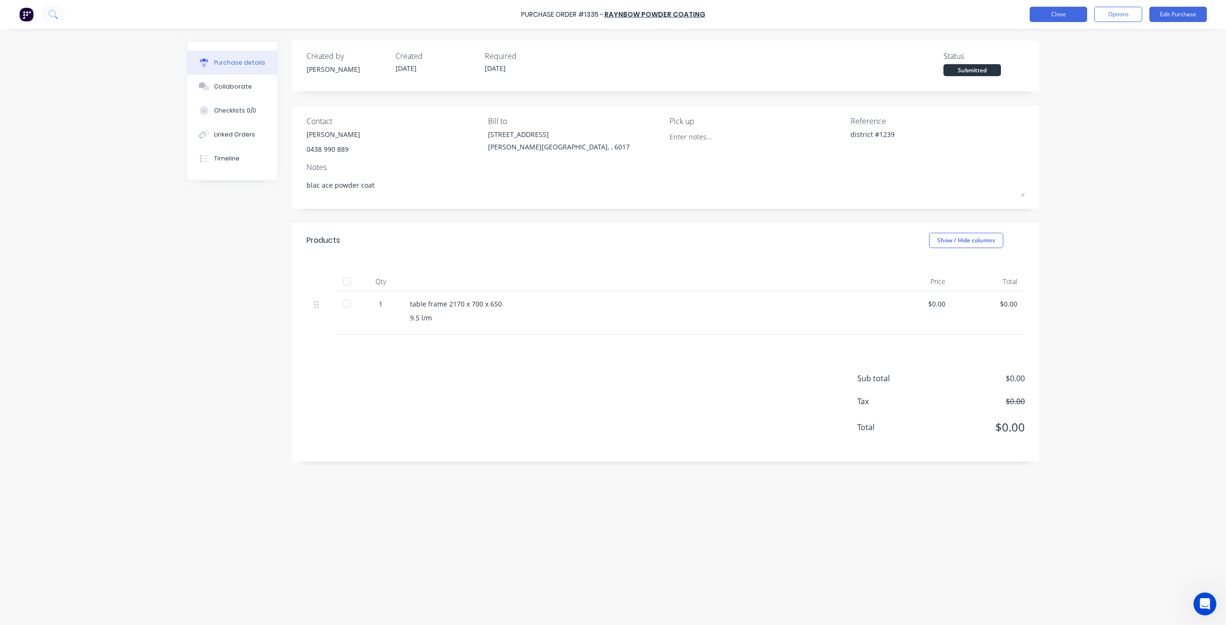
click at [1056, 12] on button "Close" at bounding box center [1058, 14] width 57 height 15
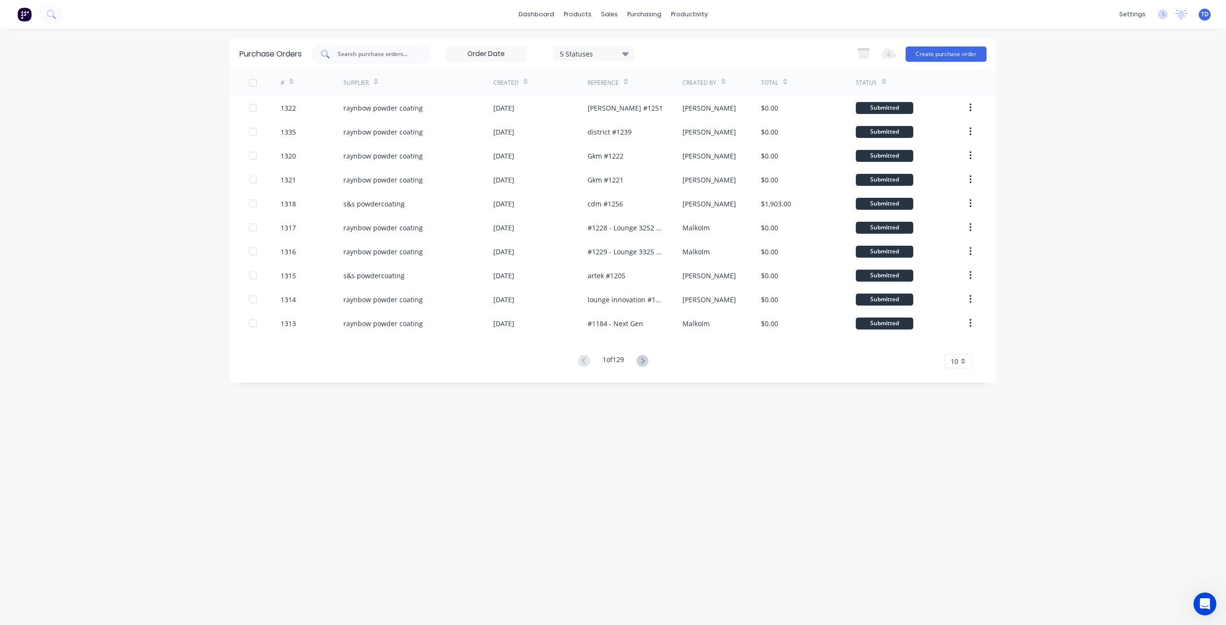
click at [370, 56] on input "text" at bounding box center [377, 54] width 80 height 10
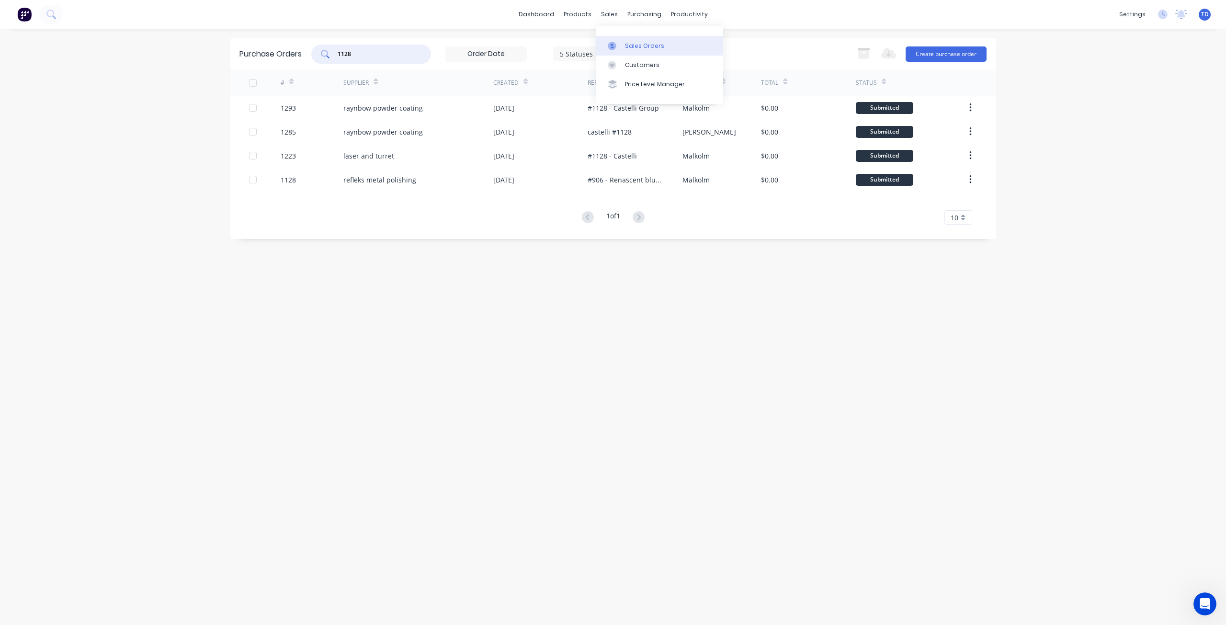
type input "1128"
click at [615, 47] on icon at bounding box center [612, 46] width 9 height 9
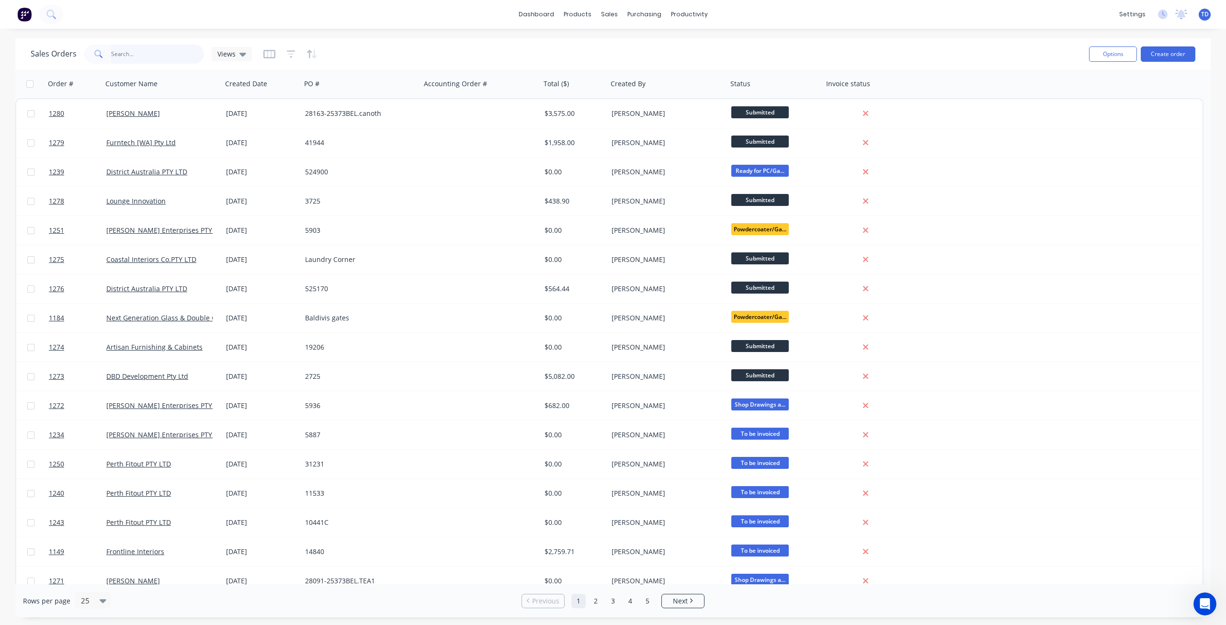
click at [154, 51] on input "text" at bounding box center [157, 54] width 93 height 19
type input "1128"
